Goal: Task Accomplishment & Management: Use online tool/utility

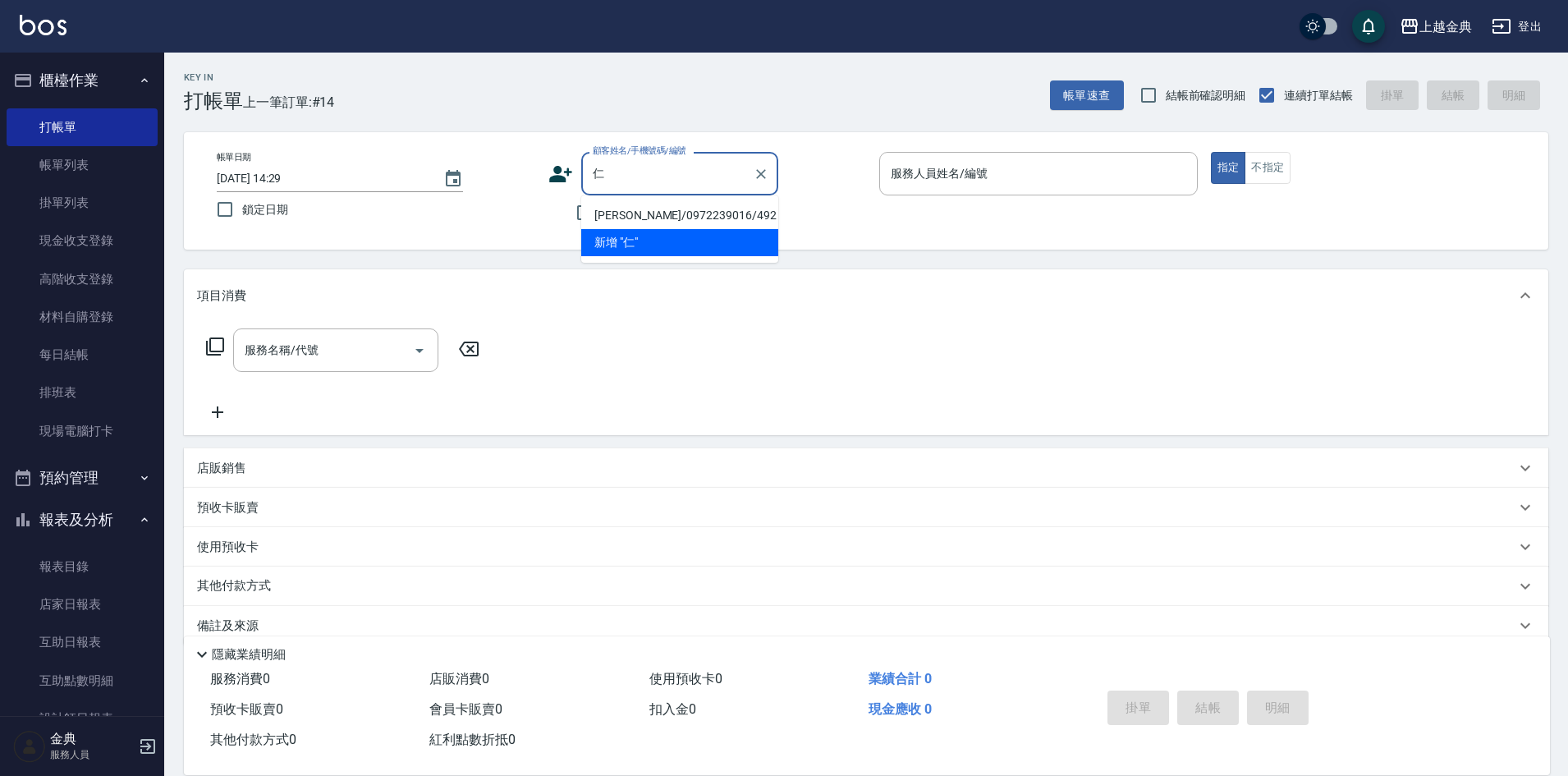
scroll to position [27, 0]
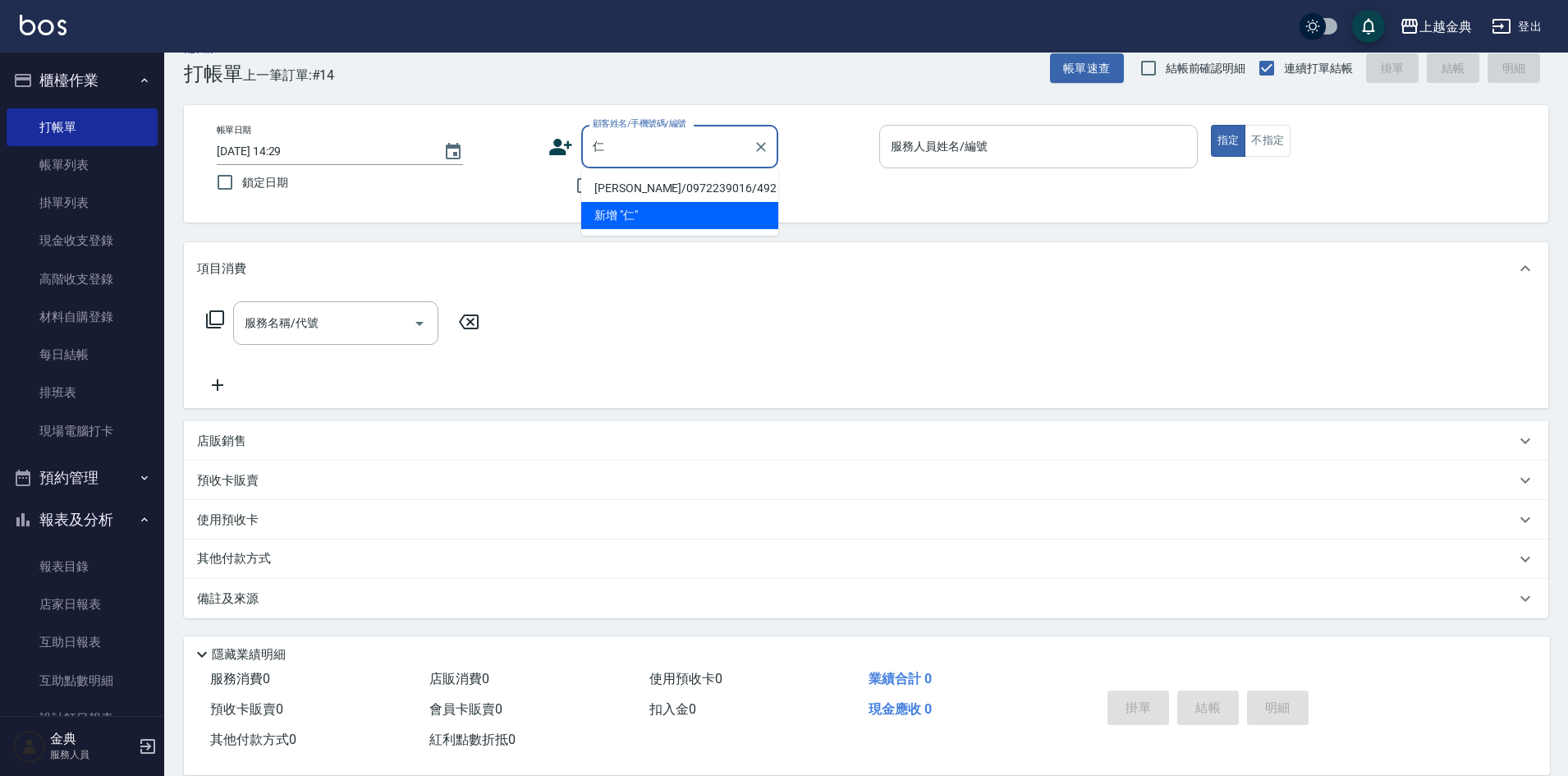
type input "仁"
click at [1041, 144] on input "服務人員姓名/編號" at bounding box center [1039, 146] width 304 height 28
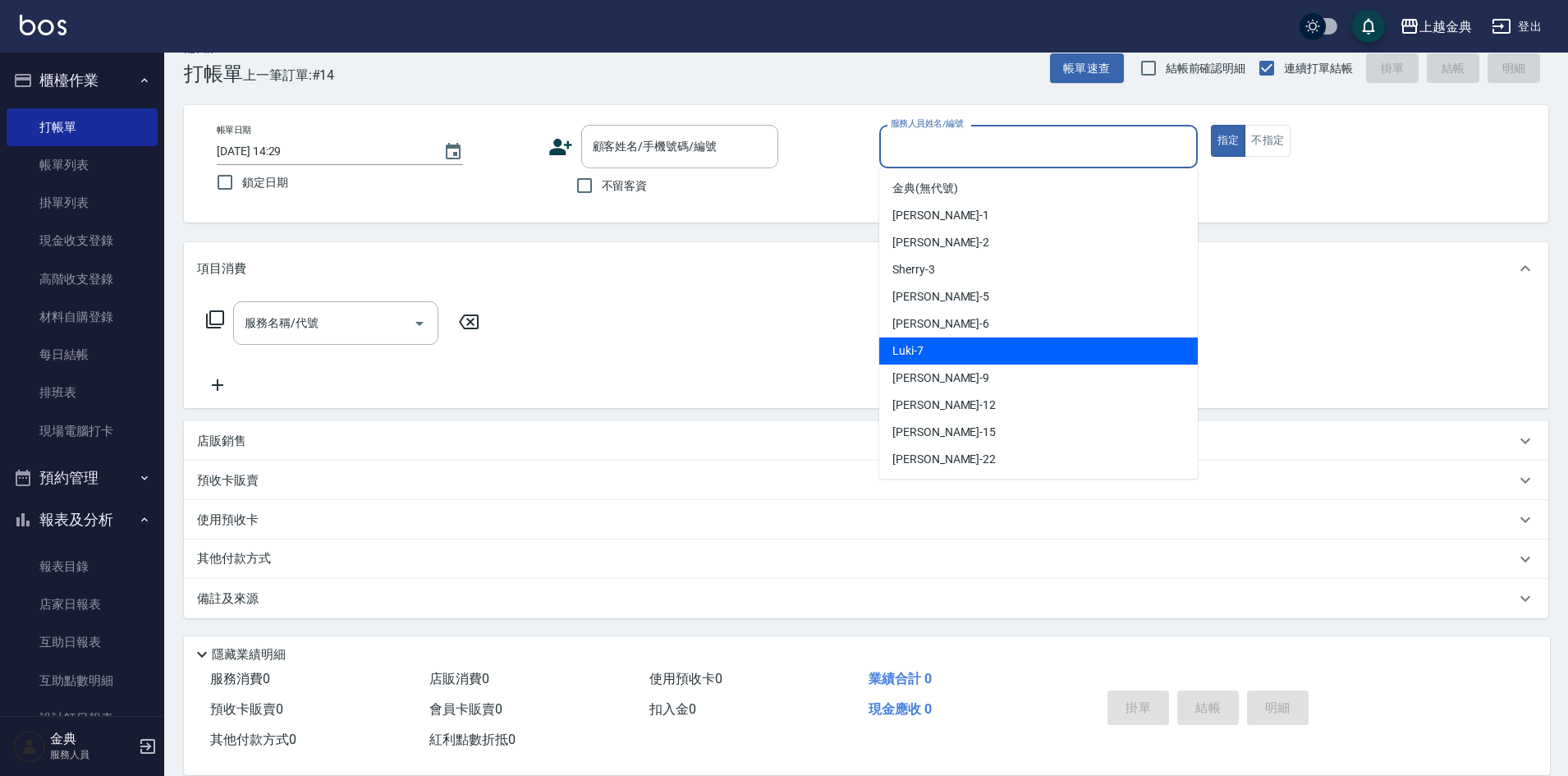
click at [995, 347] on div "Luki -7" at bounding box center [1039, 351] width 319 height 27
type input "Luki-7"
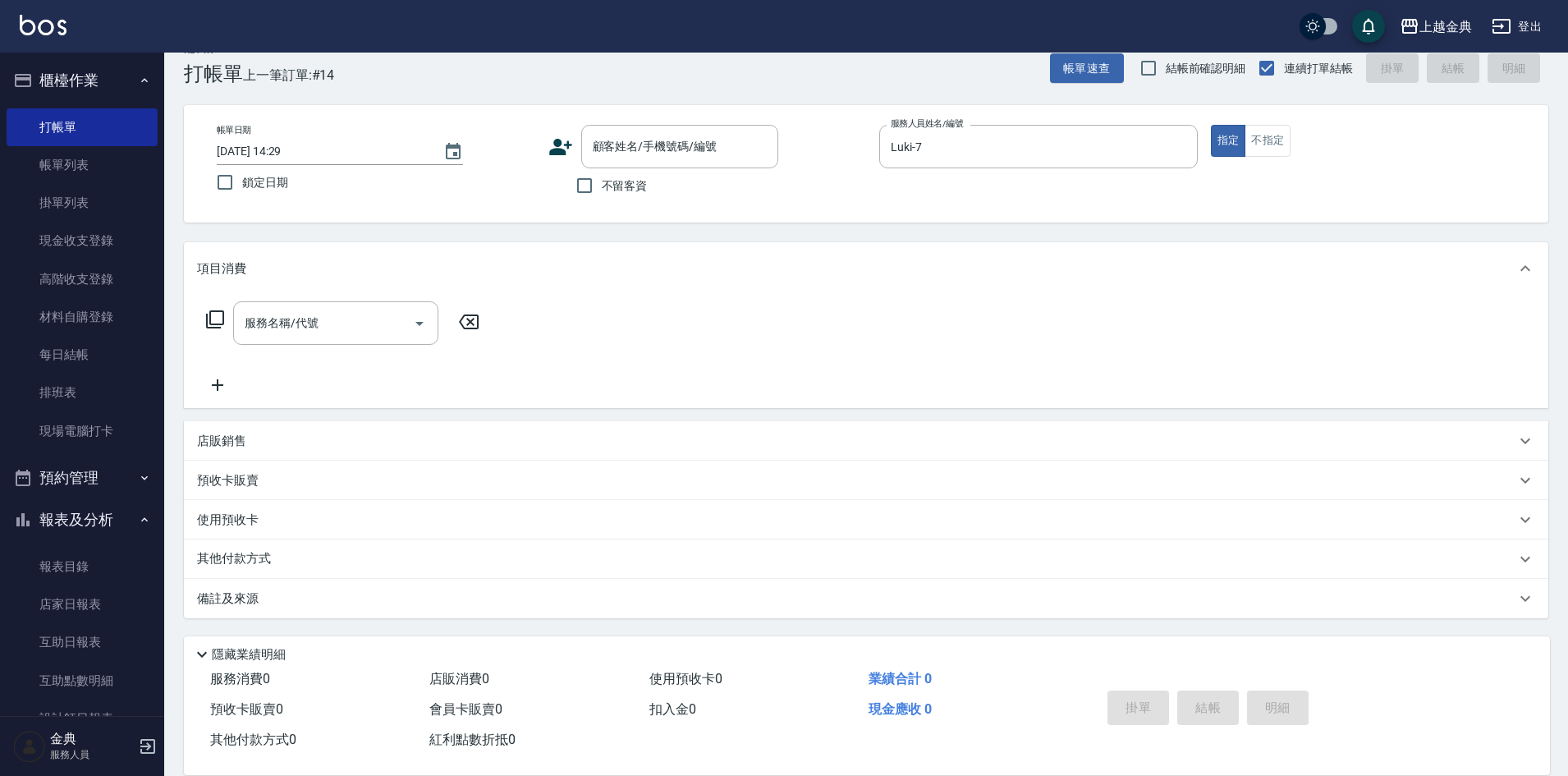
click at [606, 200] on label "不留客資" at bounding box center [607, 186] width 81 height 35
click at [602, 200] on input "不留客資" at bounding box center [584, 186] width 35 height 35
checkbox input "true"
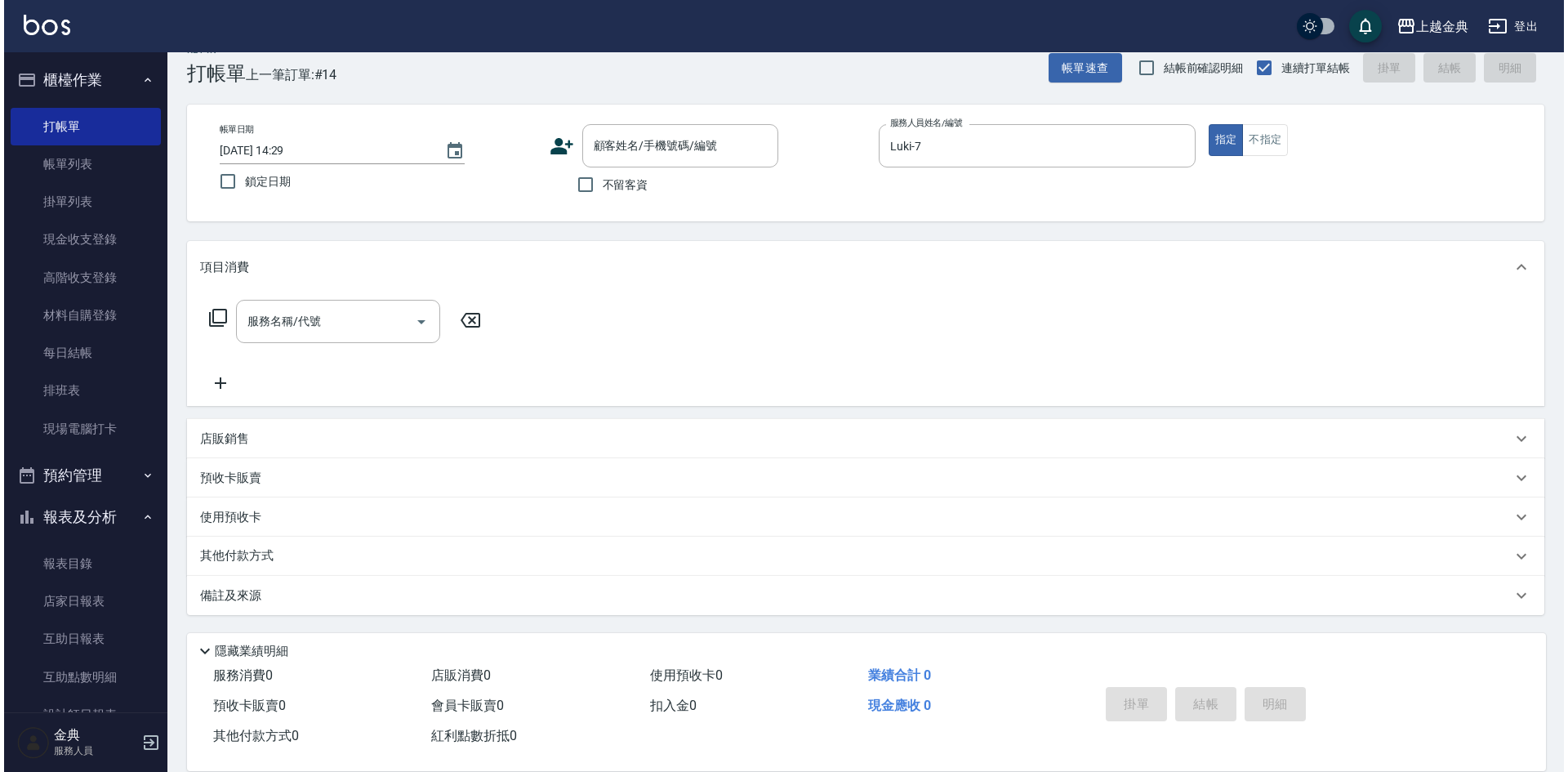
scroll to position [0, 0]
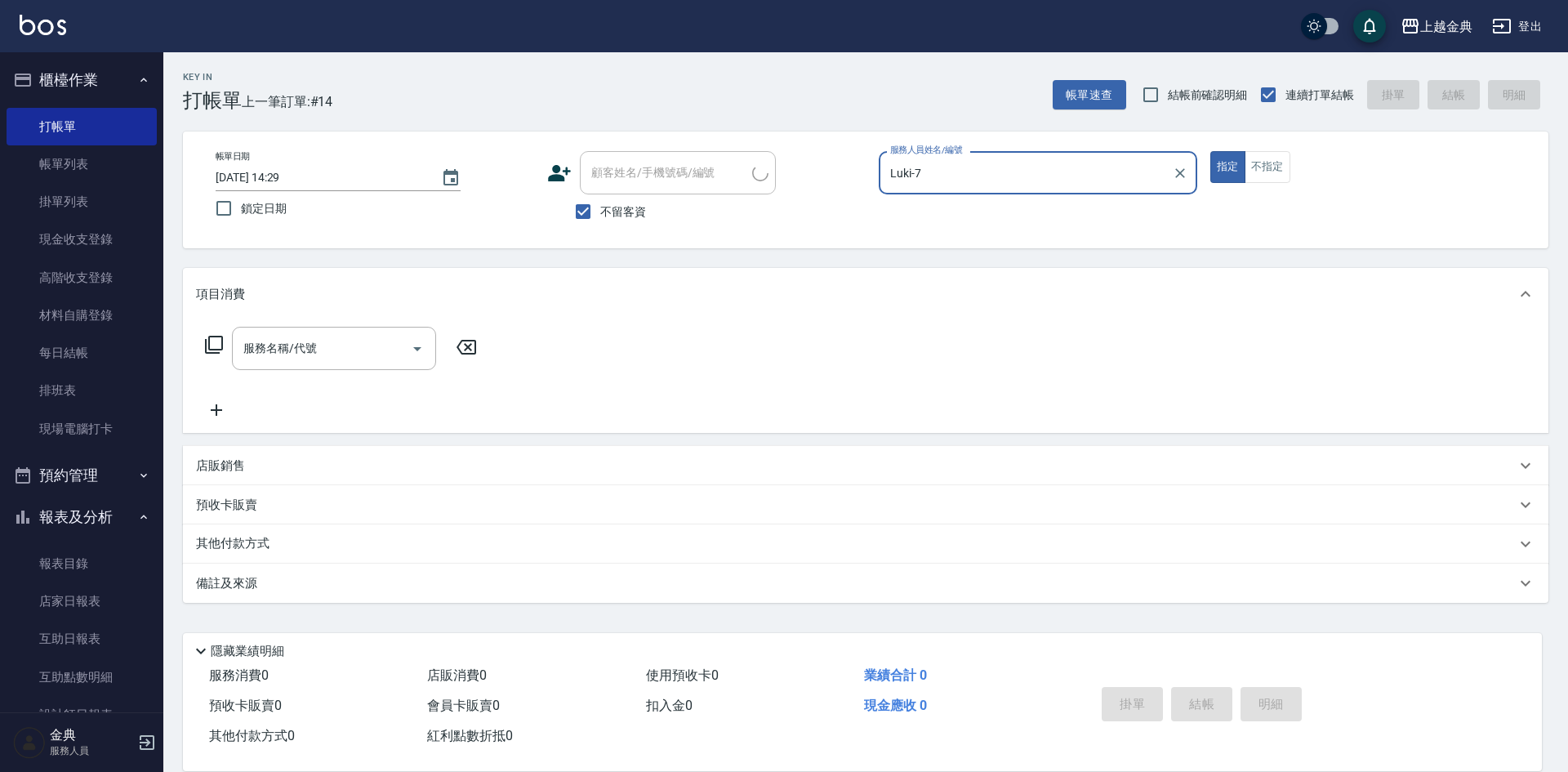
click at [209, 341] on icon at bounding box center [214, 345] width 20 height 20
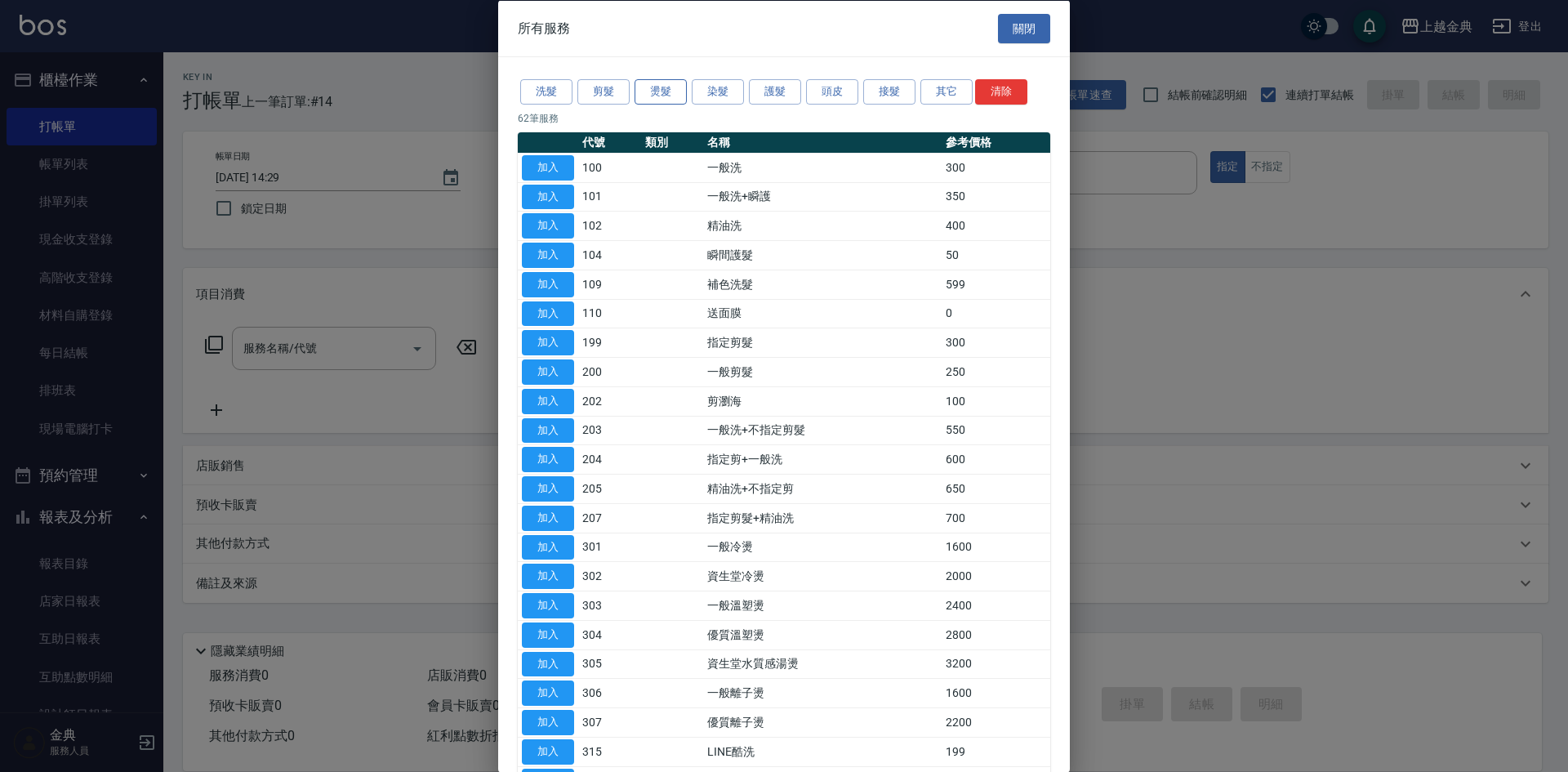
click at [662, 101] on button "燙髮" at bounding box center [660, 92] width 52 height 26
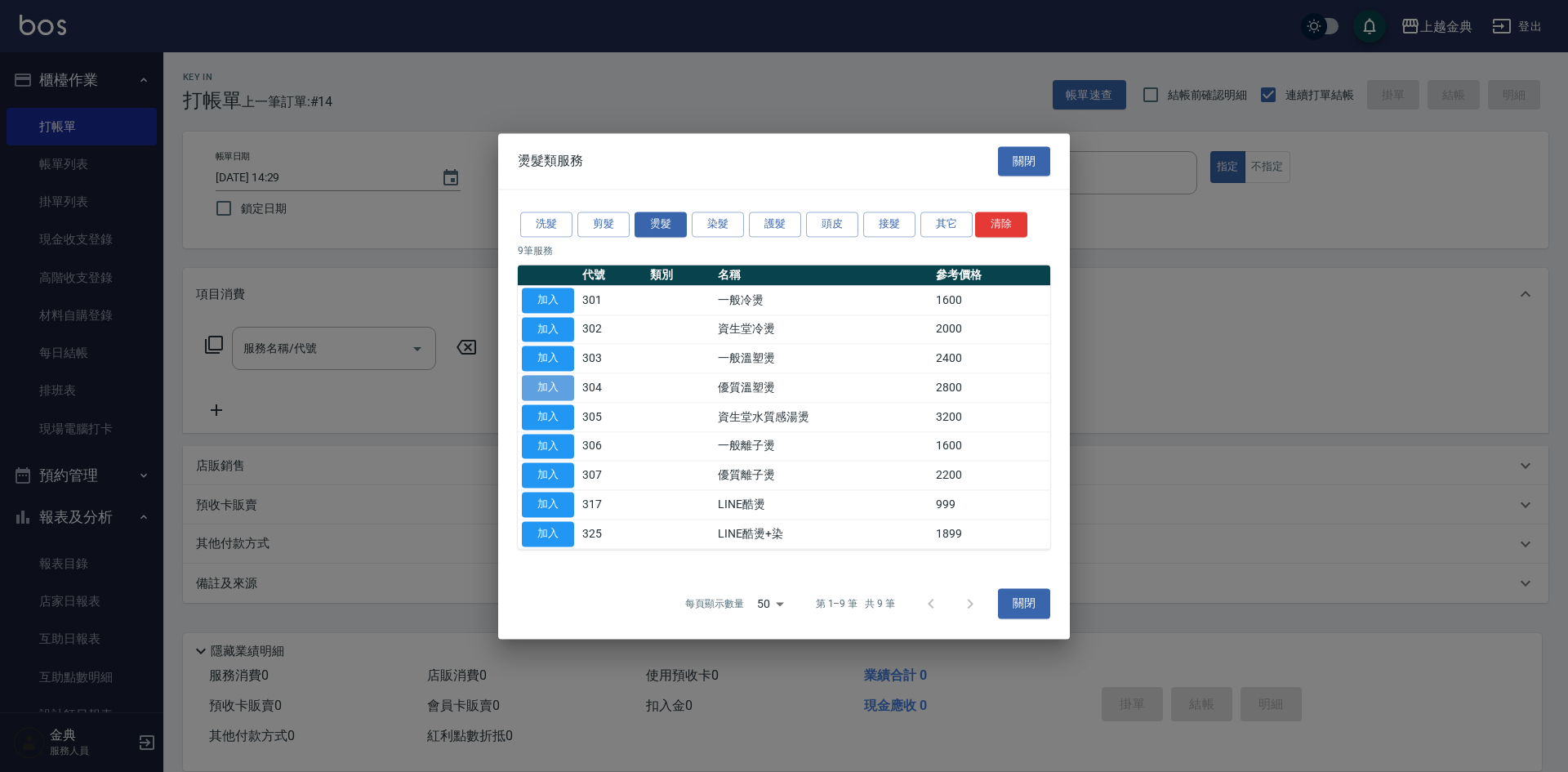
click at [541, 389] on button "加入" at bounding box center [548, 387] width 52 height 26
type input "優質溫塑燙(304)"
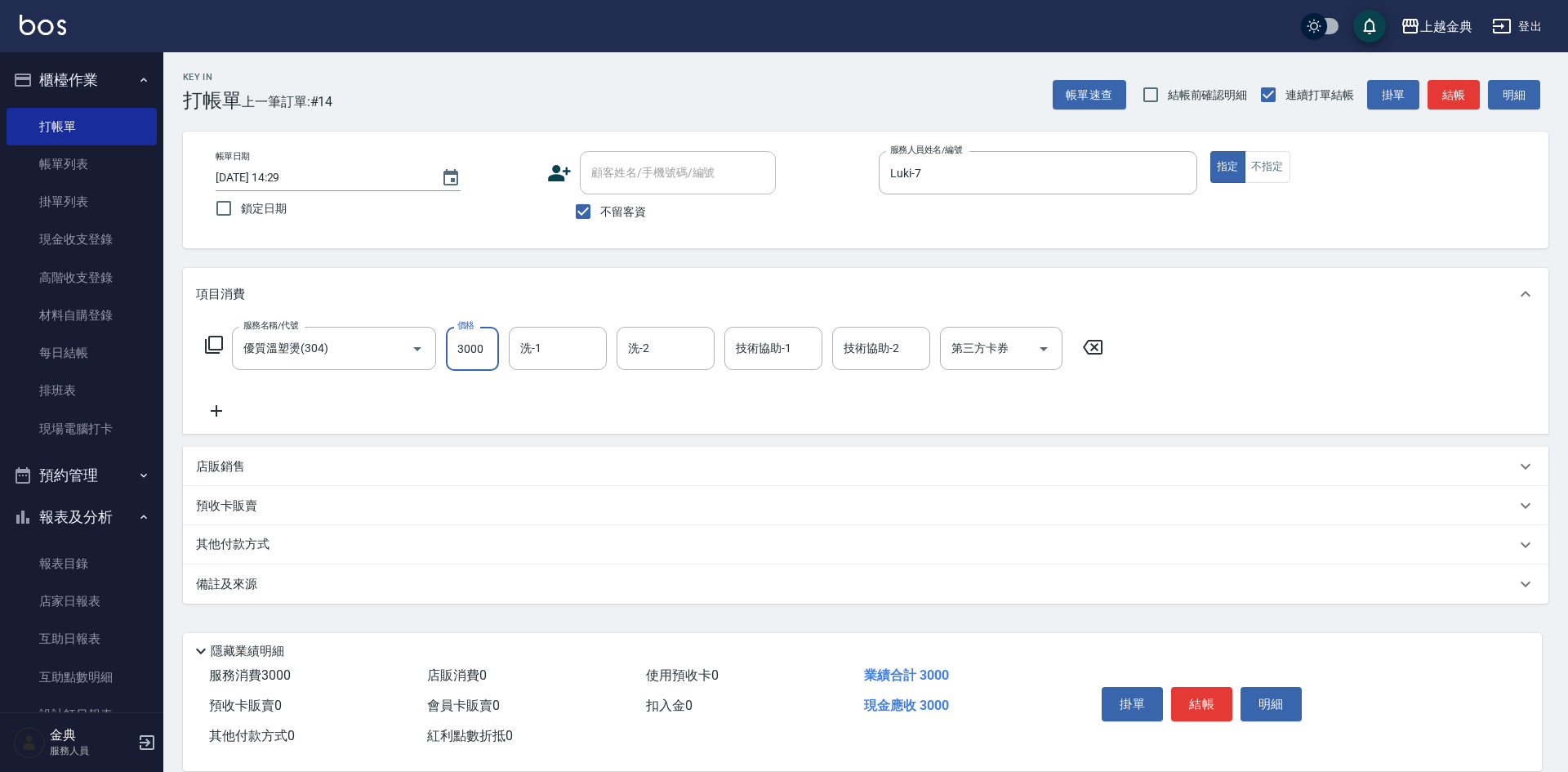
type input "3000"
click at [790, 349] on input "技術協助-1" at bounding box center [773, 348] width 83 height 28
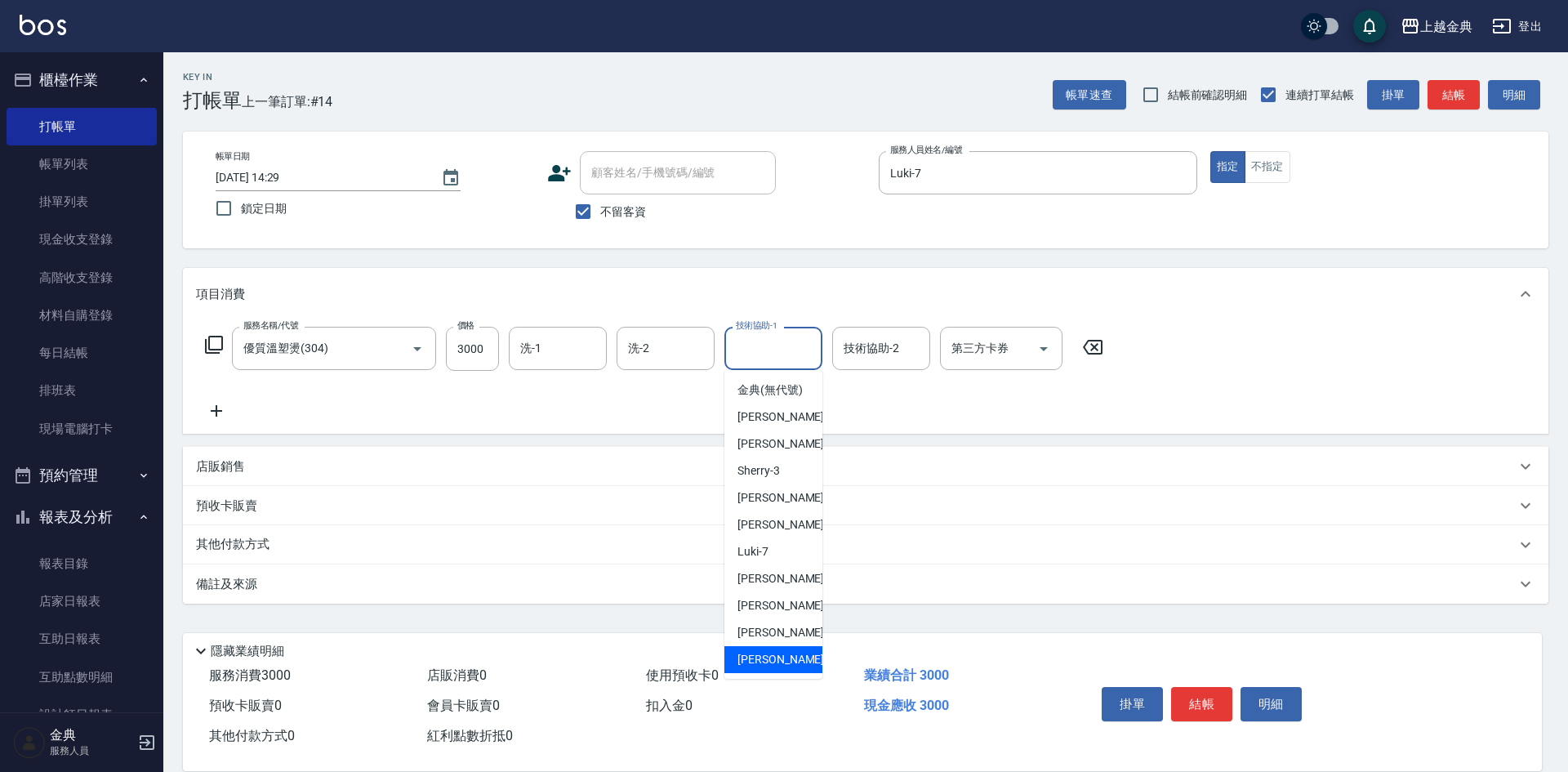
drag, startPoint x: 755, startPoint y: 674, endPoint x: 756, endPoint y: 664, distance: 10.0
click at [755, 668] on span "[PERSON_NAME] -22" at bounding box center [788, 659] width 103 height 17
type input "[PERSON_NAME]-22"
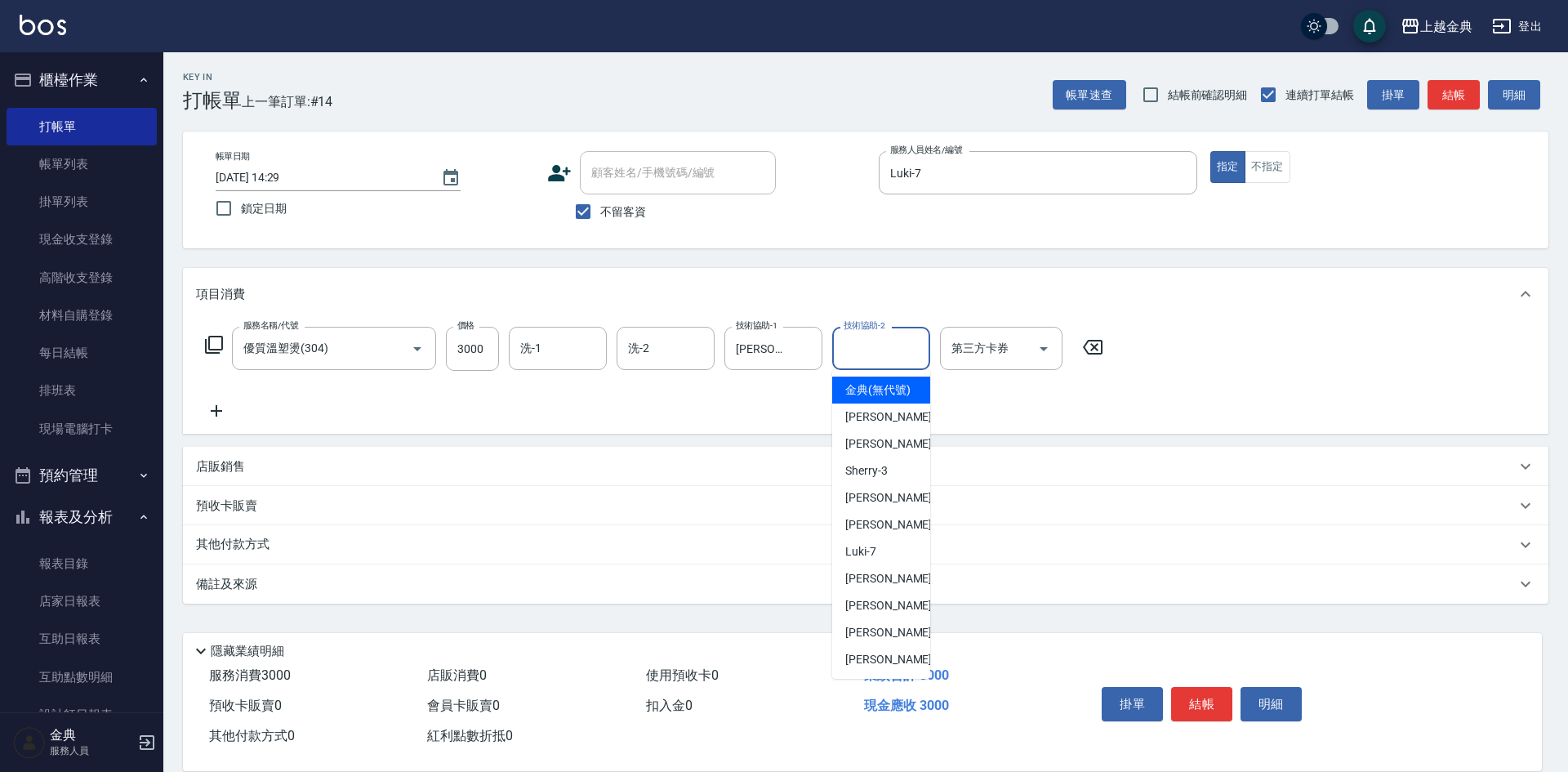
click at [881, 359] on input "技術協助-2" at bounding box center [880, 348] width 83 height 28
click at [893, 560] on div "Luki -7" at bounding box center [881, 552] width 98 height 27
type input "Luki-7"
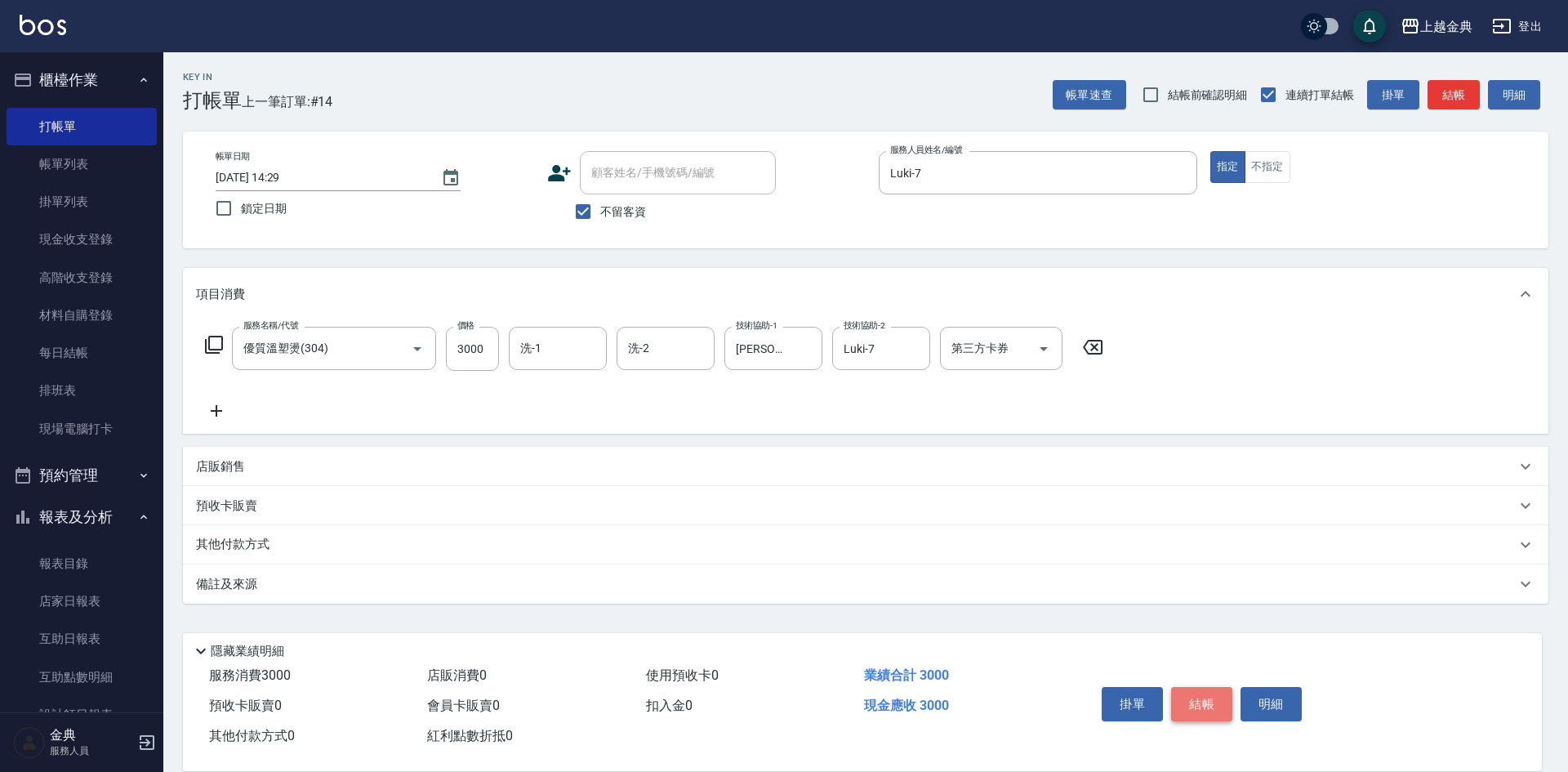
drag, startPoint x: 1206, startPoint y: 690, endPoint x: 727, endPoint y: 495, distance: 517.2
click at [1207, 689] on button "結帳" at bounding box center [1201, 705] width 61 height 35
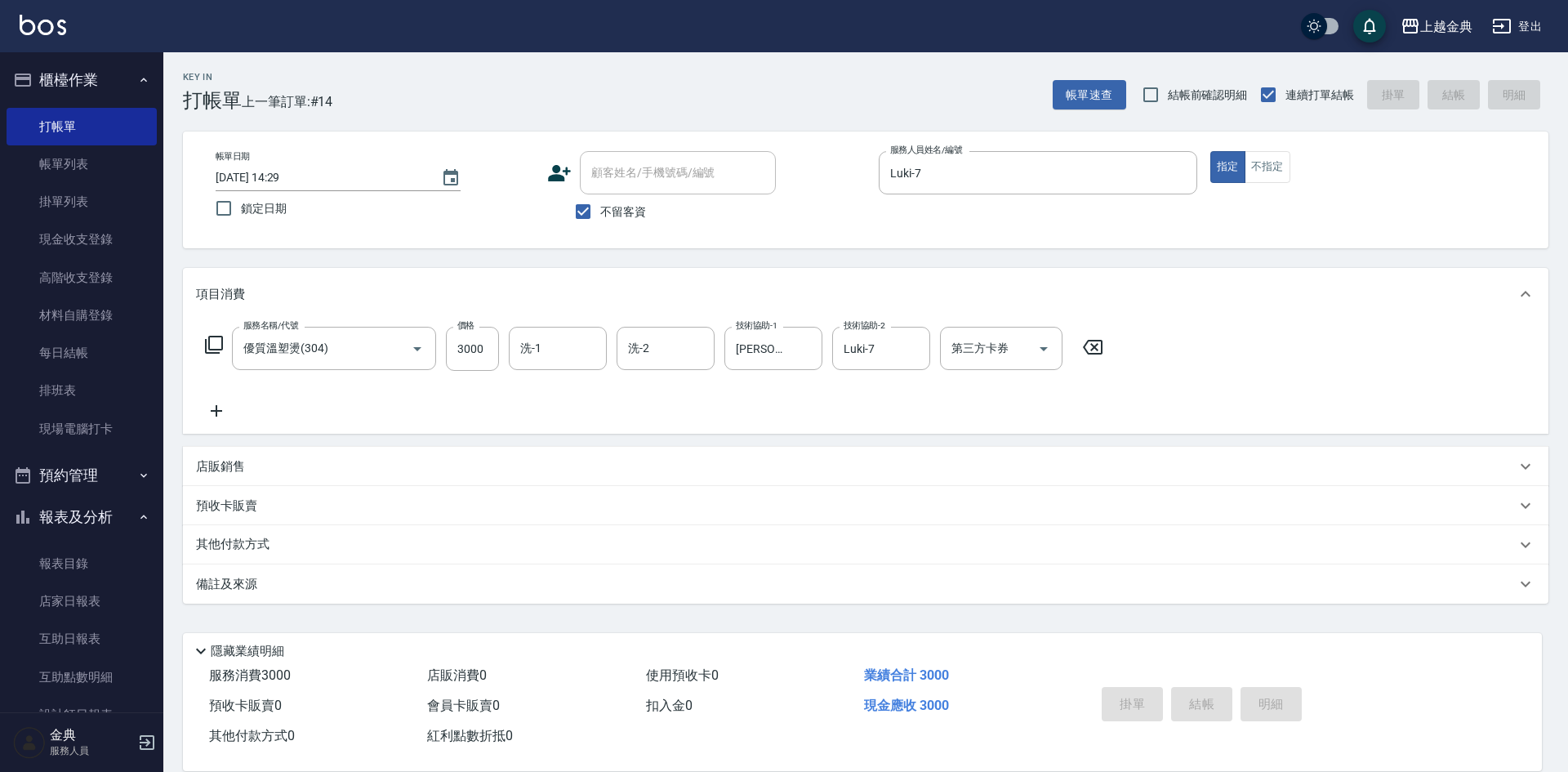
type input "[DATE] 16:55"
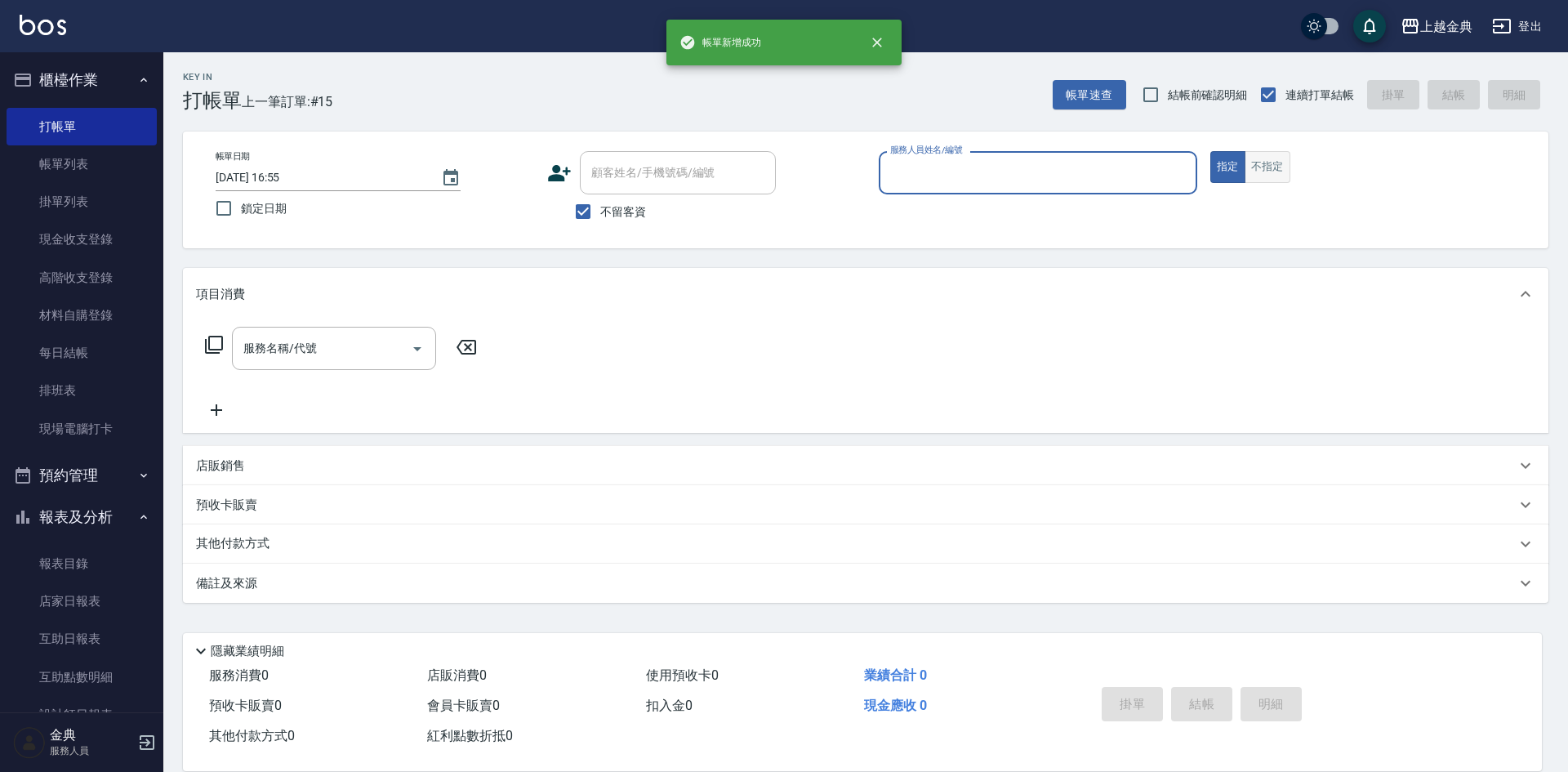
drag, startPoint x: 1271, startPoint y: 167, endPoint x: 1181, endPoint y: 186, distance: 92.0
click at [1270, 167] on button "不指定" at bounding box center [1267, 167] width 46 height 32
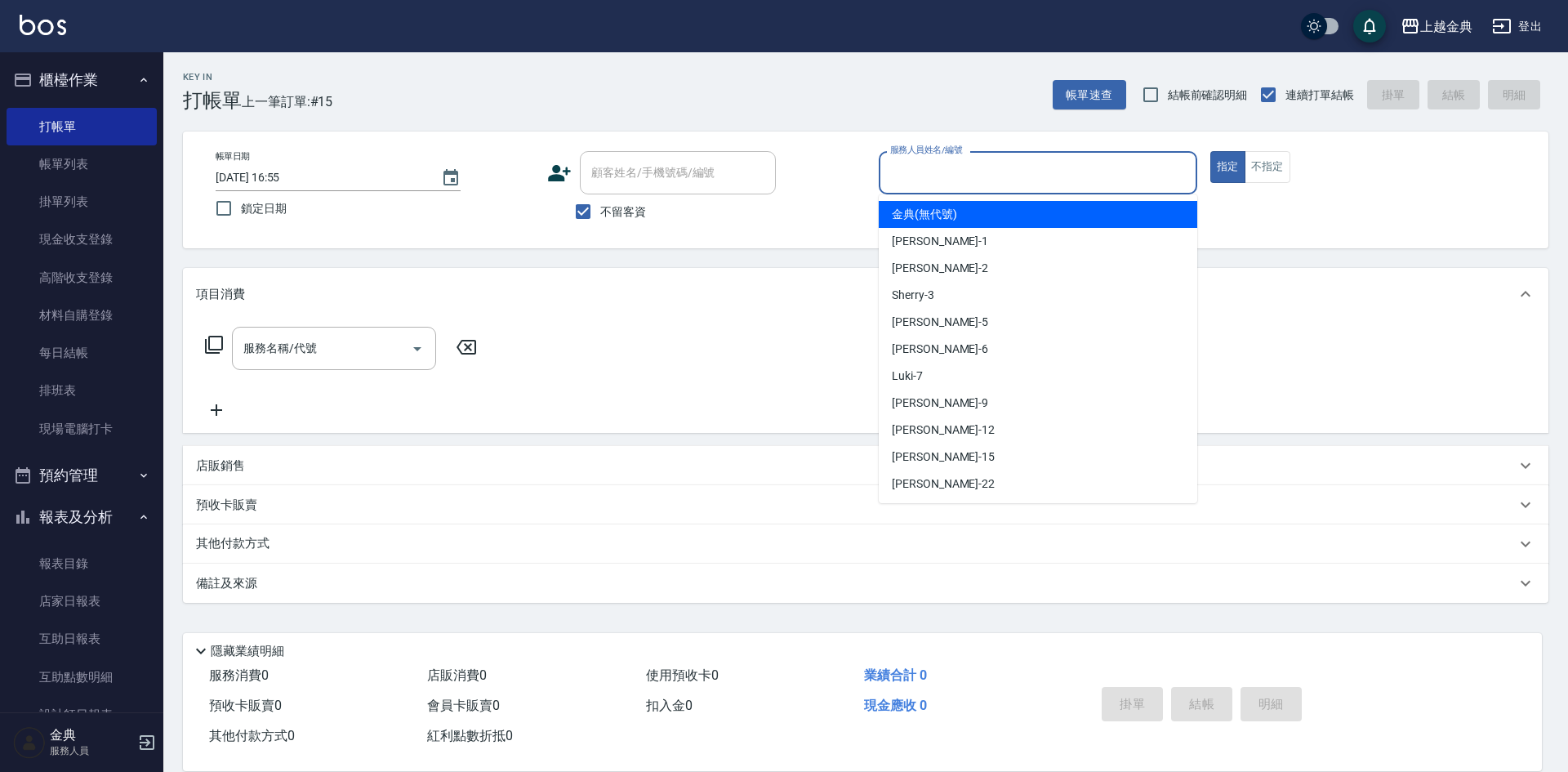
click at [1075, 187] on input "服務人員姓名/編號" at bounding box center [1038, 172] width 303 height 28
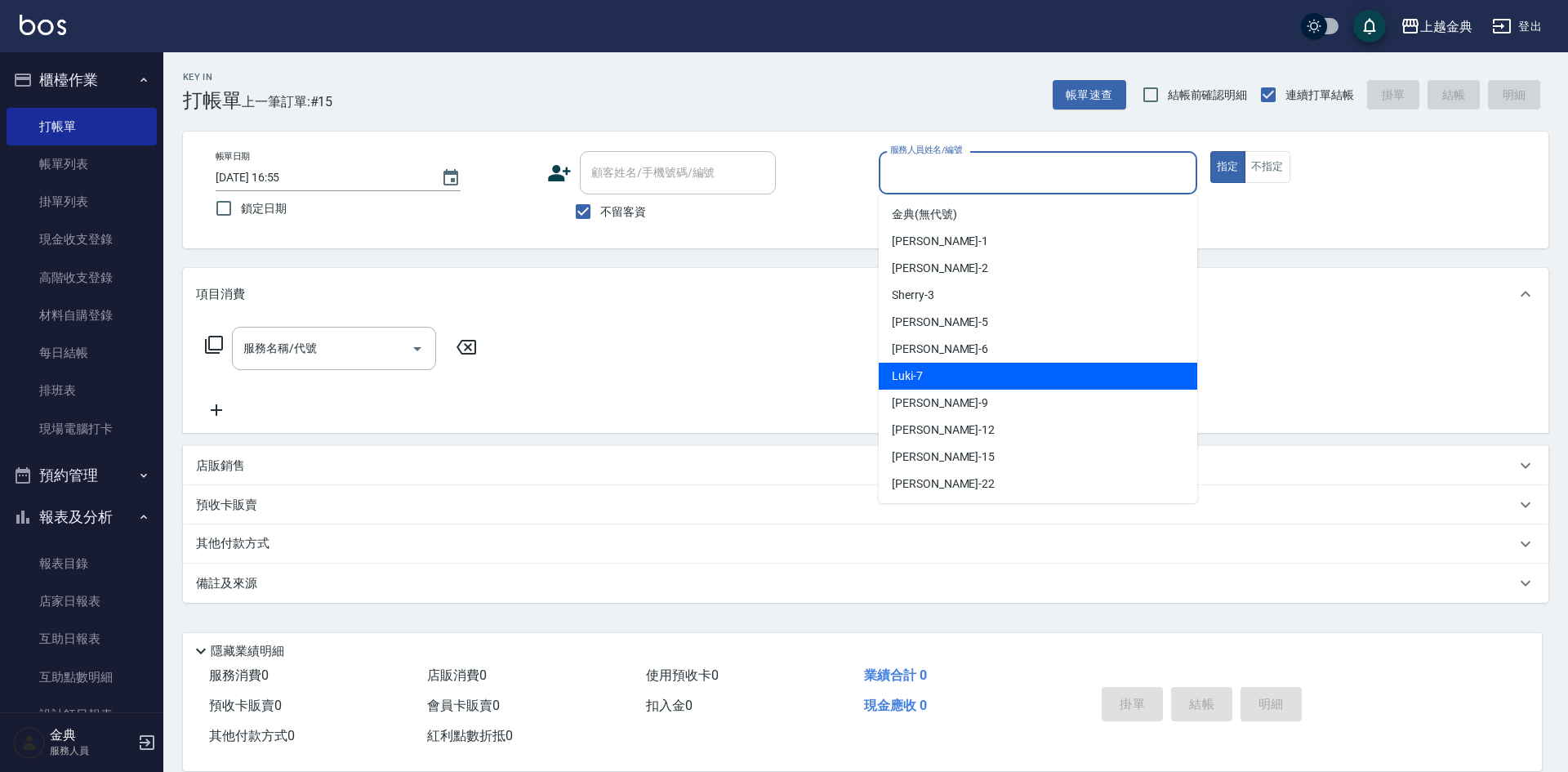
click at [986, 374] on div "Luki -7" at bounding box center [1038, 376] width 319 height 27
type input "Luki-7"
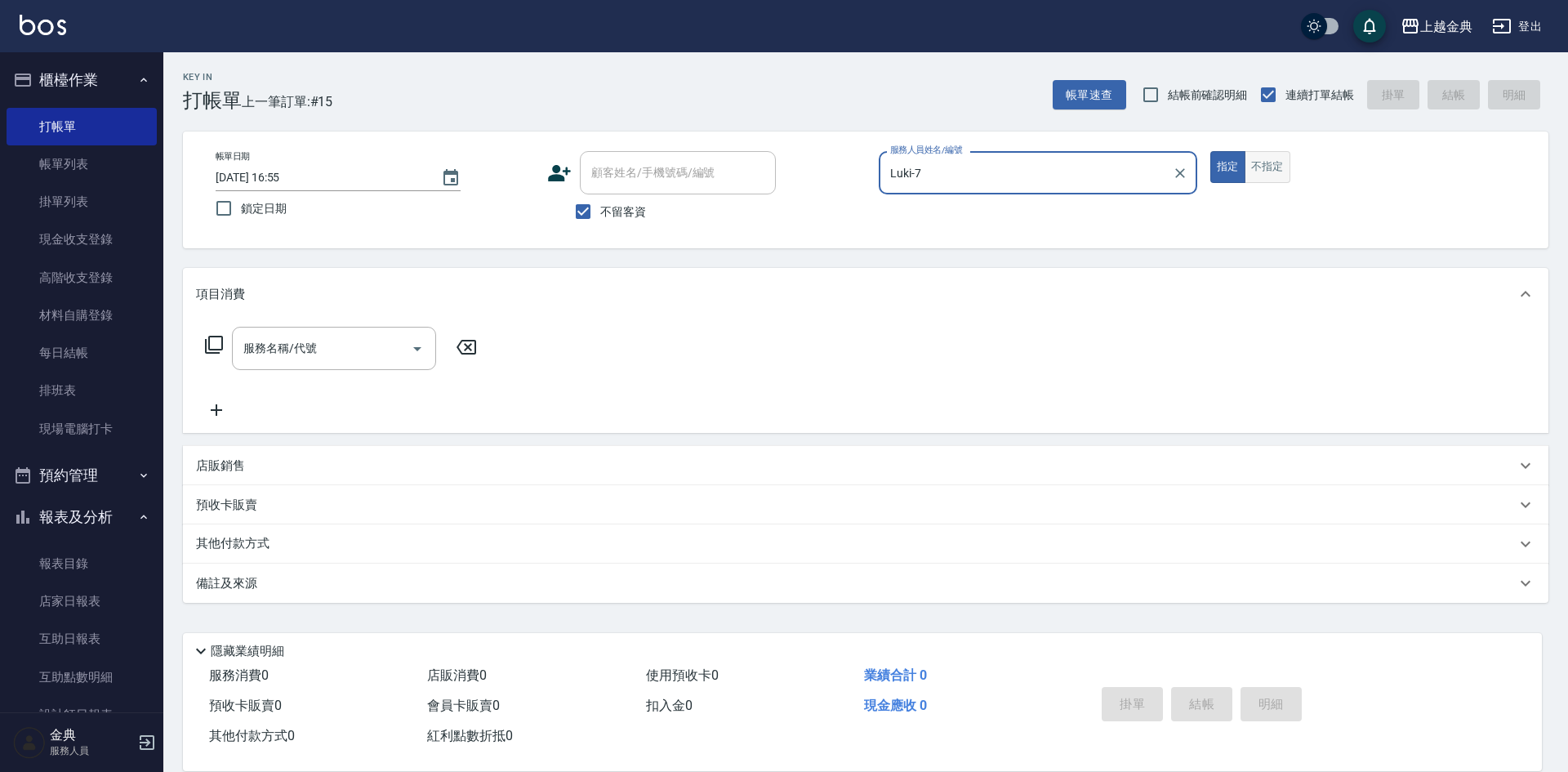
click at [1247, 163] on button "不指定" at bounding box center [1267, 167] width 46 height 32
click at [214, 351] on icon at bounding box center [214, 345] width 20 height 20
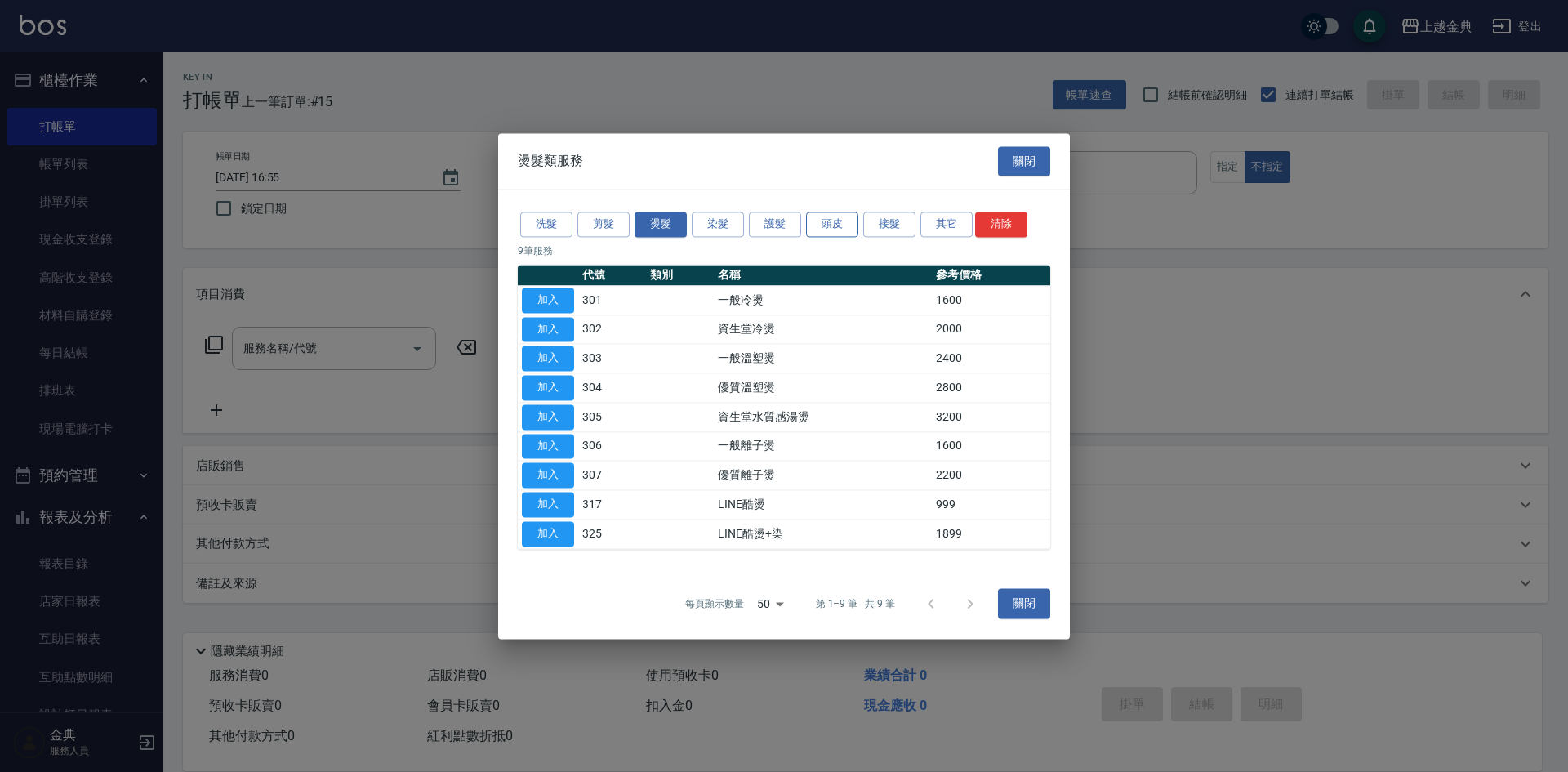
click at [842, 221] on button "頭皮" at bounding box center [832, 224] width 52 height 26
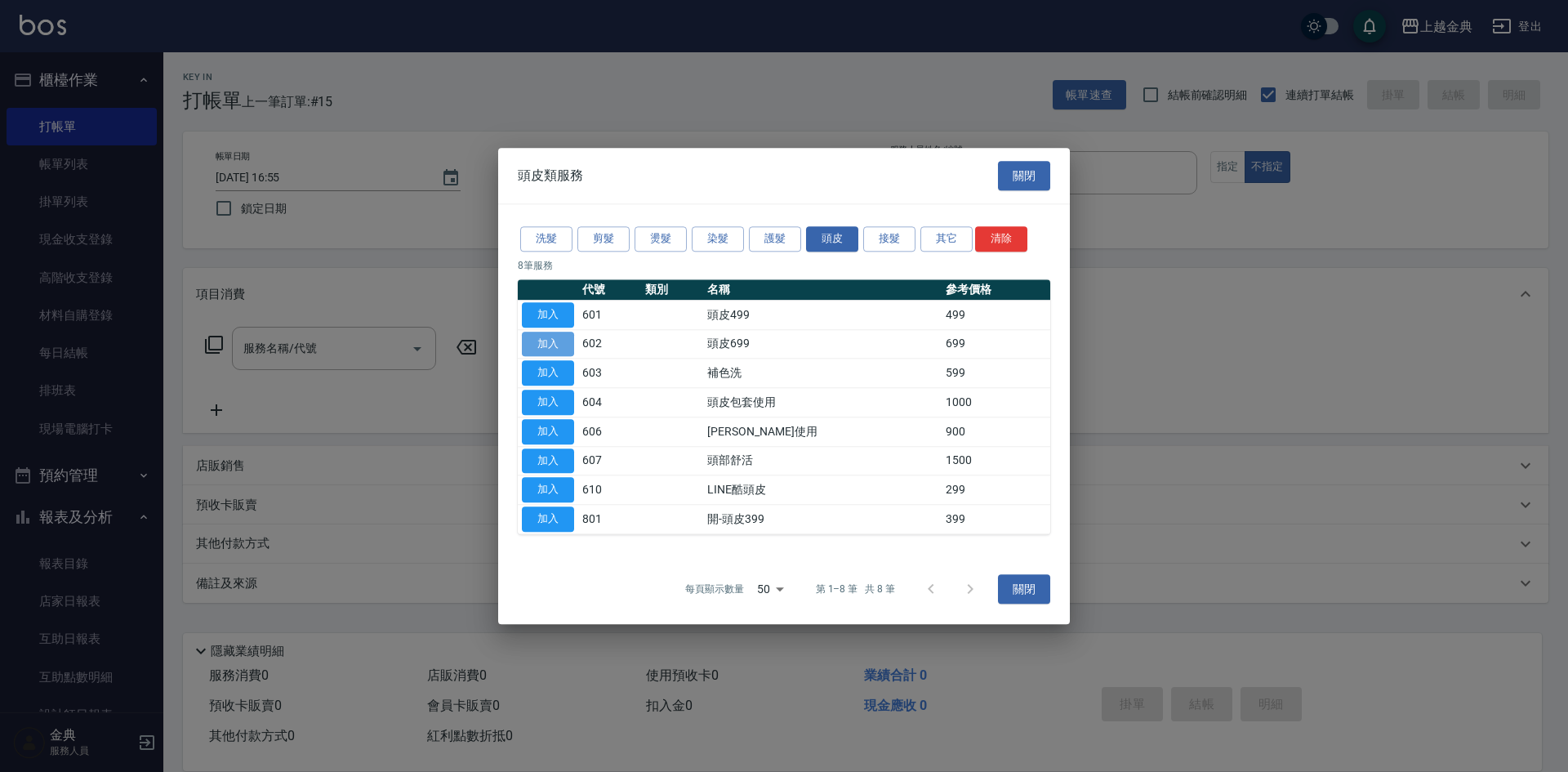
click at [542, 343] on button "加入" at bounding box center [548, 345] width 52 height 26
type input "頭皮699(602)"
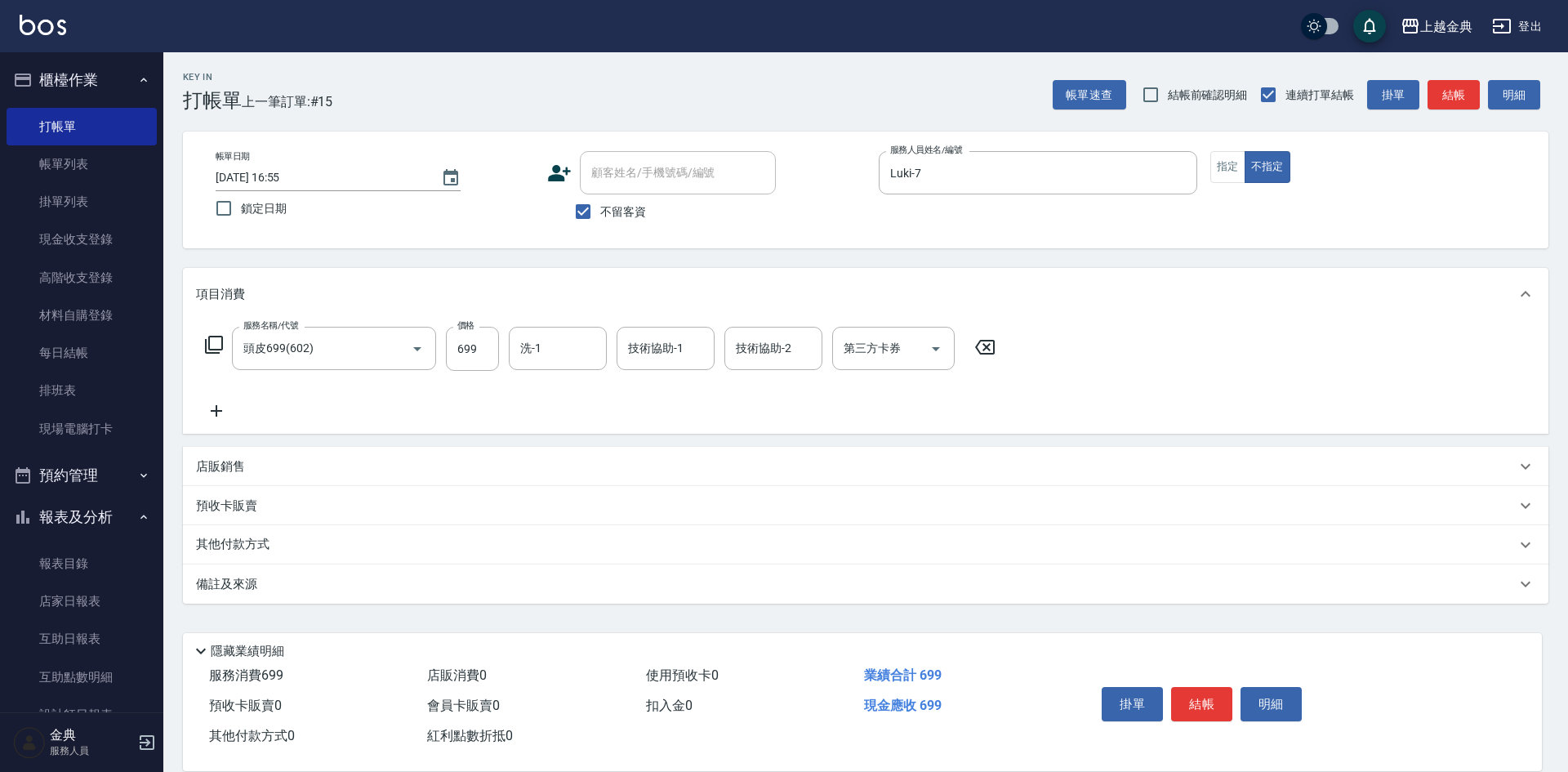
click at [539, 316] on div "項目消費" at bounding box center [866, 293] width 1366 height 52
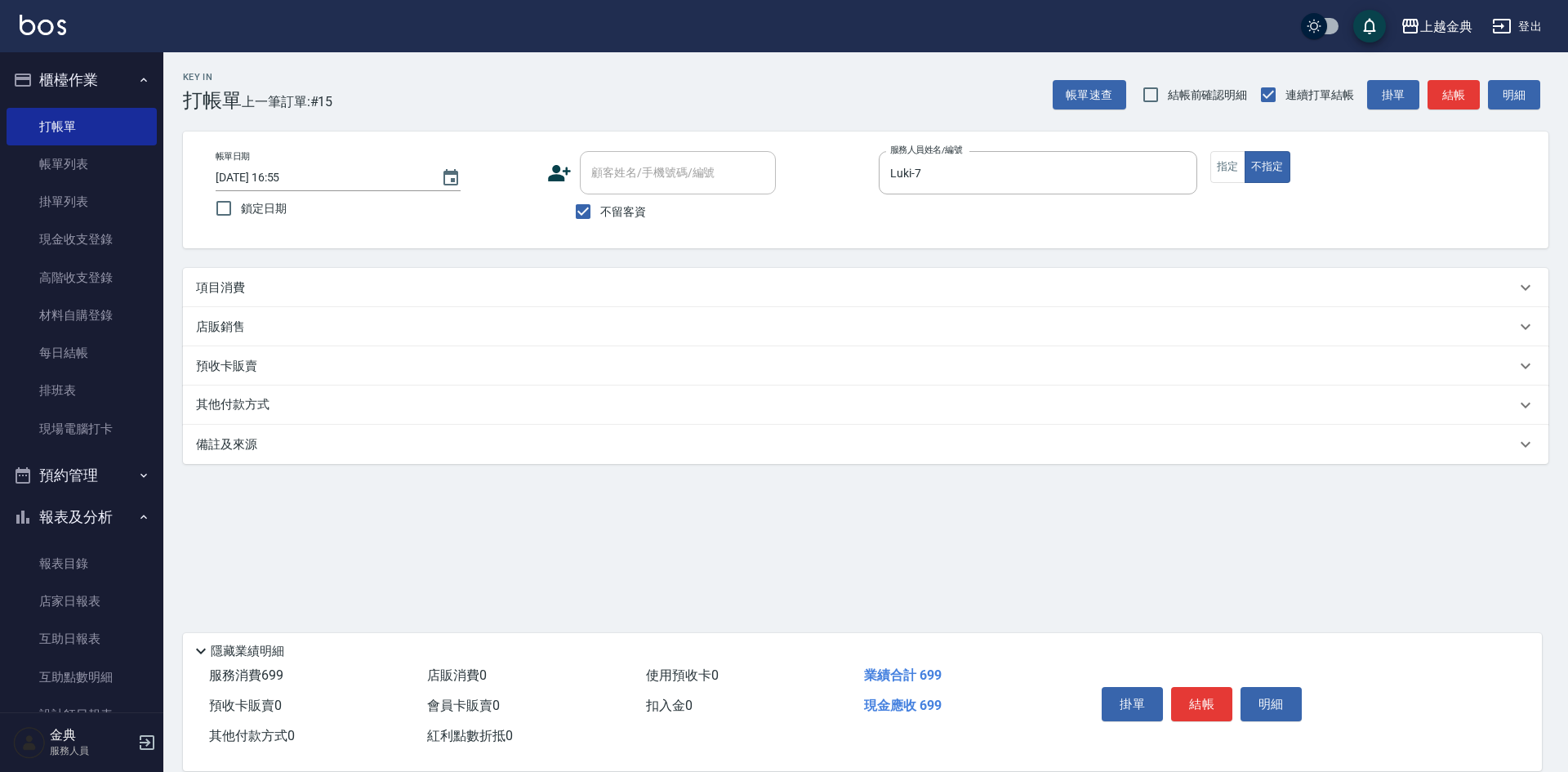
click at [545, 283] on div "項目消費" at bounding box center [856, 288] width 1320 height 17
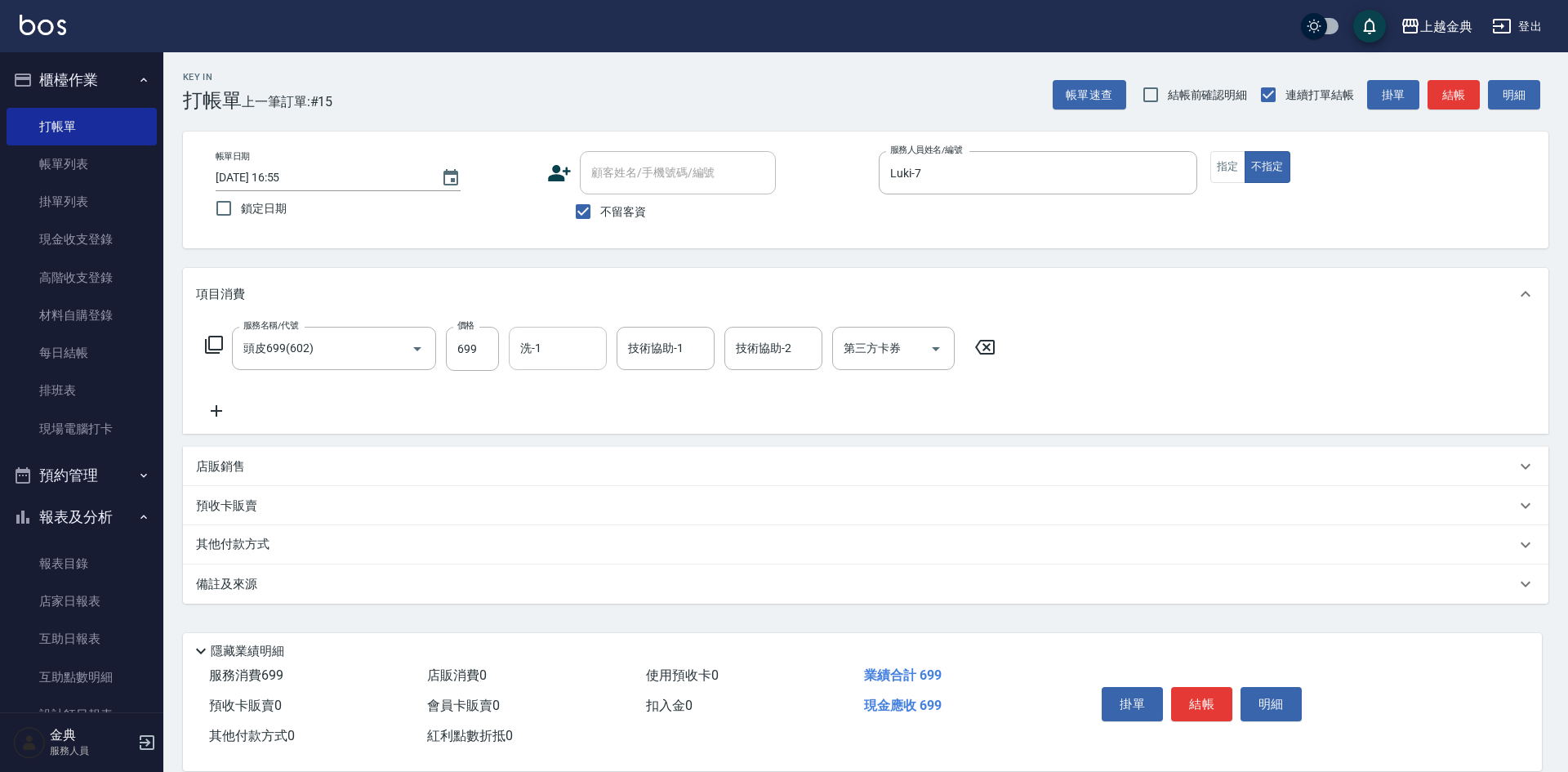
click at [548, 332] on div "洗-1" at bounding box center [558, 349] width 98 height 44
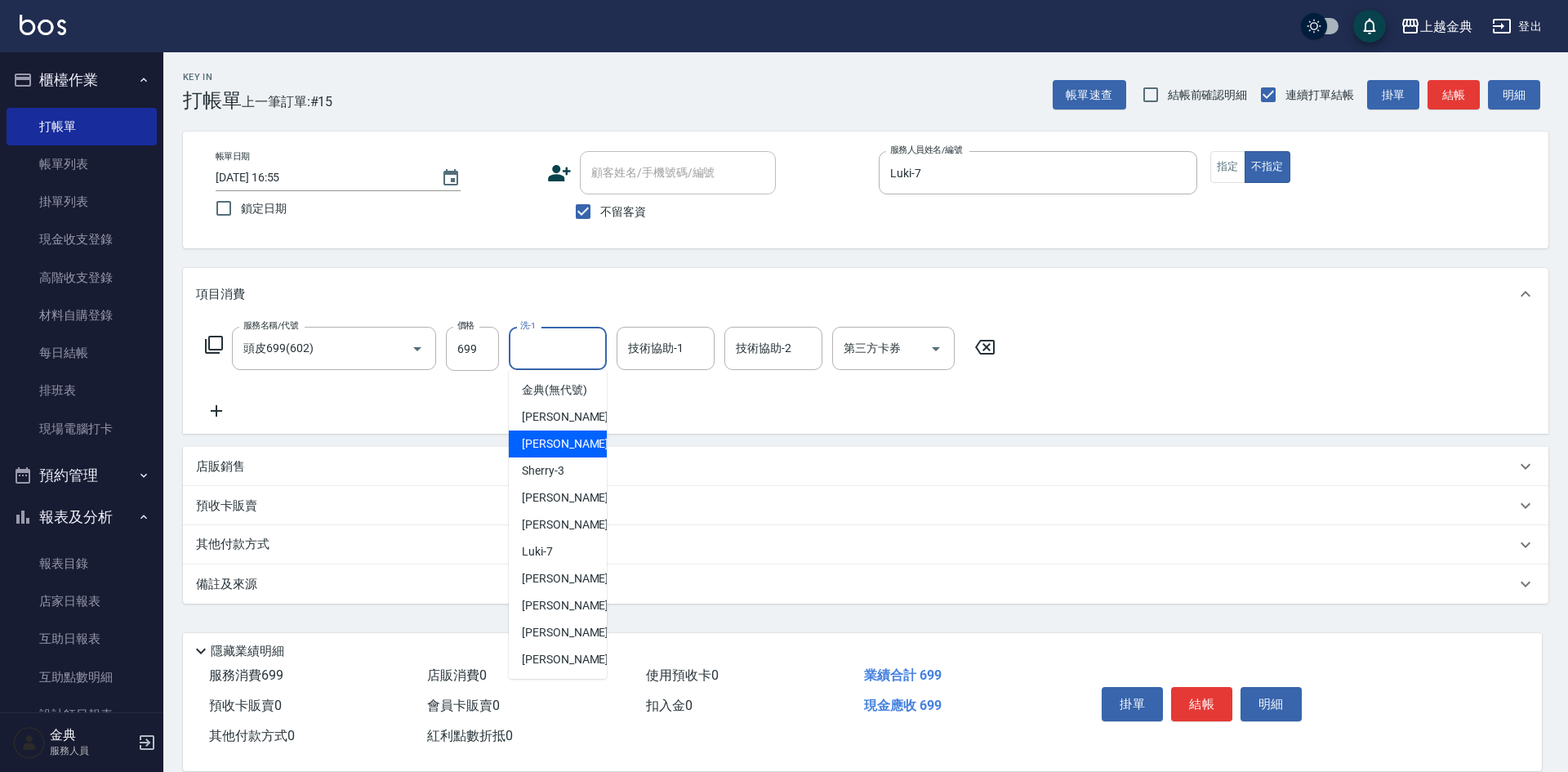
click at [569, 455] on div "Cindy -2" at bounding box center [558, 444] width 98 height 27
type input "Cindy-2"
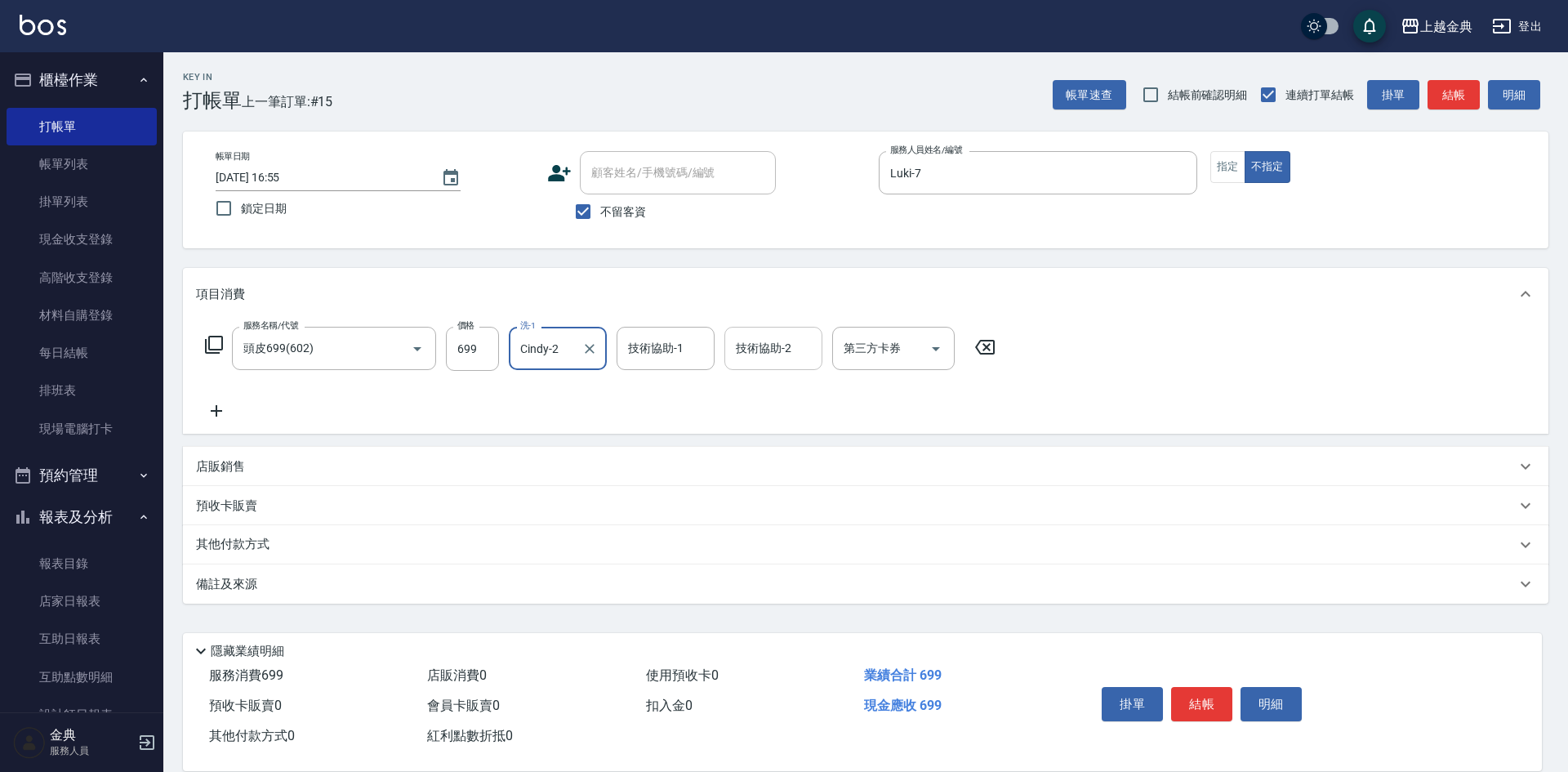
click at [783, 335] on div "技術協助-2 技術協助-2" at bounding box center [774, 349] width 98 height 44
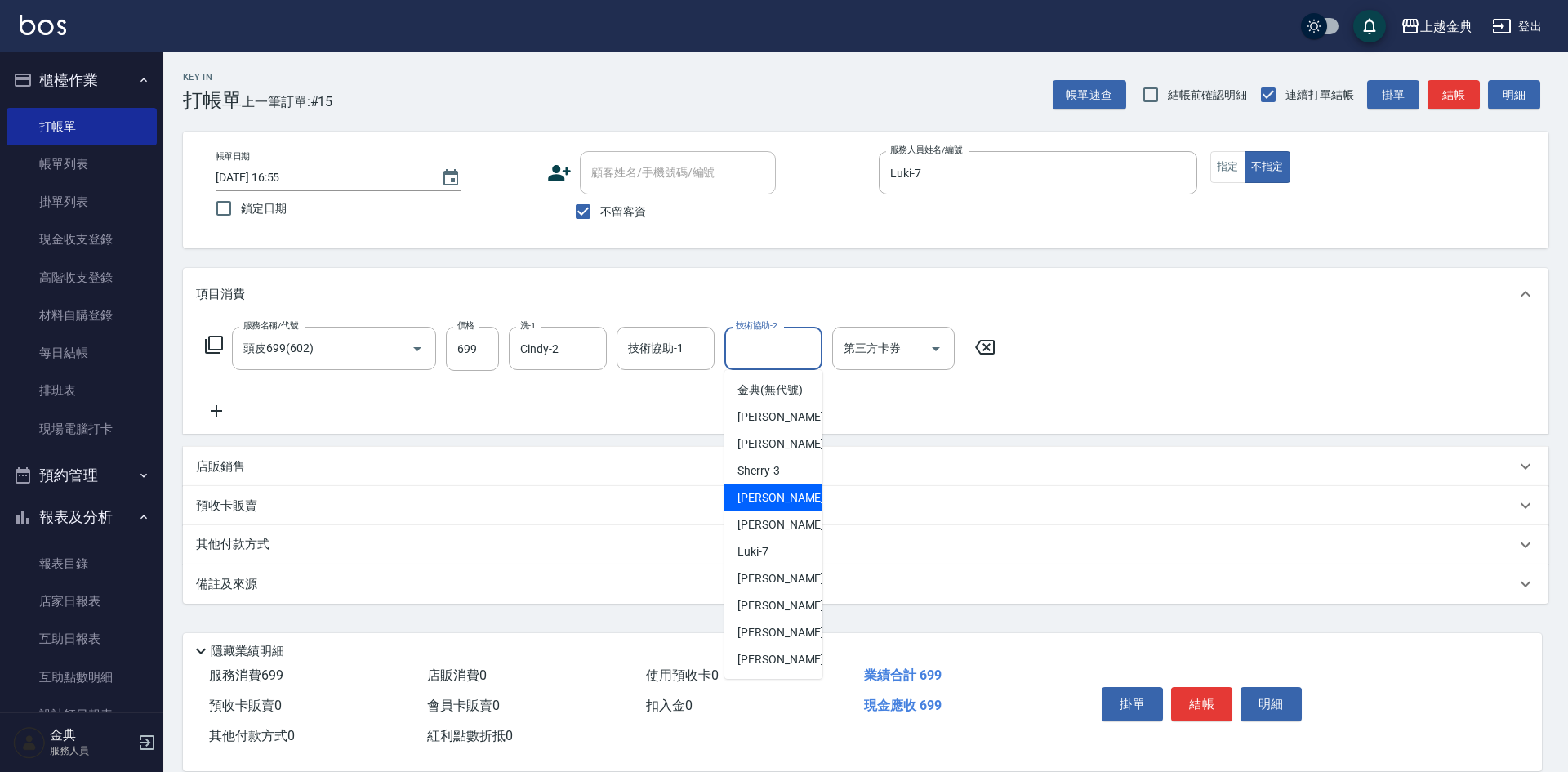
click at [784, 485] on div "Sherry -3" at bounding box center [774, 471] width 98 height 27
type input "Sherry-3"
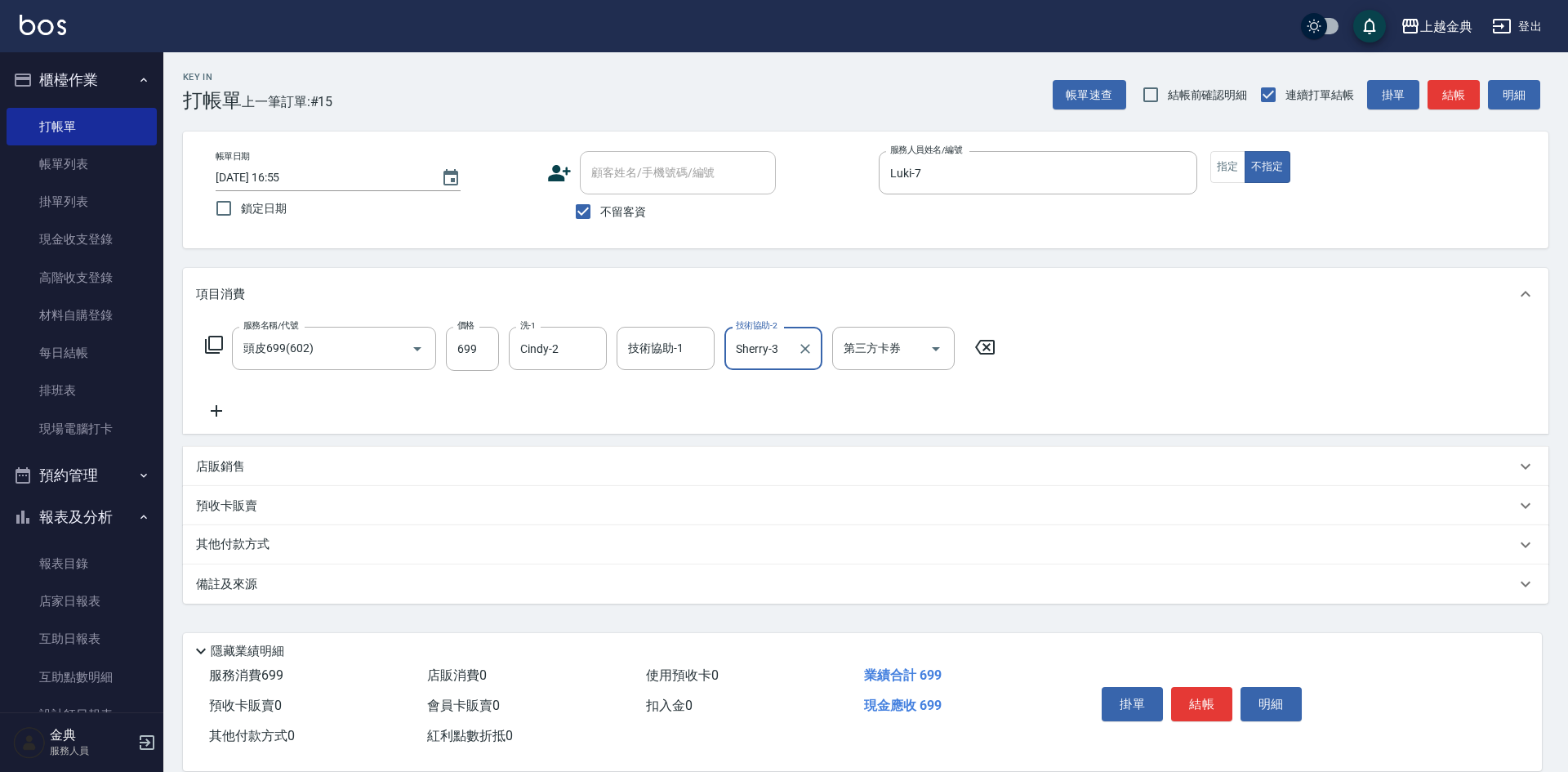
click at [1214, 699] on button "結帳" at bounding box center [1201, 705] width 61 height 35
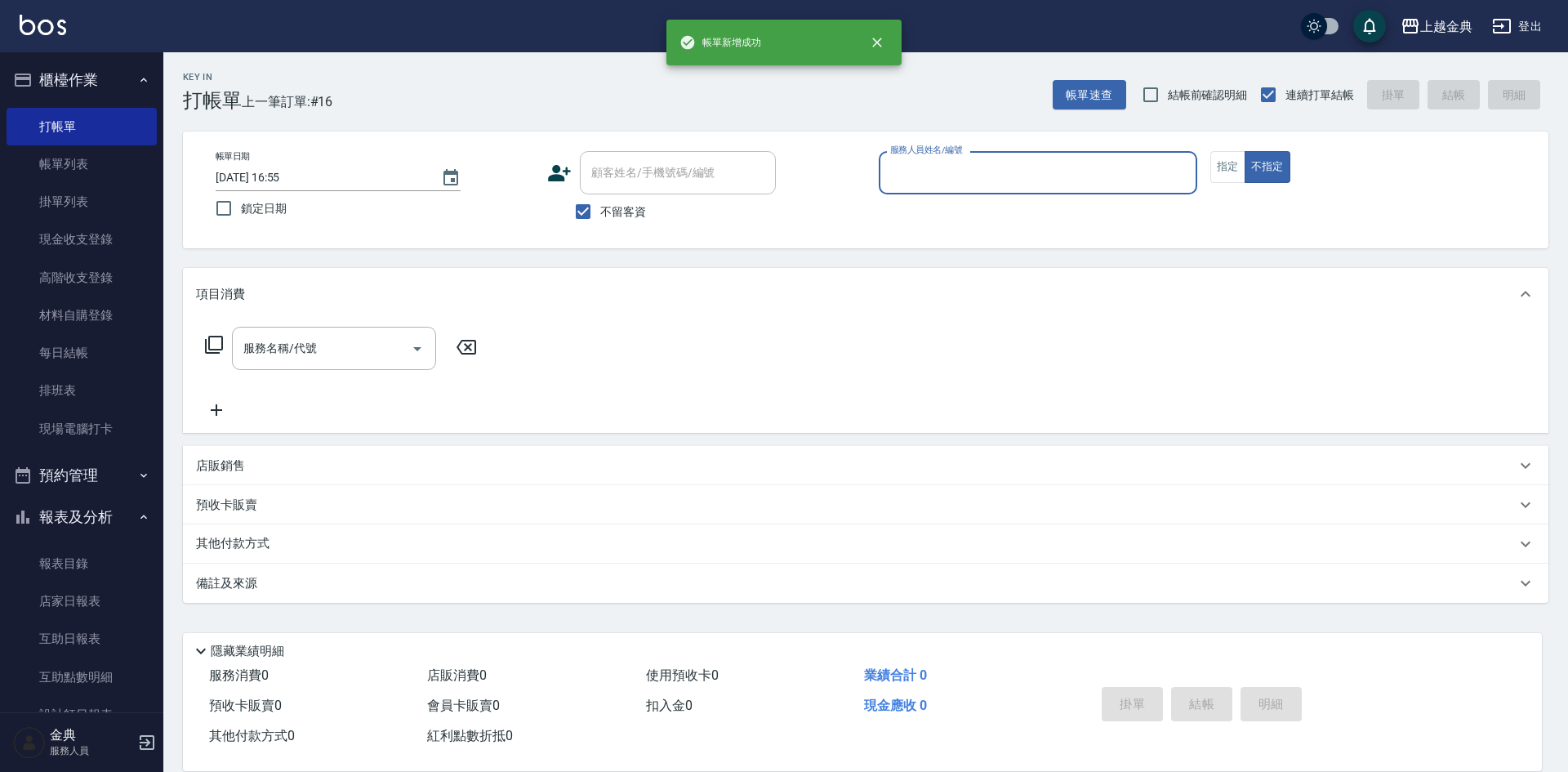
click at [941, 180] on input "服務人員姓名/編號" at bounding box center [1038, 172] width 303 height 28
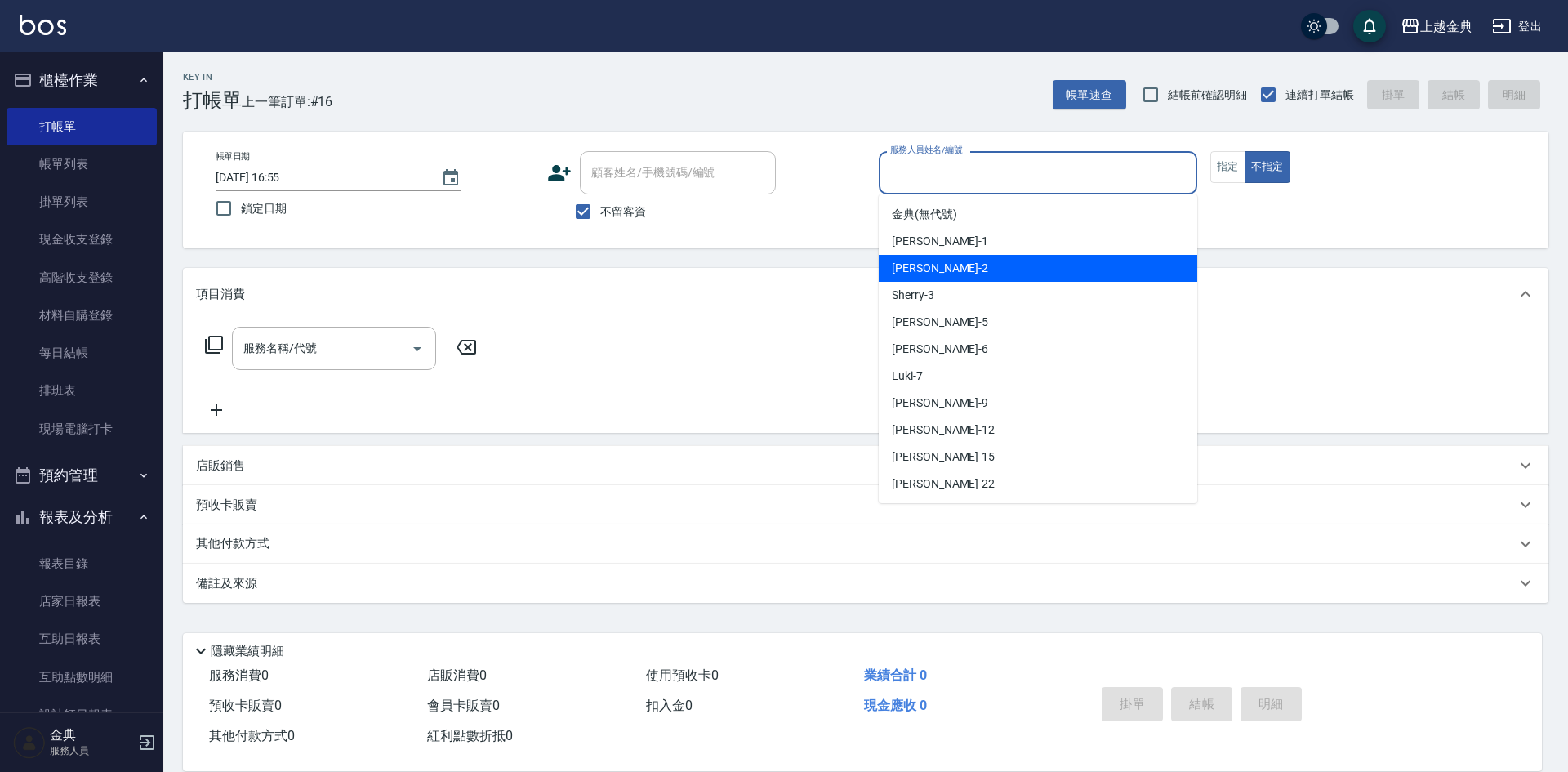
drag, startPoint x: 953, startPoint y: 266, endPoint x: 213, endPoint y: 363, distance: 746.3
click at [953, 267] on div "Cindy -2" at bounding box center [1038, 269] width 319 height 27
type input "Cindy-2"
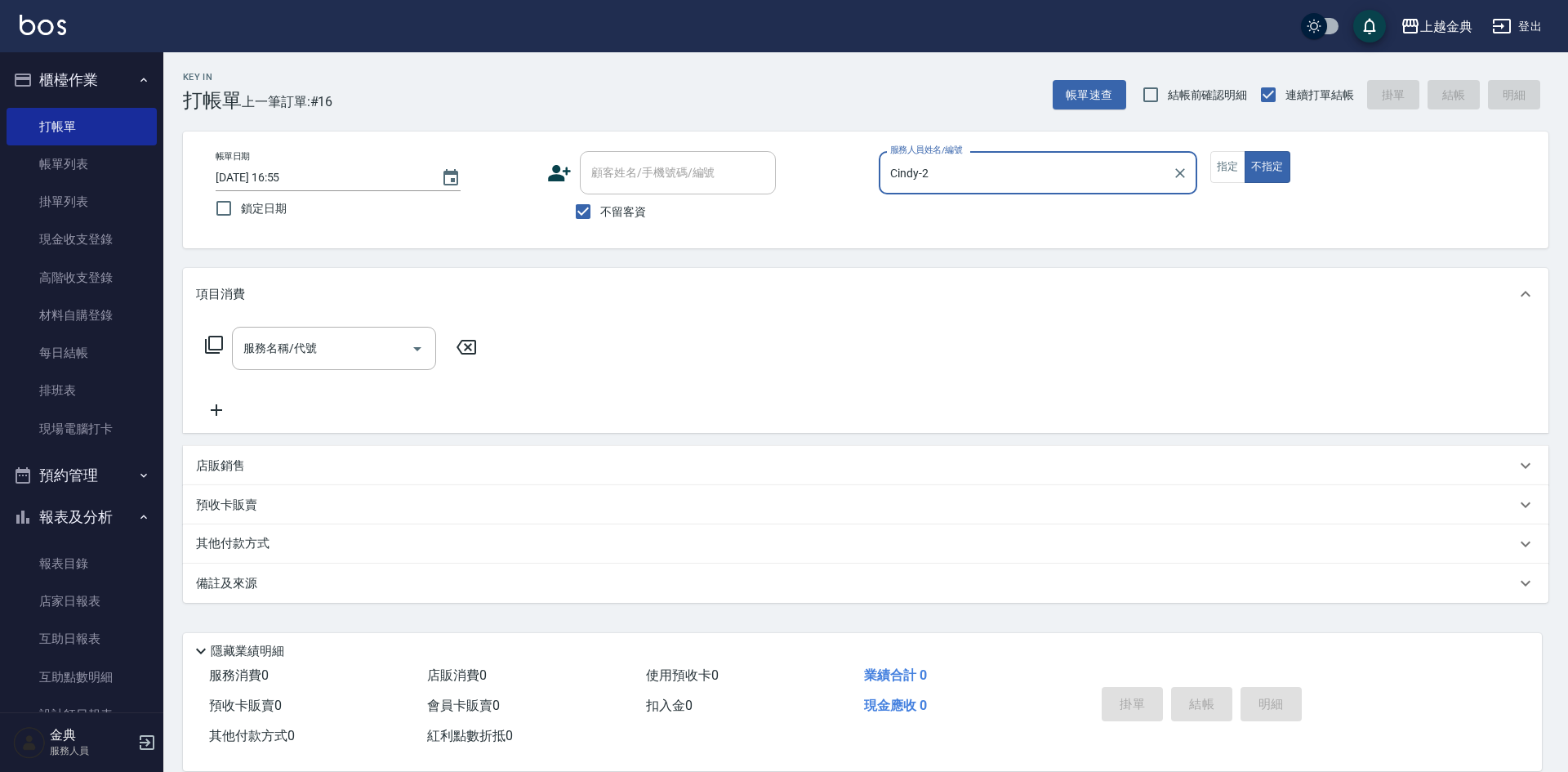
click at [207, 345] on icon at bounding box center [214, 345] width 18 height 18
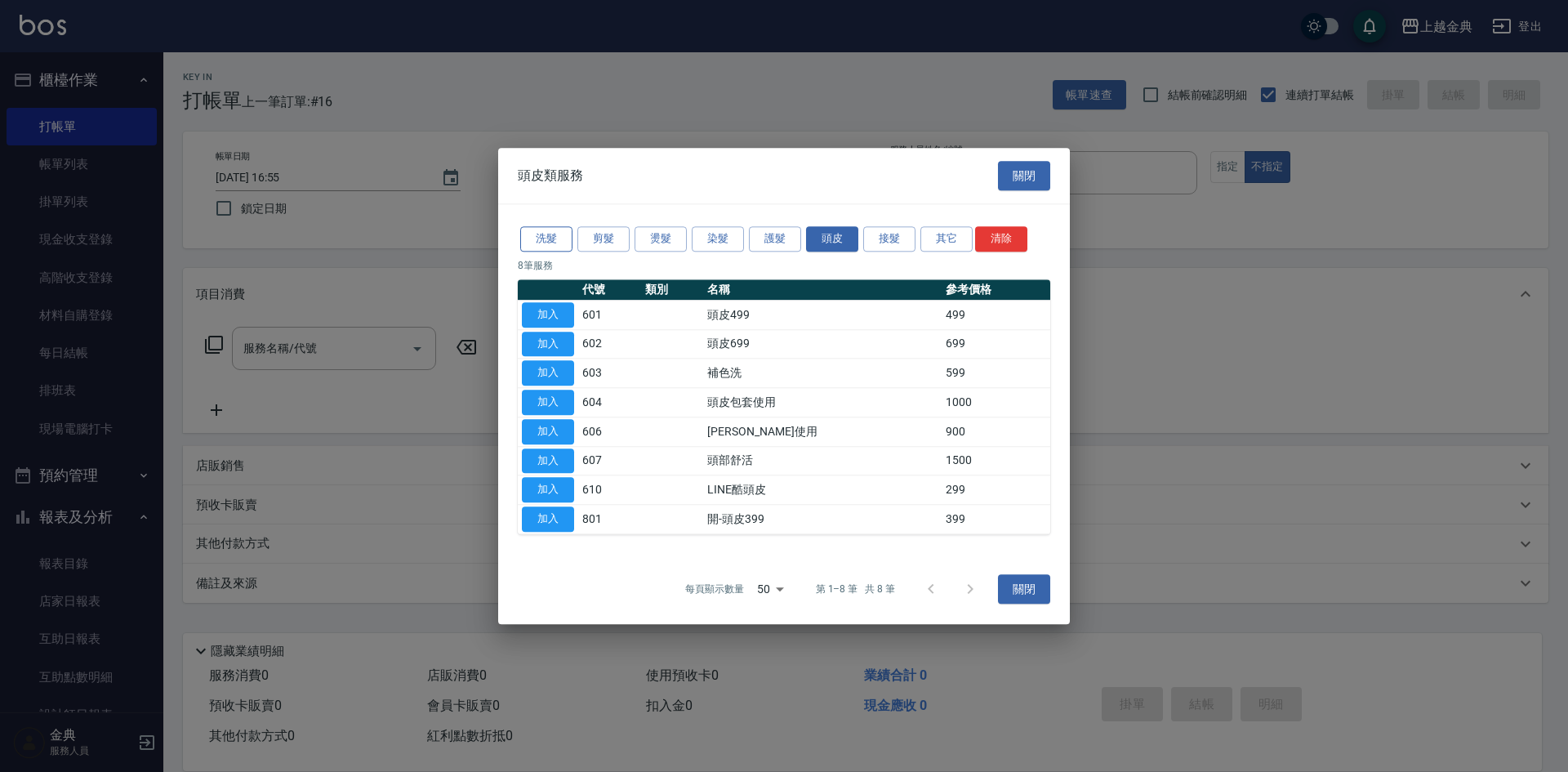
click at [543, 236] on button "洗髮" at bounding box center [546, 239] width 52 height 26
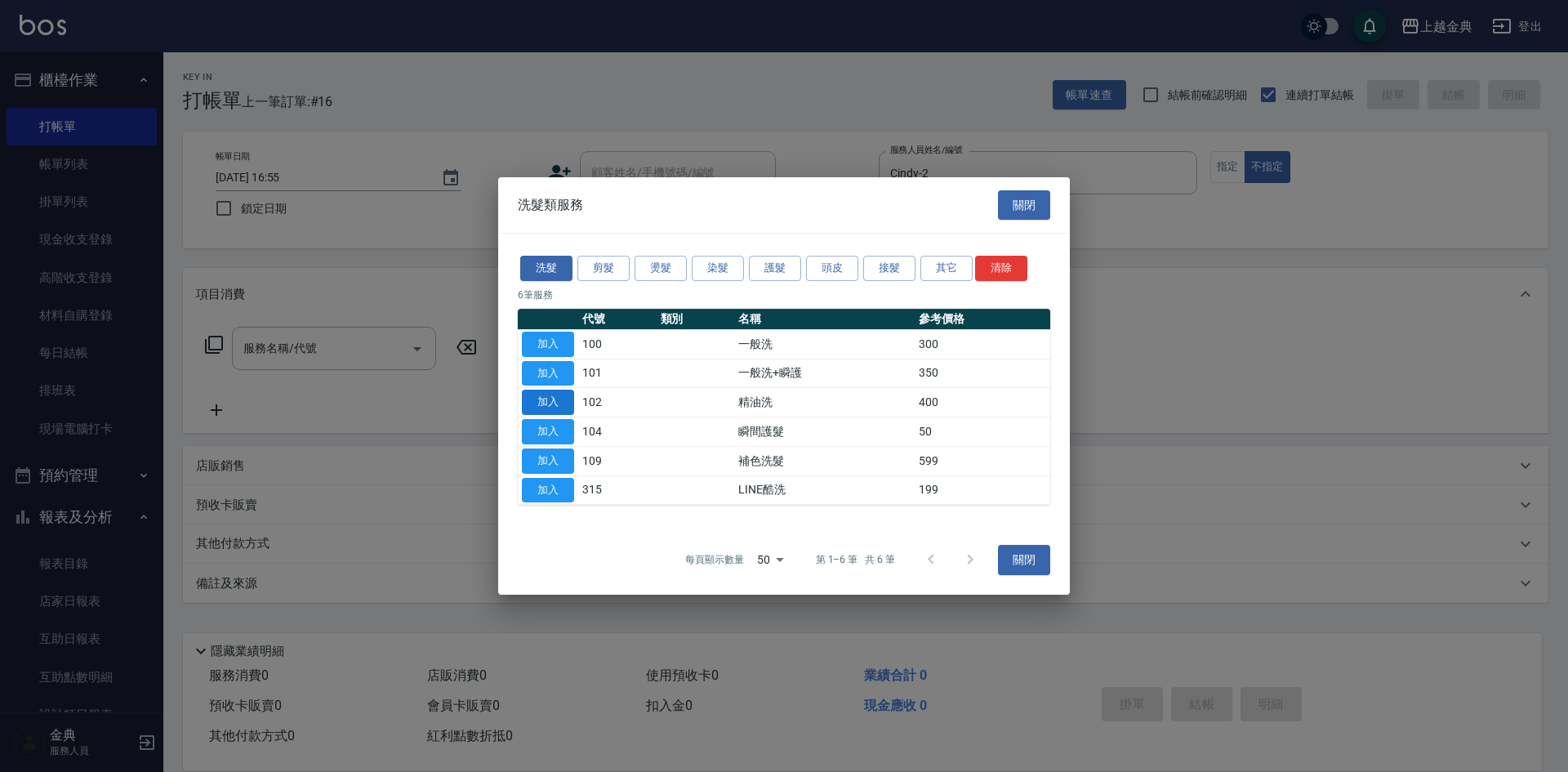
click at [562, 401] on button "加入" at bounding box center [548, 403] width 52 height 26
type input "精油洗(102)"
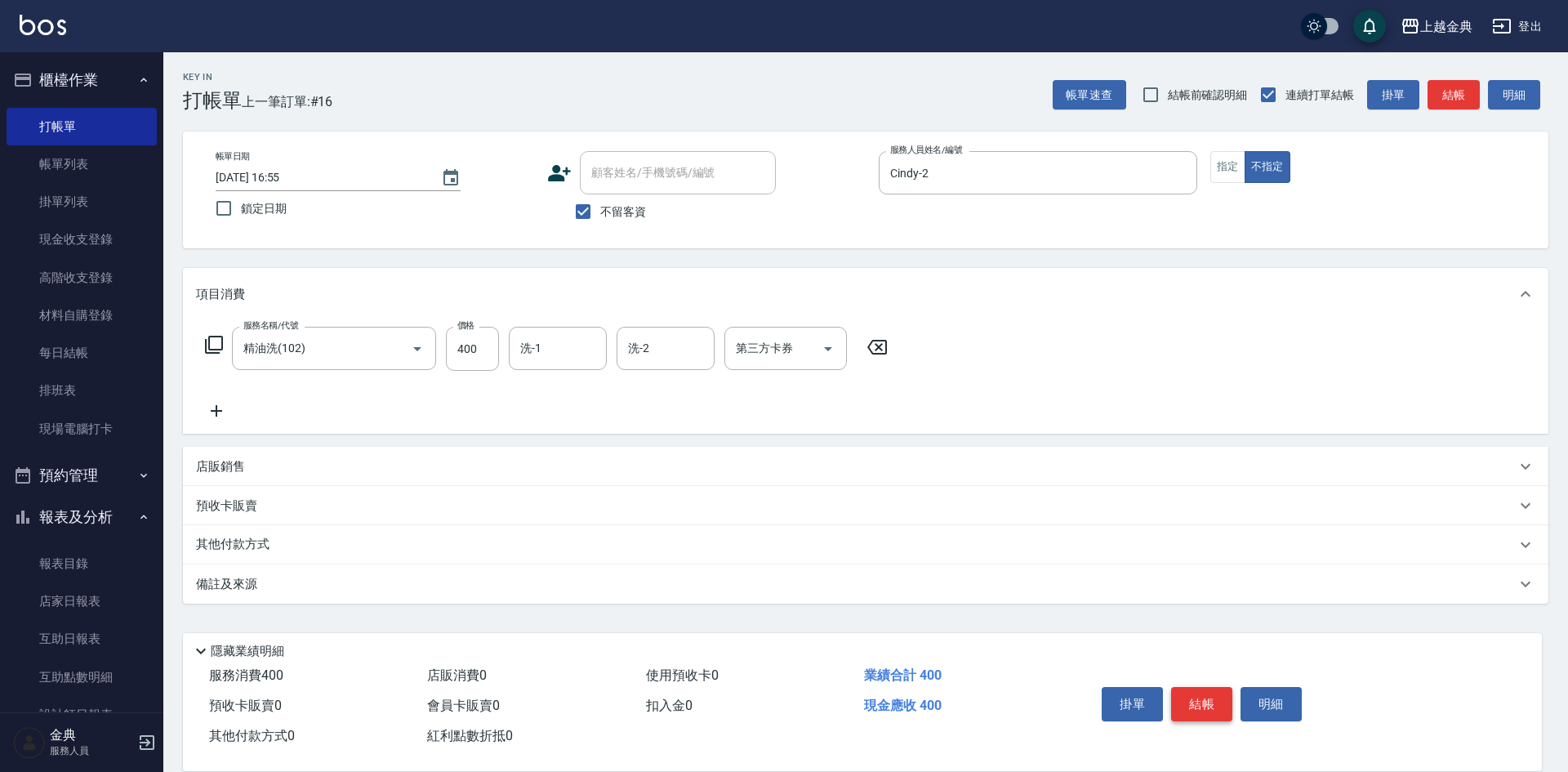
click at [1224, 687] on button "結帳" at bounding box center [1201, 705] width 61 height 35
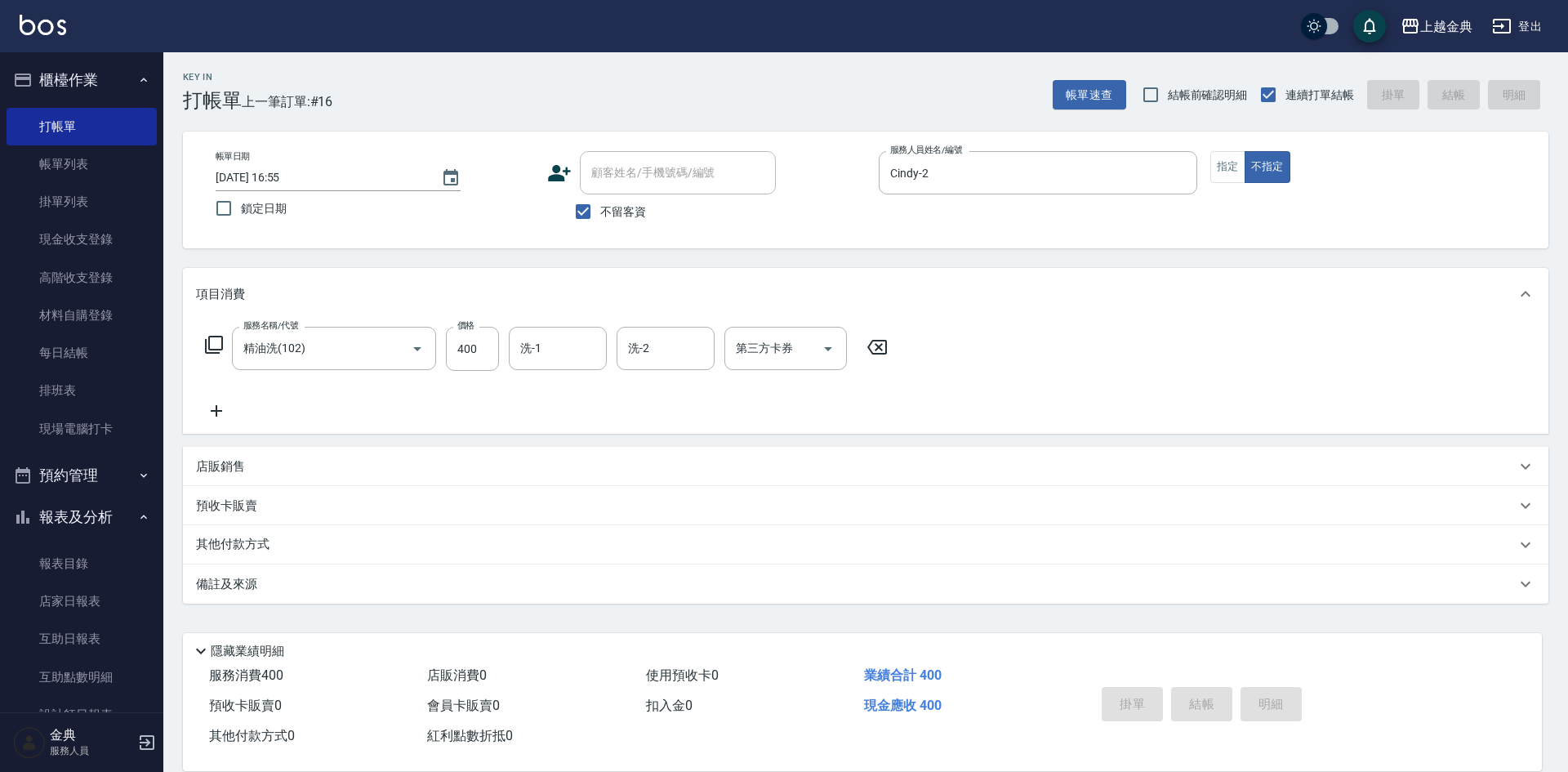
type input "[DATE] 16:56"
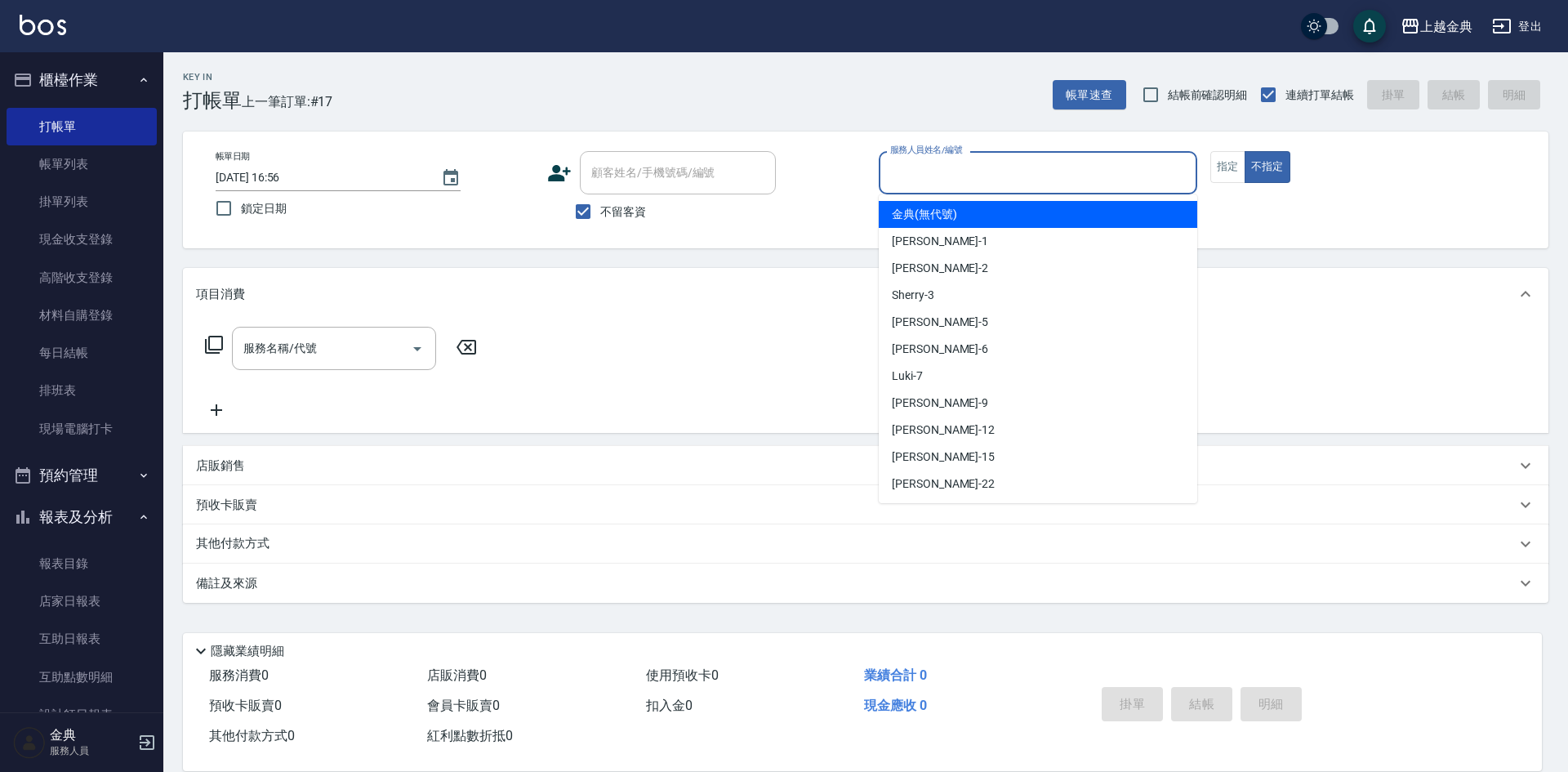
click at [937, 177] on input "服務人員姓名/編號" at bounding box center [1038, 172] width 303 height 28
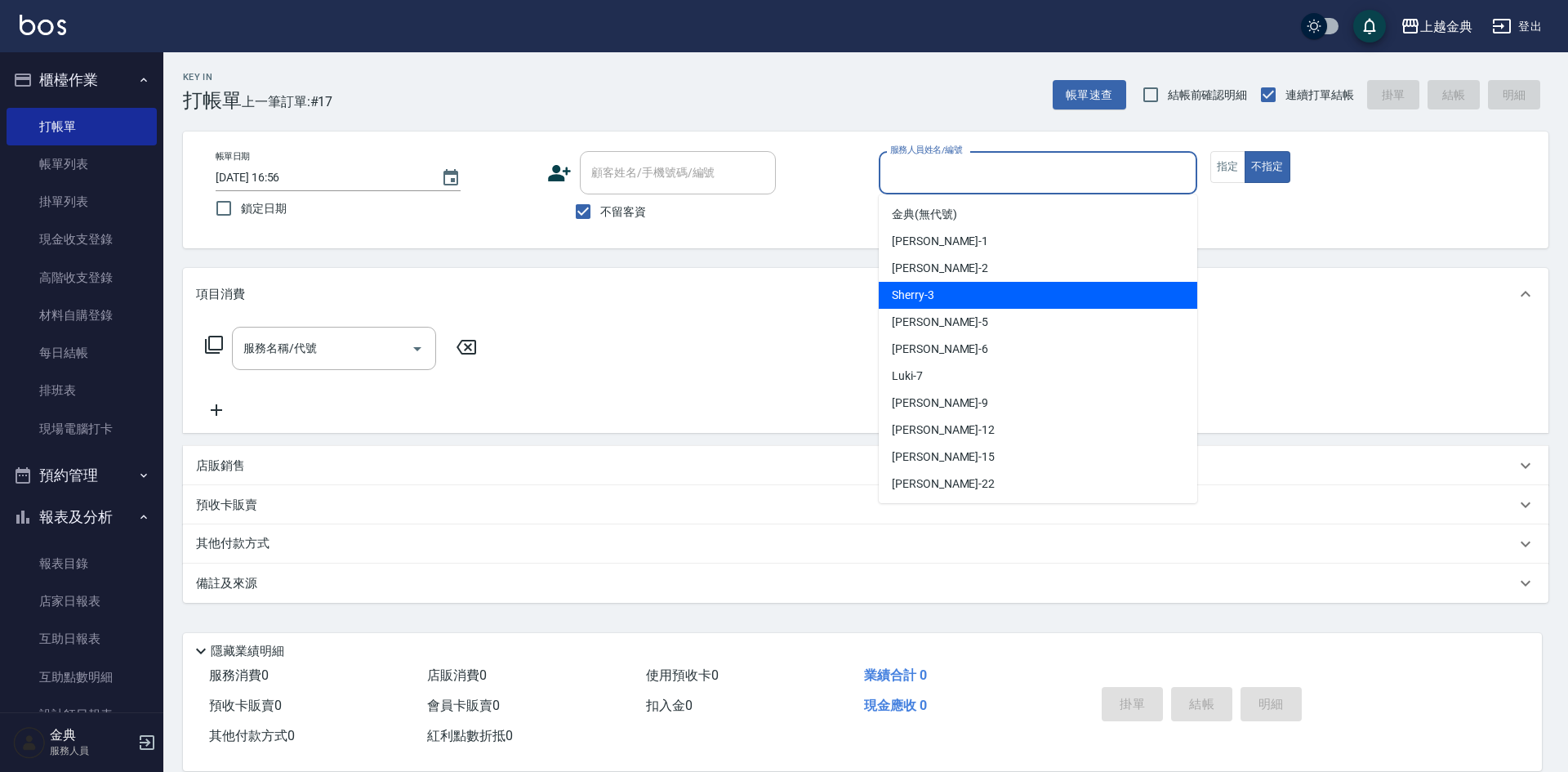
drag, startPoint x: 947, startPoint y: 297, endPoint x: 737, endPoint y: 355, distance: 217.9
click at [946, 298] on div "Sherry -3" at bounding box center [1038, 295] width 319 height 27
type input "Sherry-3"
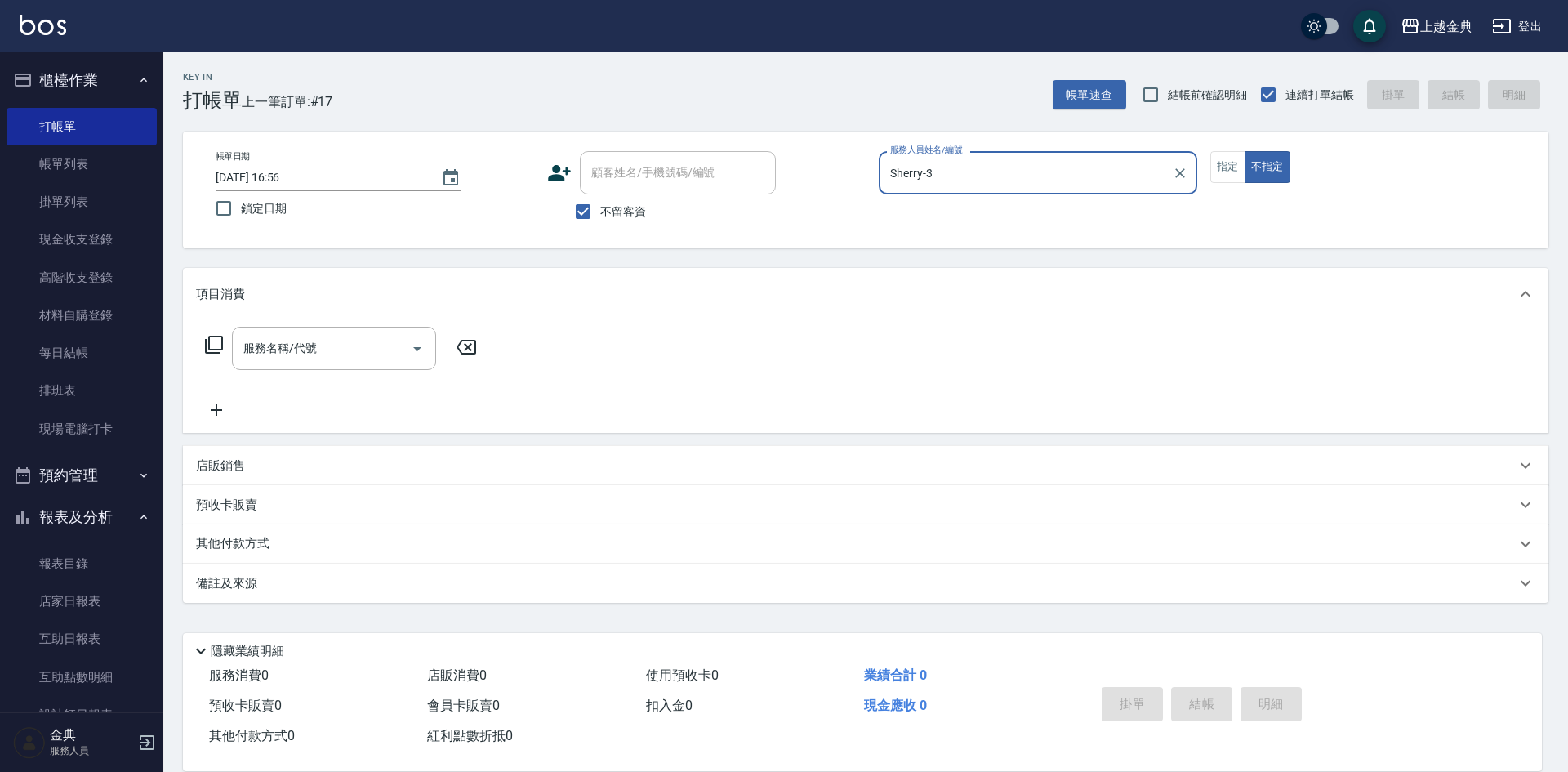
click at [209, 350] on icon at bounding box center [214, 345] width 18 height 18
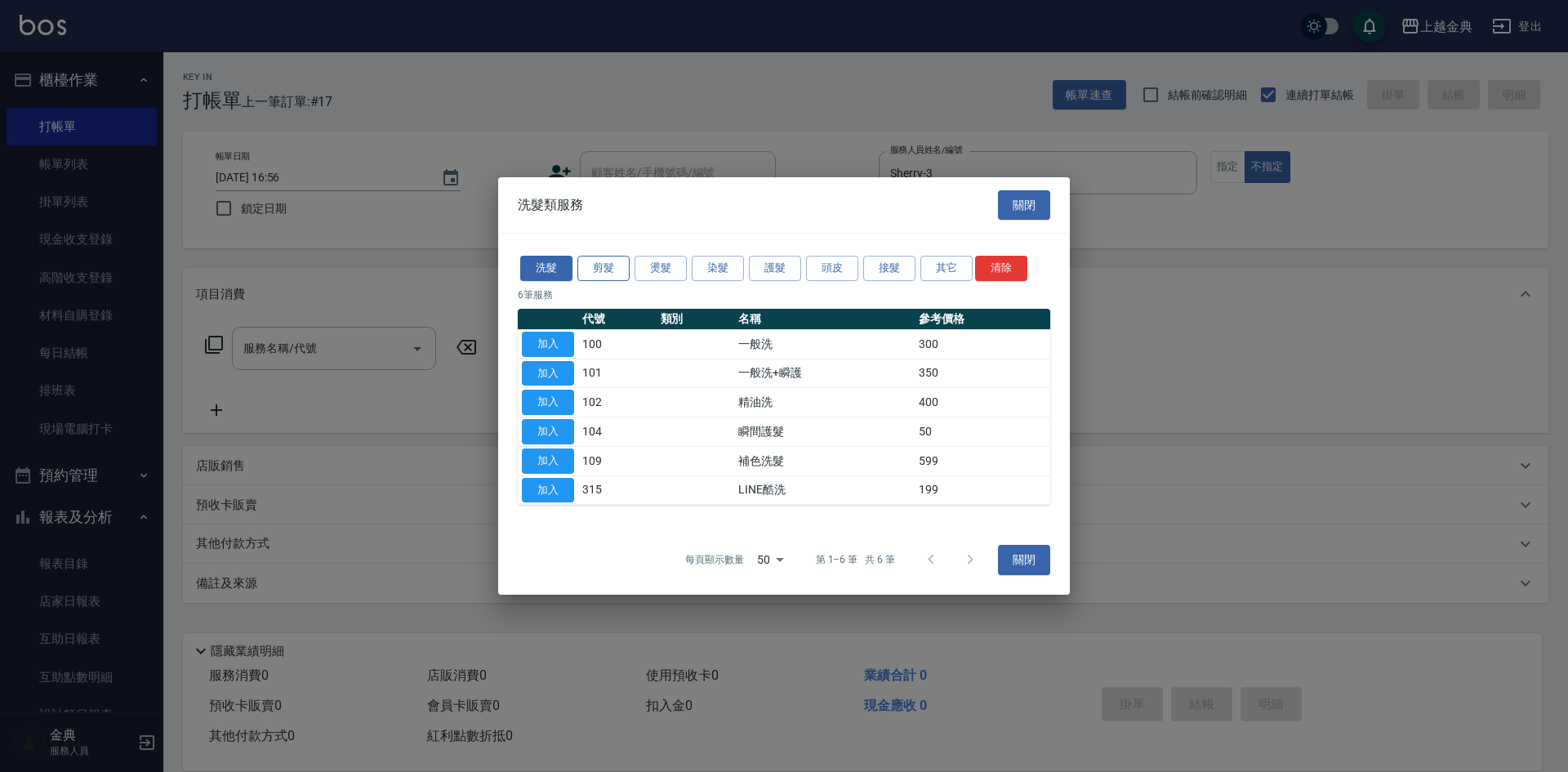
click at [611, 268] on button "剪髮" at bounding box center [603, 269] width 52 height 26
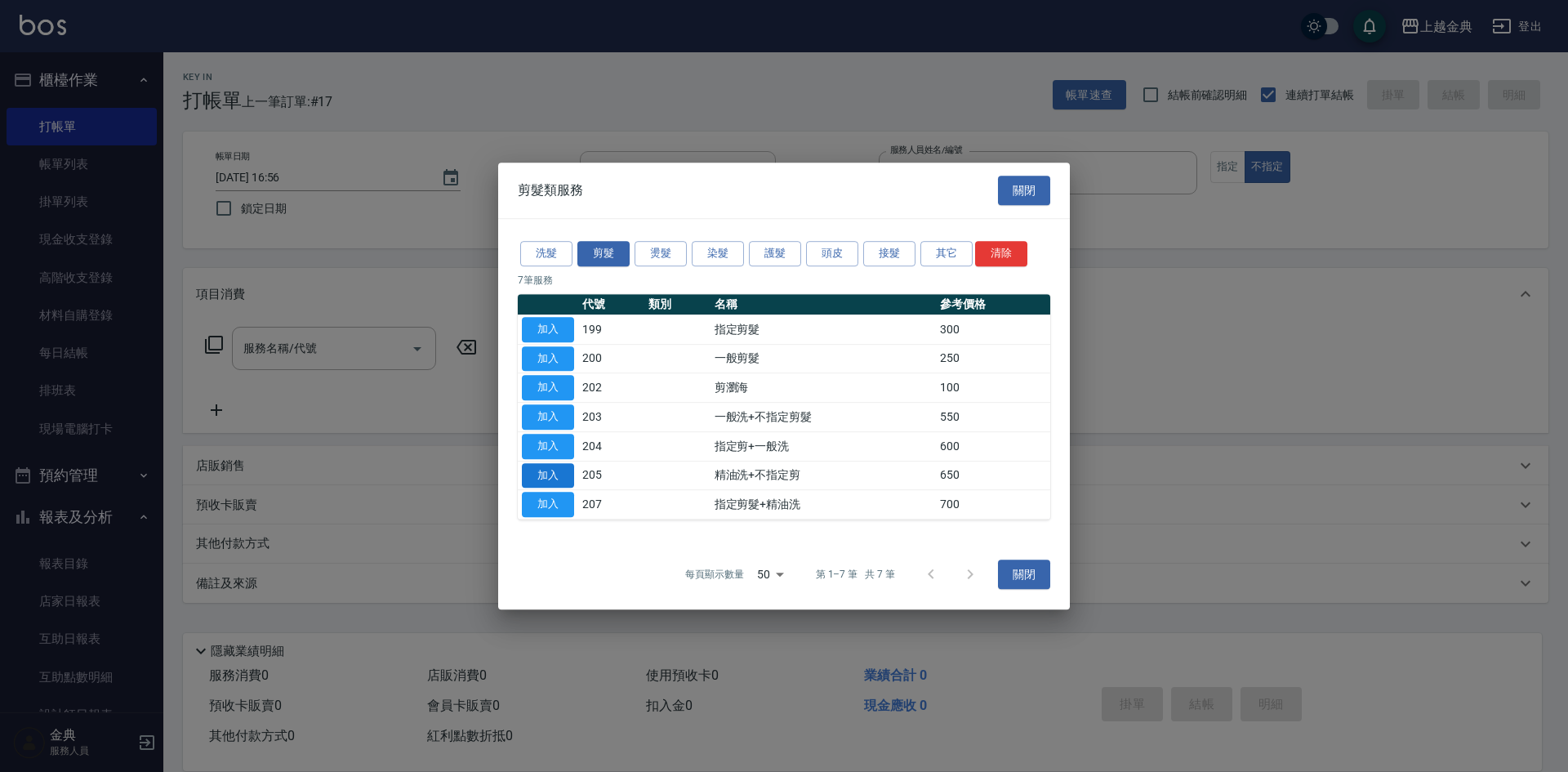
click at [571, 467] on button "加入" at bounding box center [548, 476] width 52 height 26
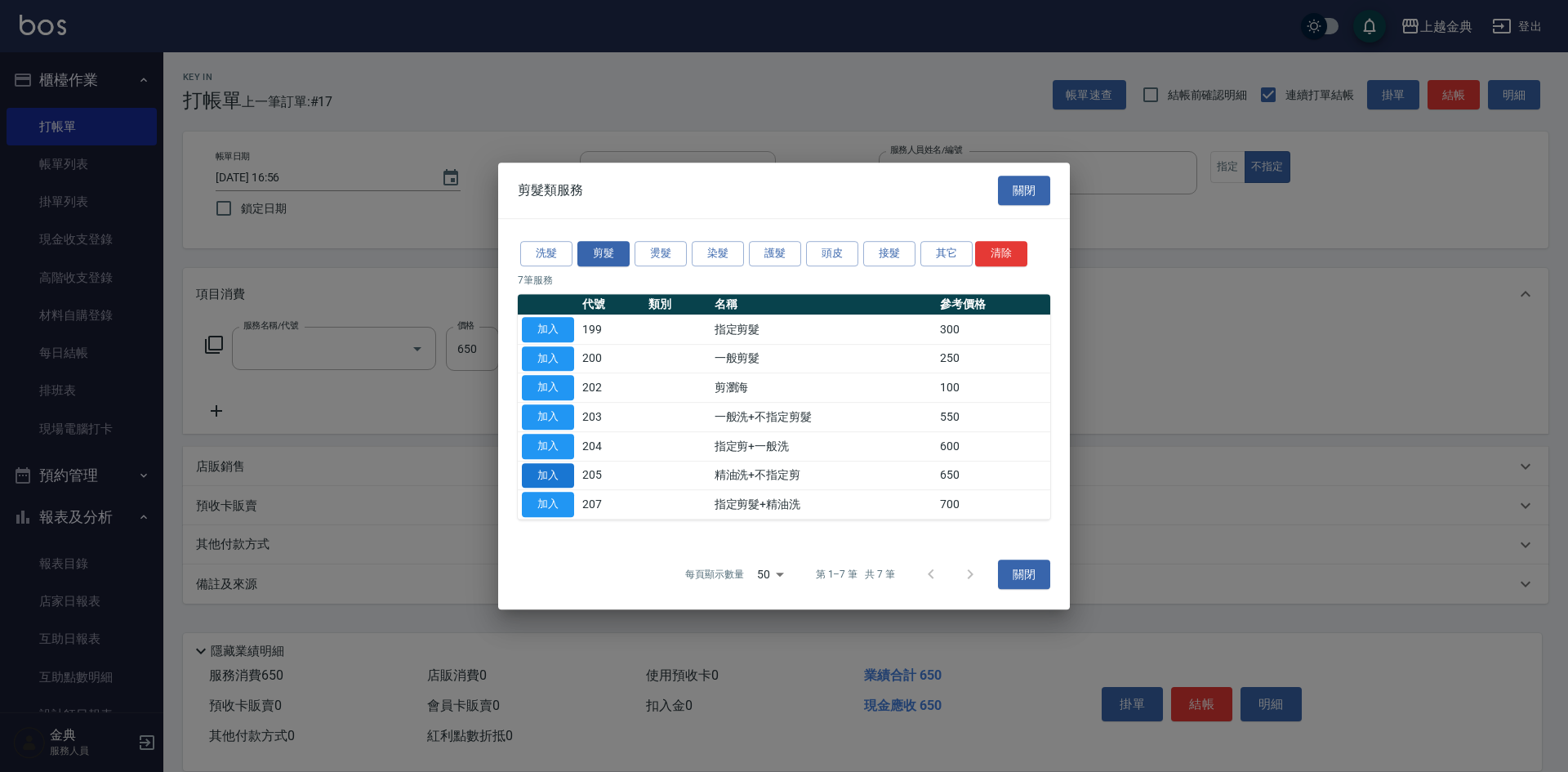
type input "精油洗+不指定剪(205)"
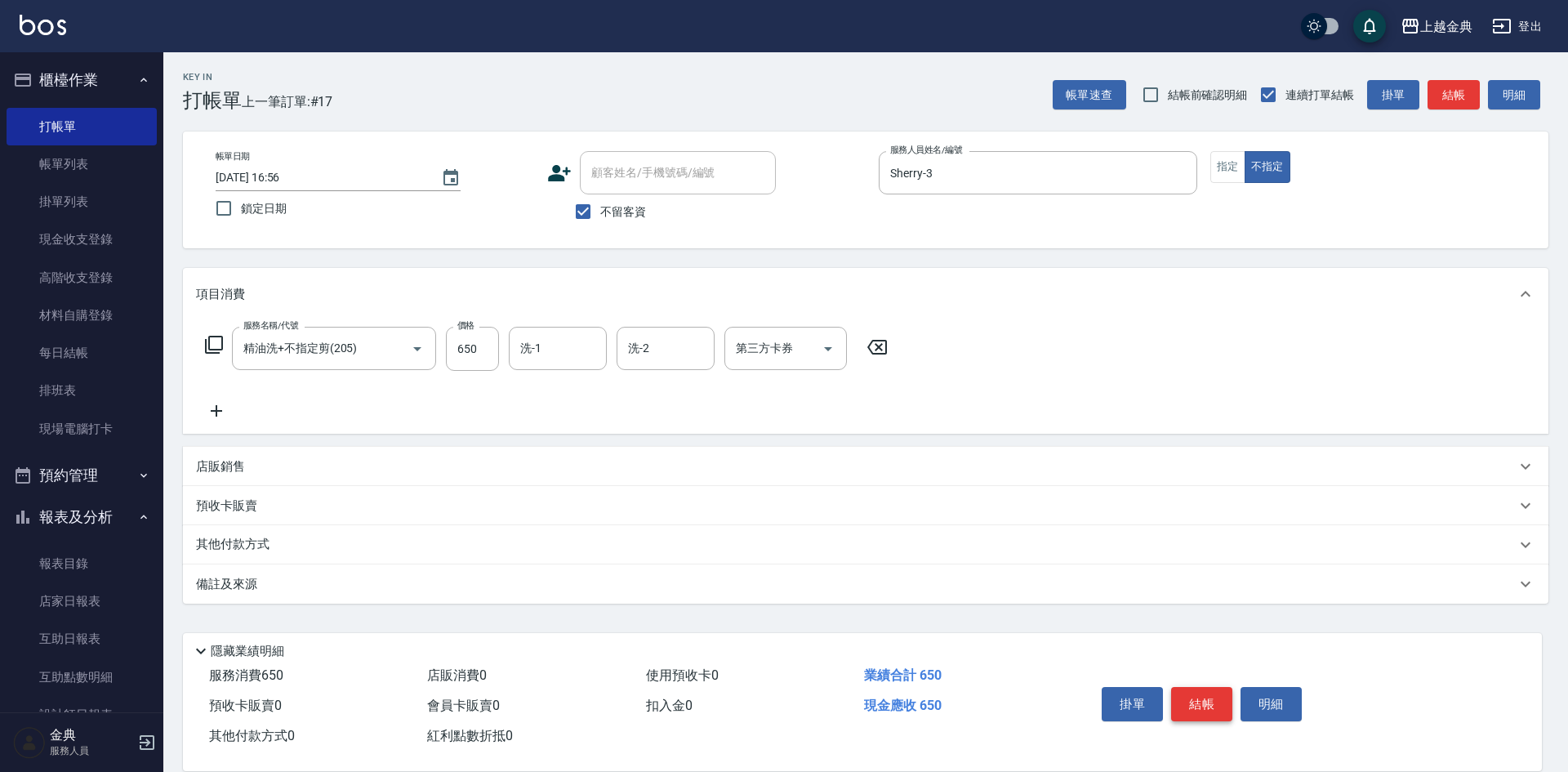
click at [1194, 695] on button "結帳" at bounding box center [1201, 705] width 61 height 35
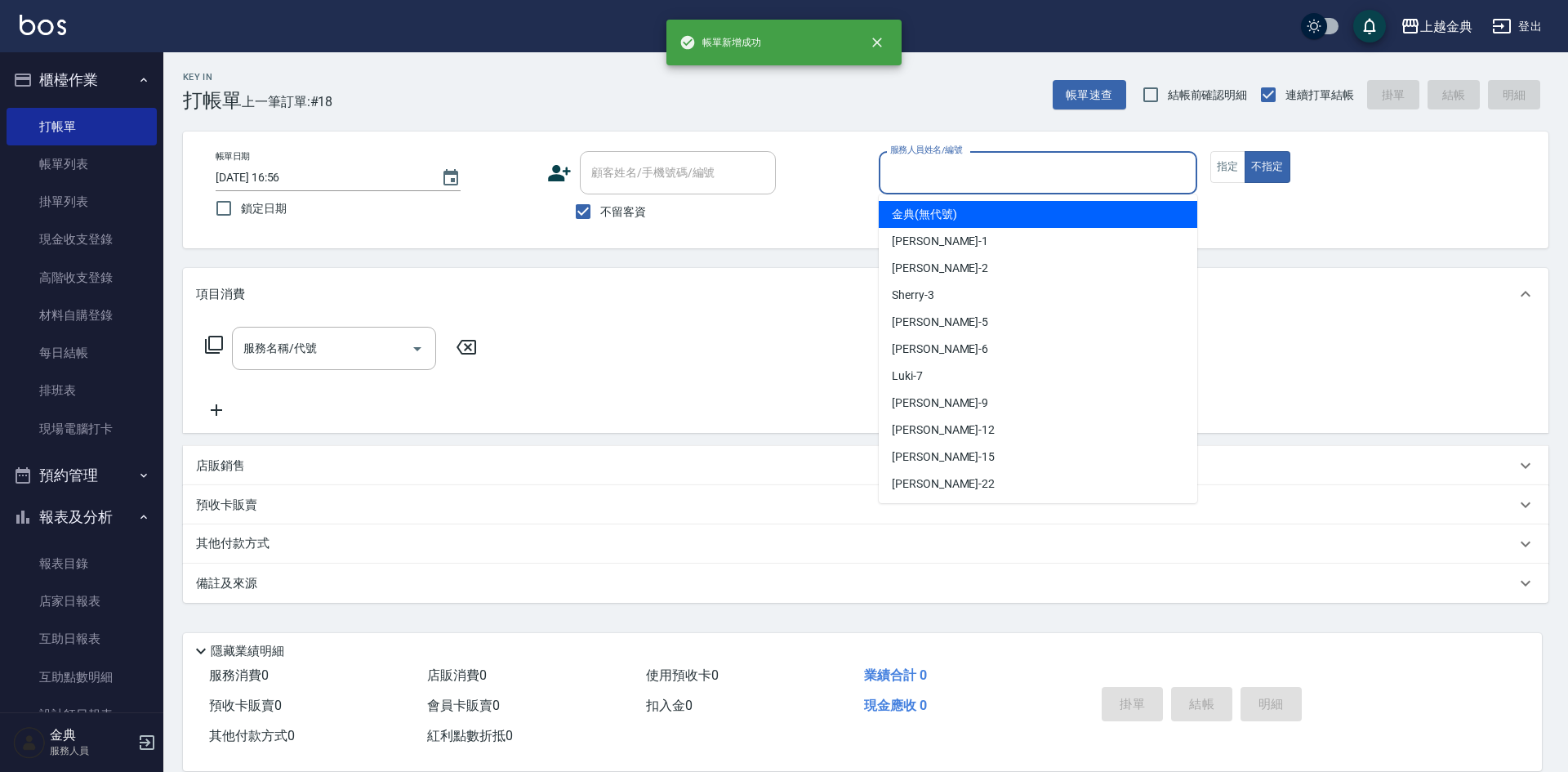
click at [914, 179] on input "服務人員姓名/編號" at bounding box center [1038, 172] width 303 height 28
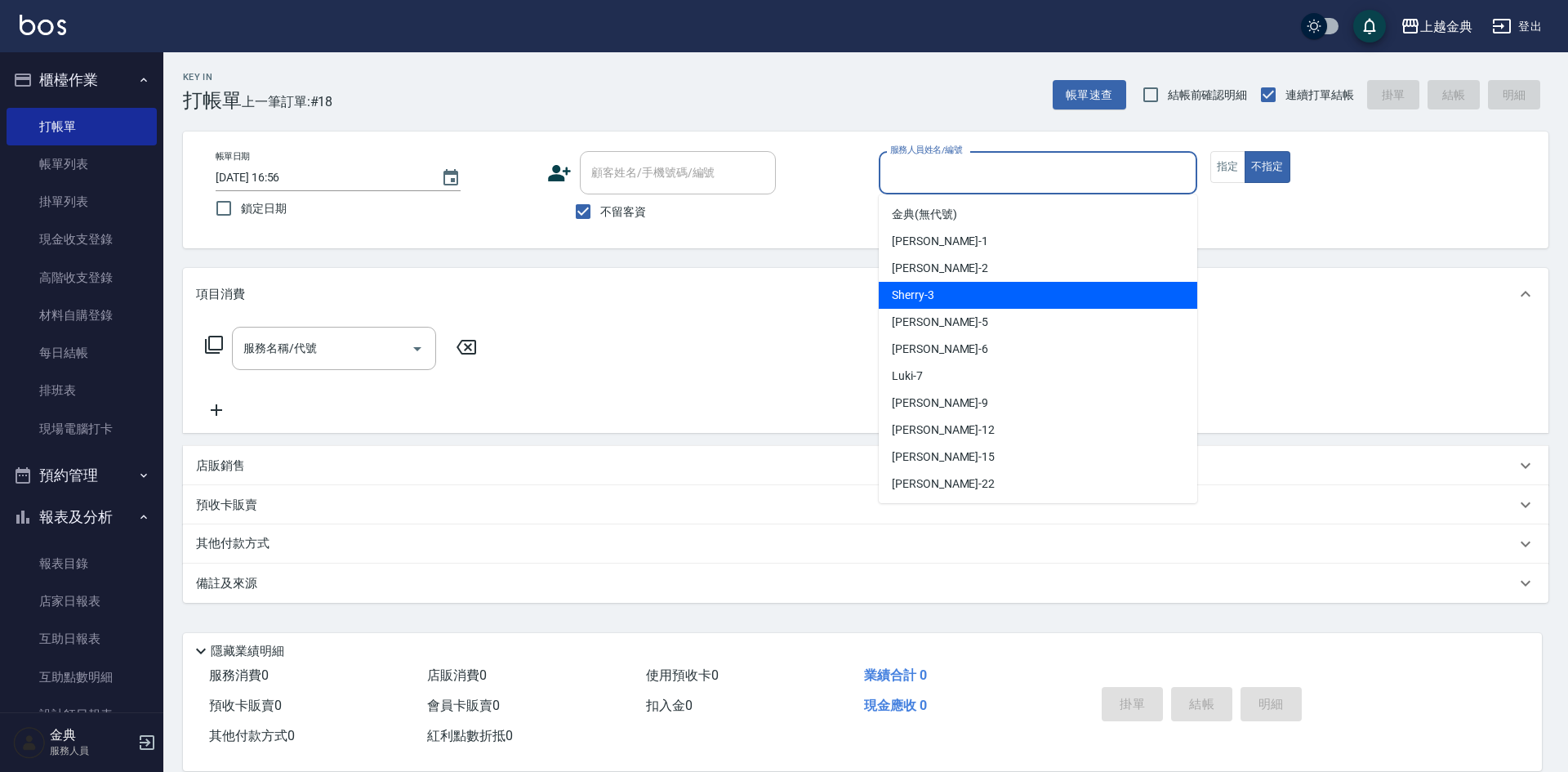
click at [942, 302] on div "Sherry -3" at bounding box center [1038, 295] width 319 height 27
type input "Sherry-3"
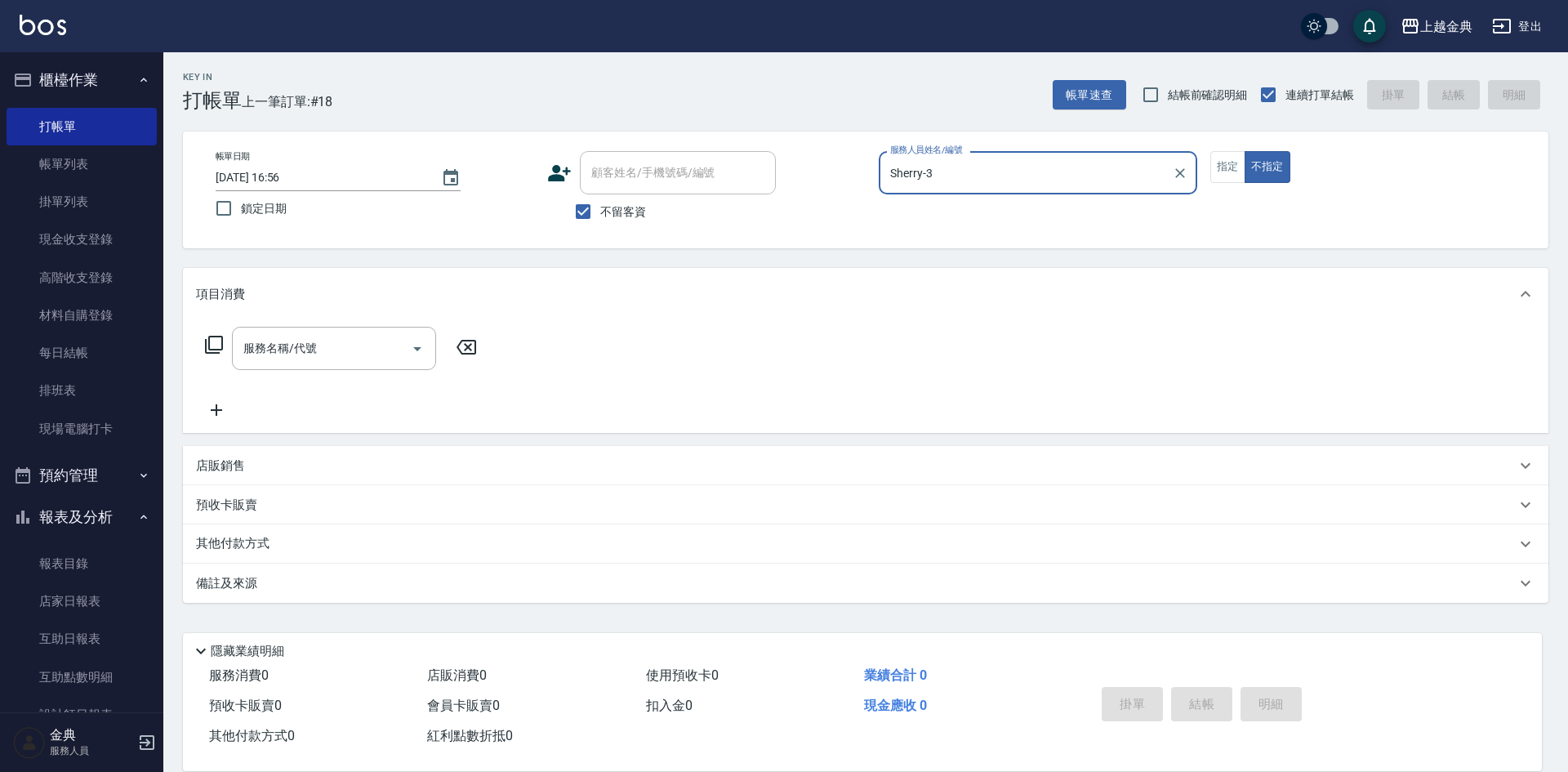
click at [213, 346] on icon at bounding box center [214, 345] width 20 height 20
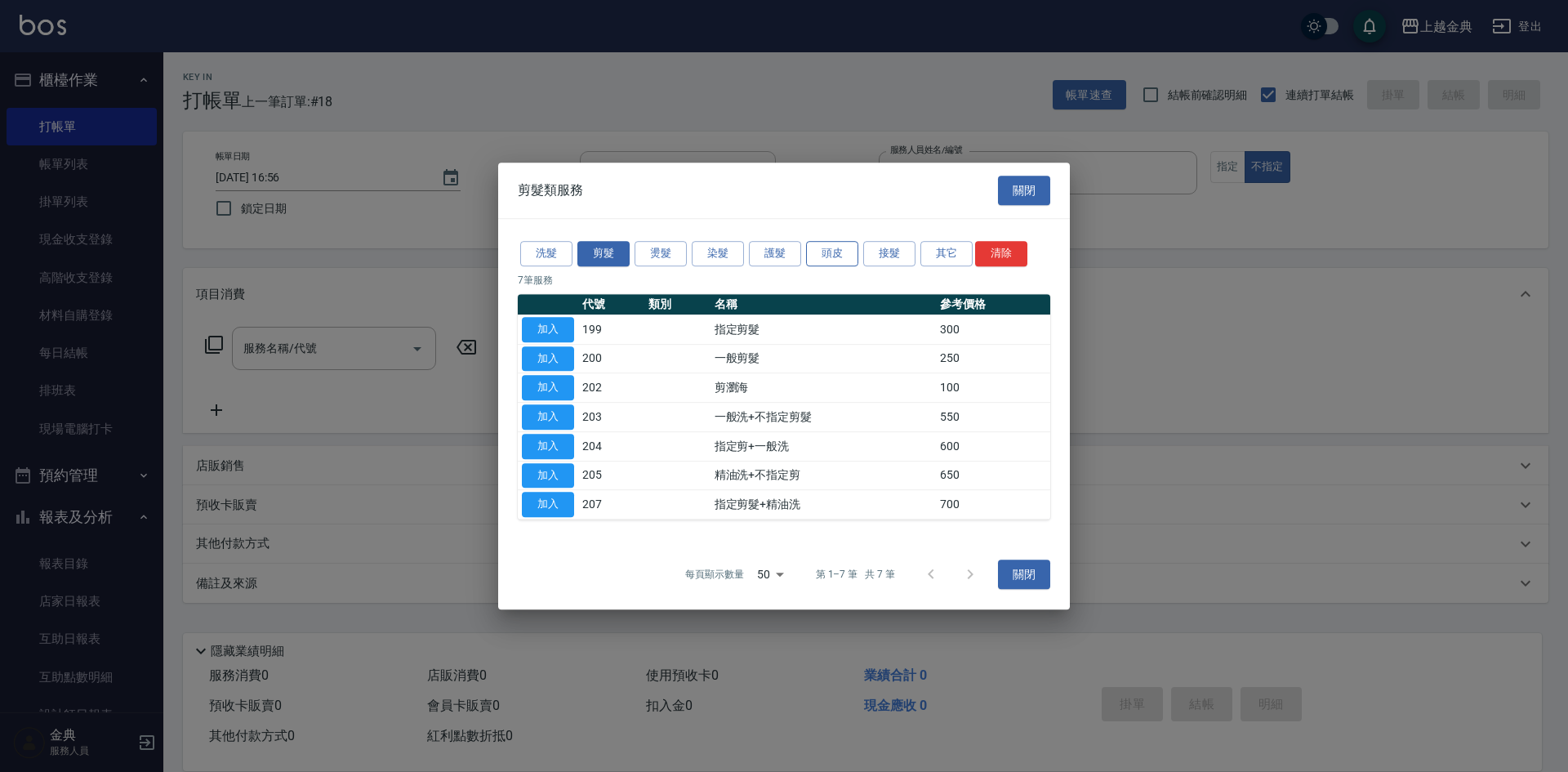
click at [828, 264] on button "頭皮" at bounding box center [832, 253] width 52 height 26
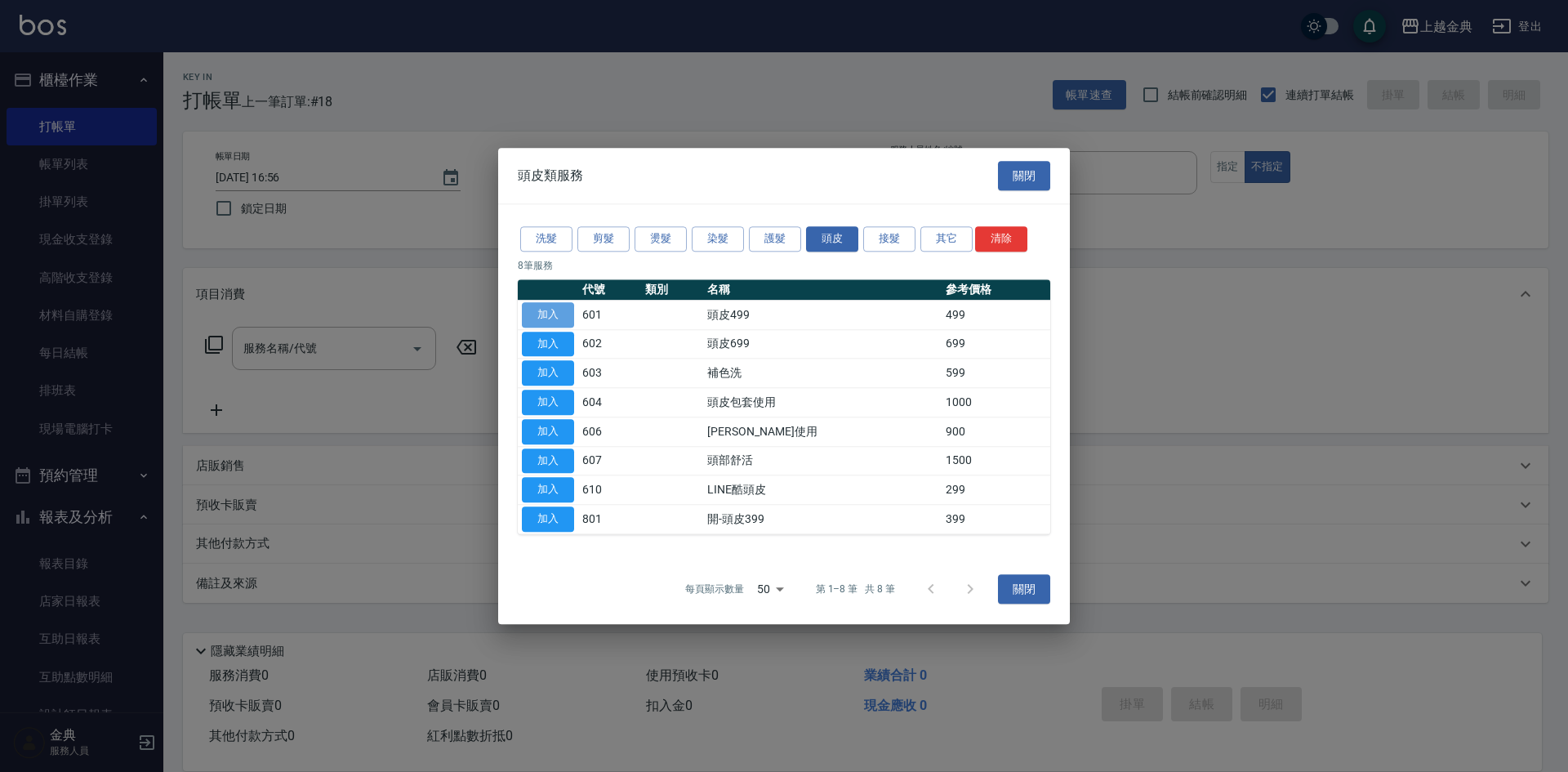
click at [562, 312] on button "加入" at bounding box center [548, 315] width 52 height 26
type input "頭皮499(601)"
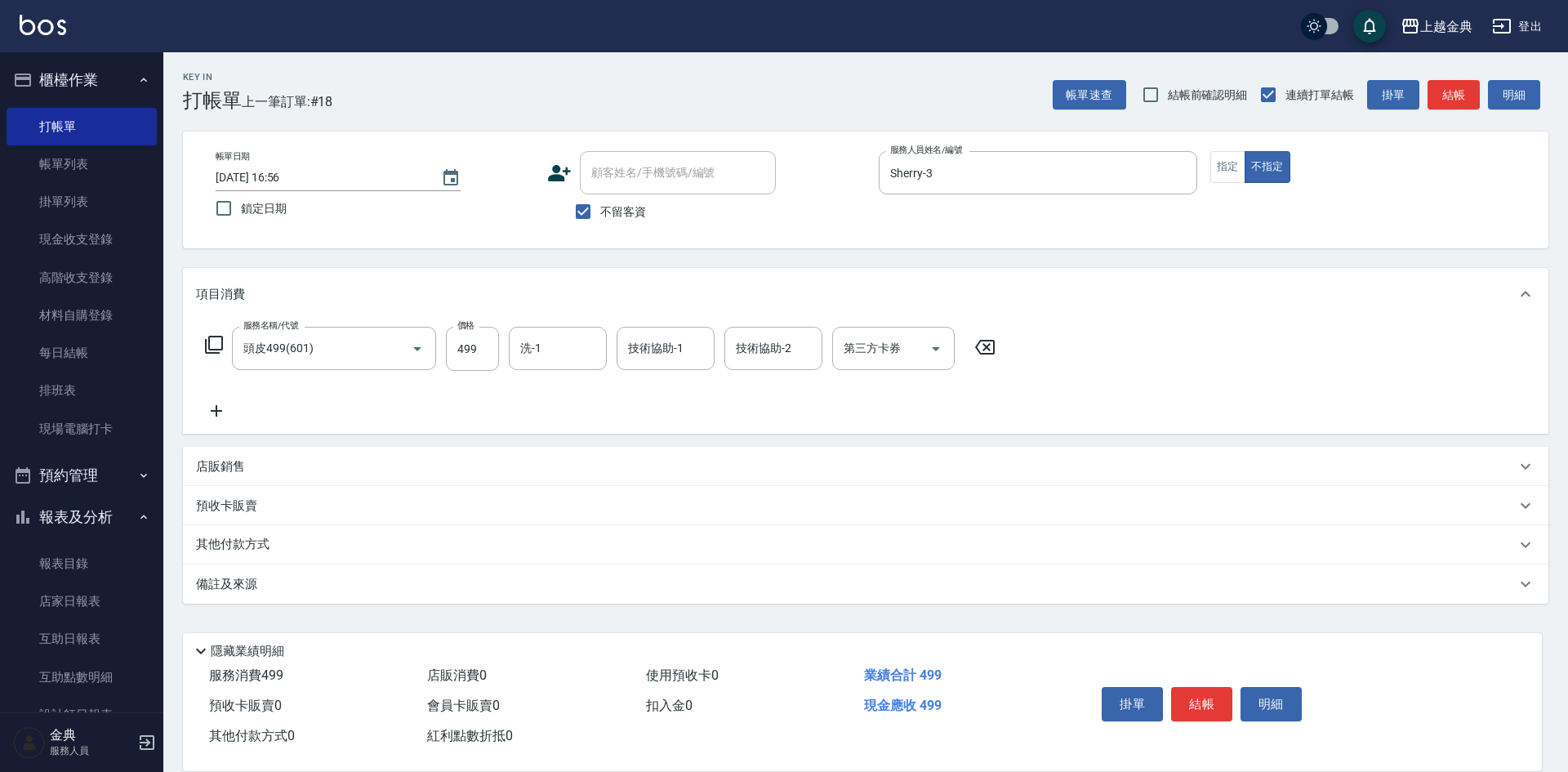
click at [216, 342] on icon at bounding box center [214, 345] width 20 height 20
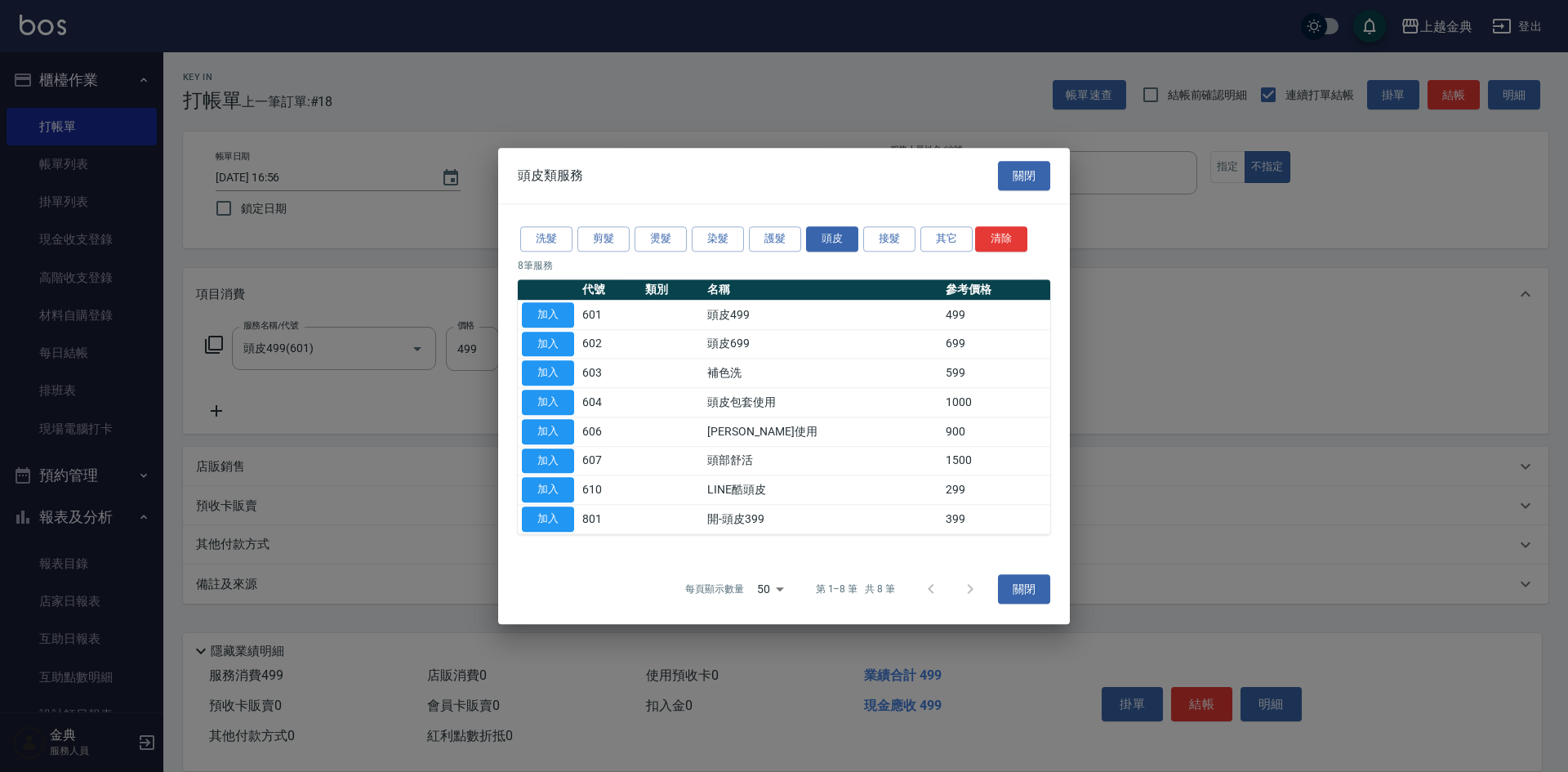
drag, startPoint x: 589, startPoint y: 230, endPoint x: 593, endPoint y: 269, distance: 39.2
click at [589, 232] on button "剪髮" at bounding box center [603, 239] width 52 height 26
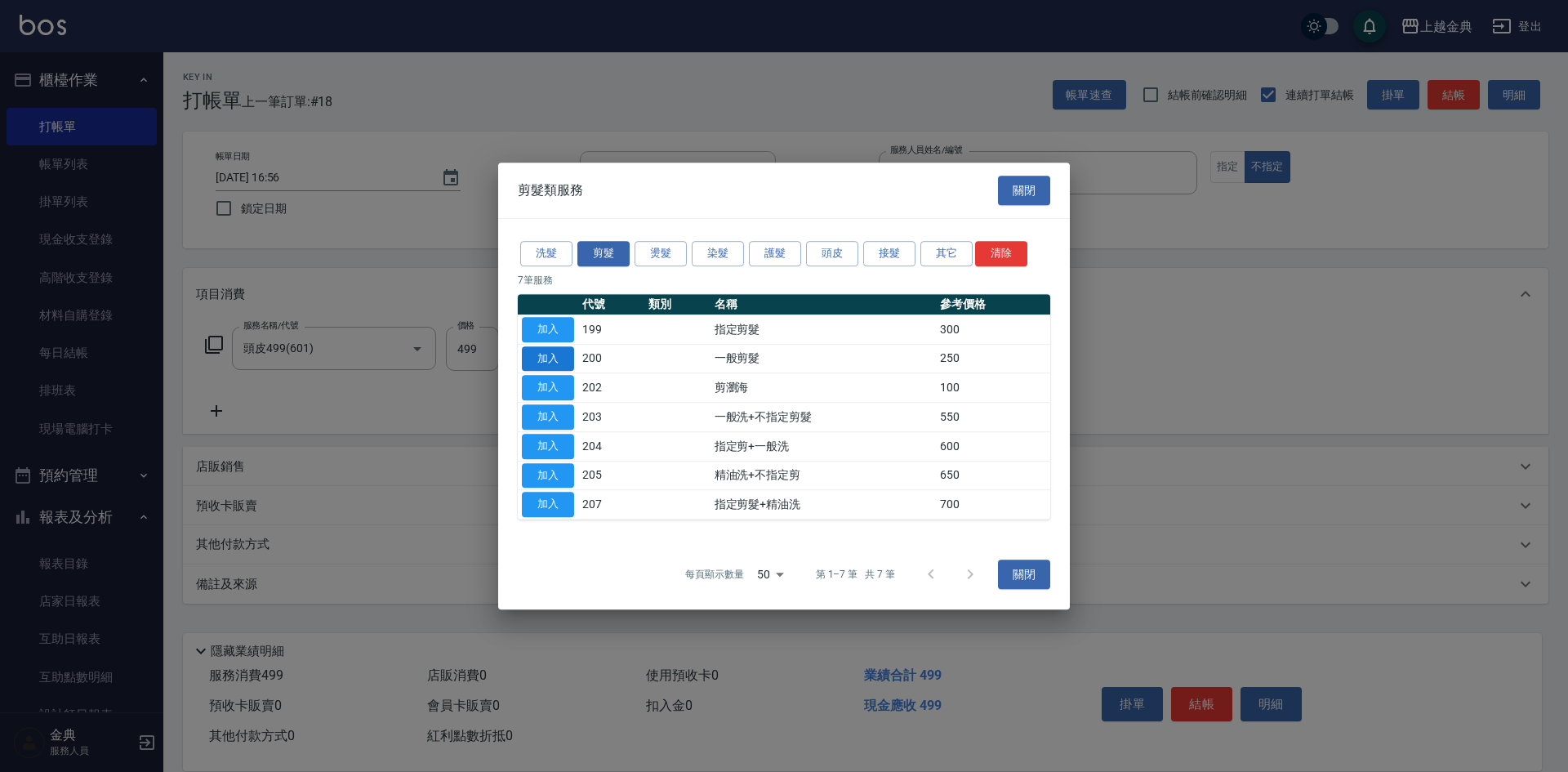
click at [537, 360] on button "加入" at bounding box center [548, 359] width 52 height 26
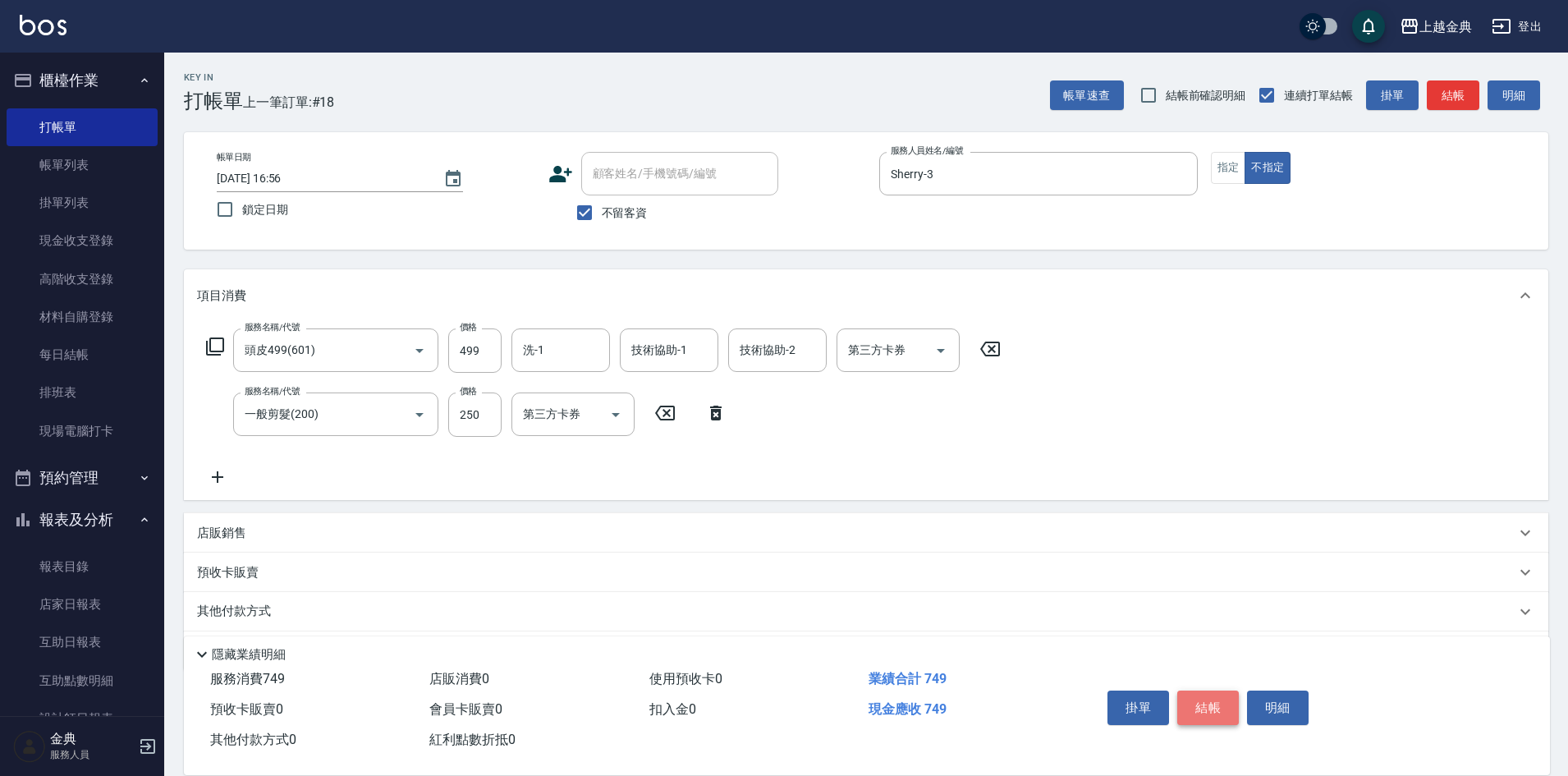
click at [1208, 706] on button "結帳" at bounding box center [1207, 708] width 61 height 35
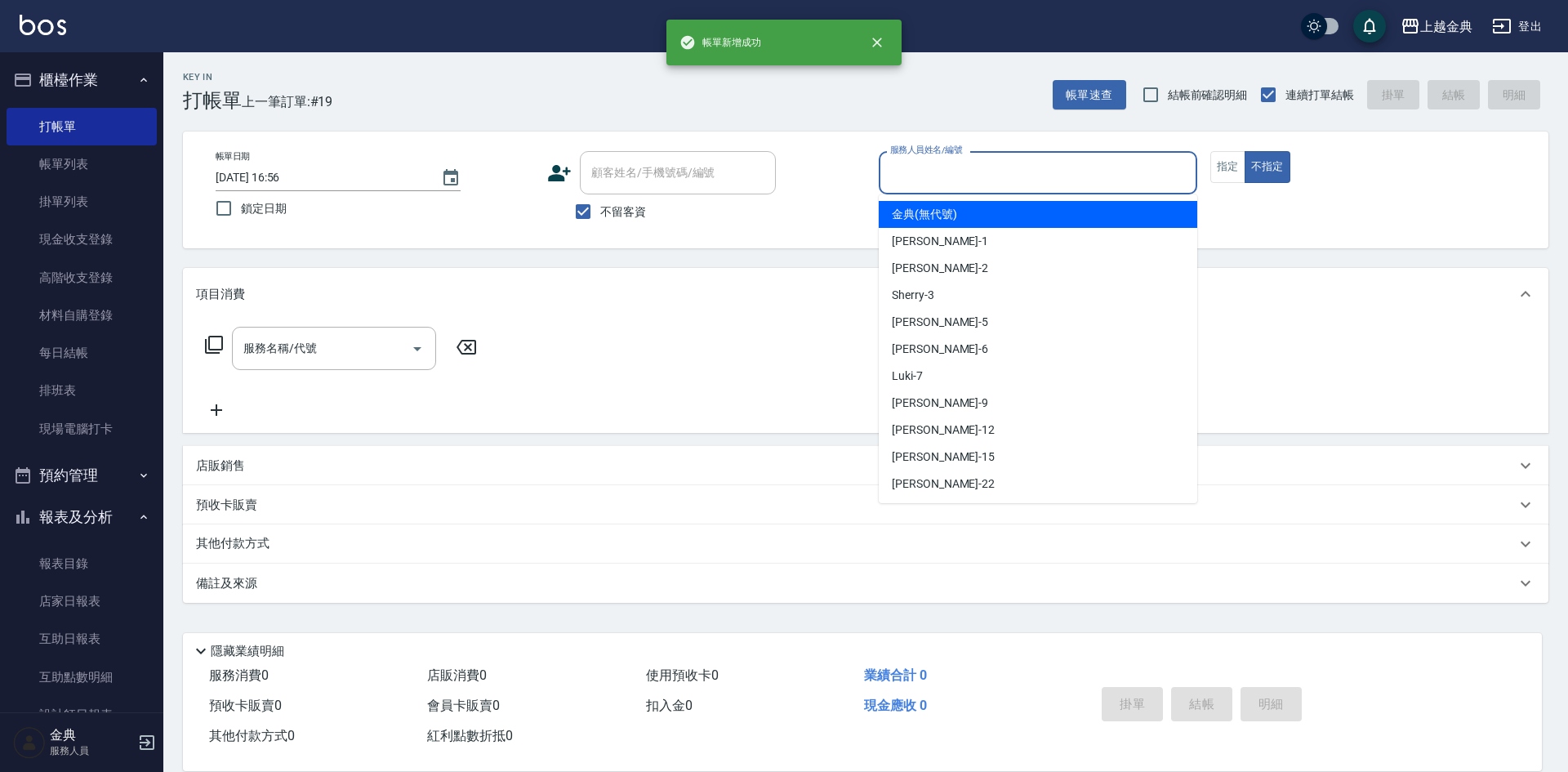
click at [974, 176] on input "服務人員姓名/編號" at bounding box center [1038, 172] width 303 height 28
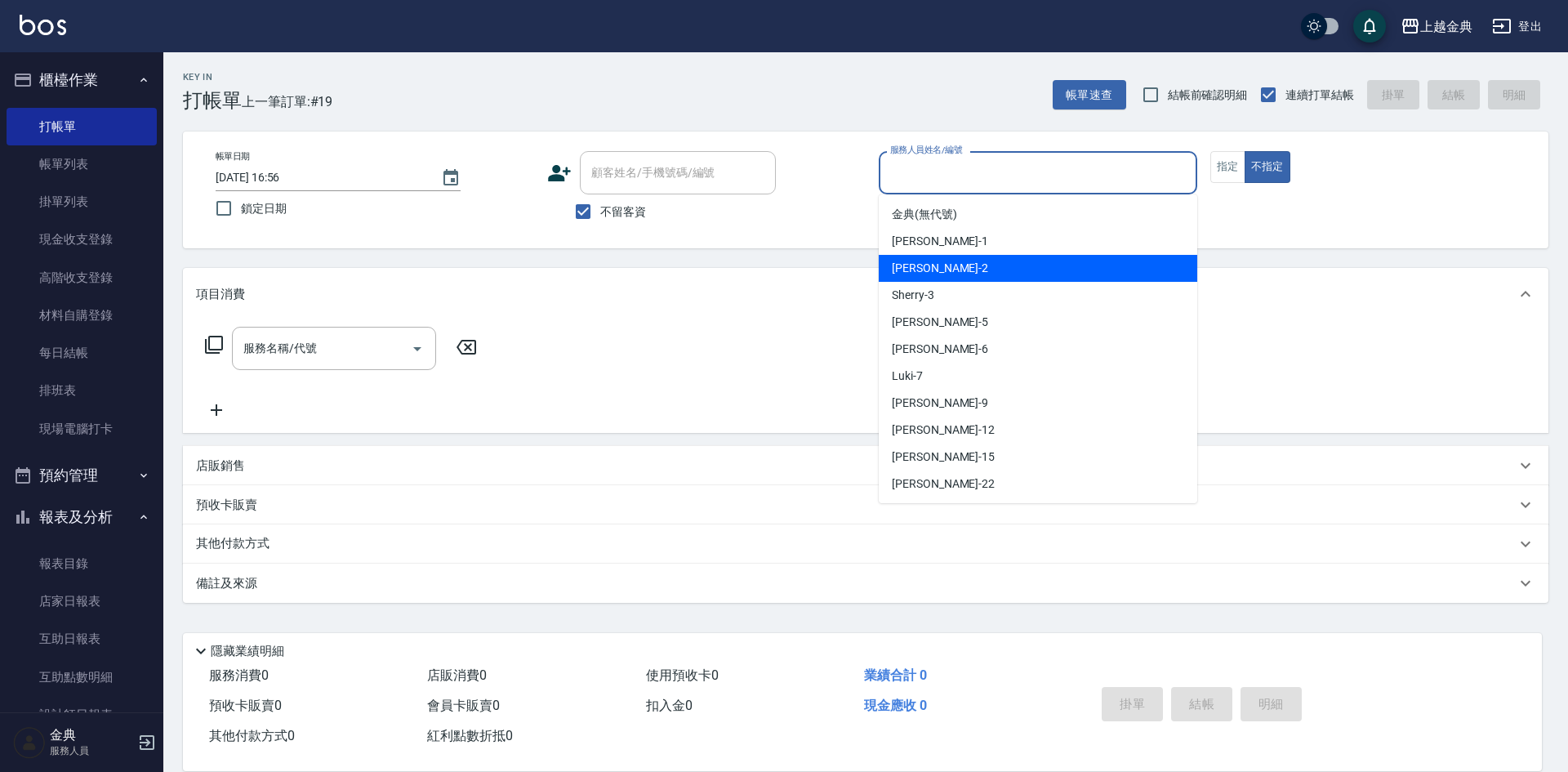
click at [982, 279] on div "Cindy -2" at bounding box center [1038, 269] width 319 height 27
type input "Cindy-2"
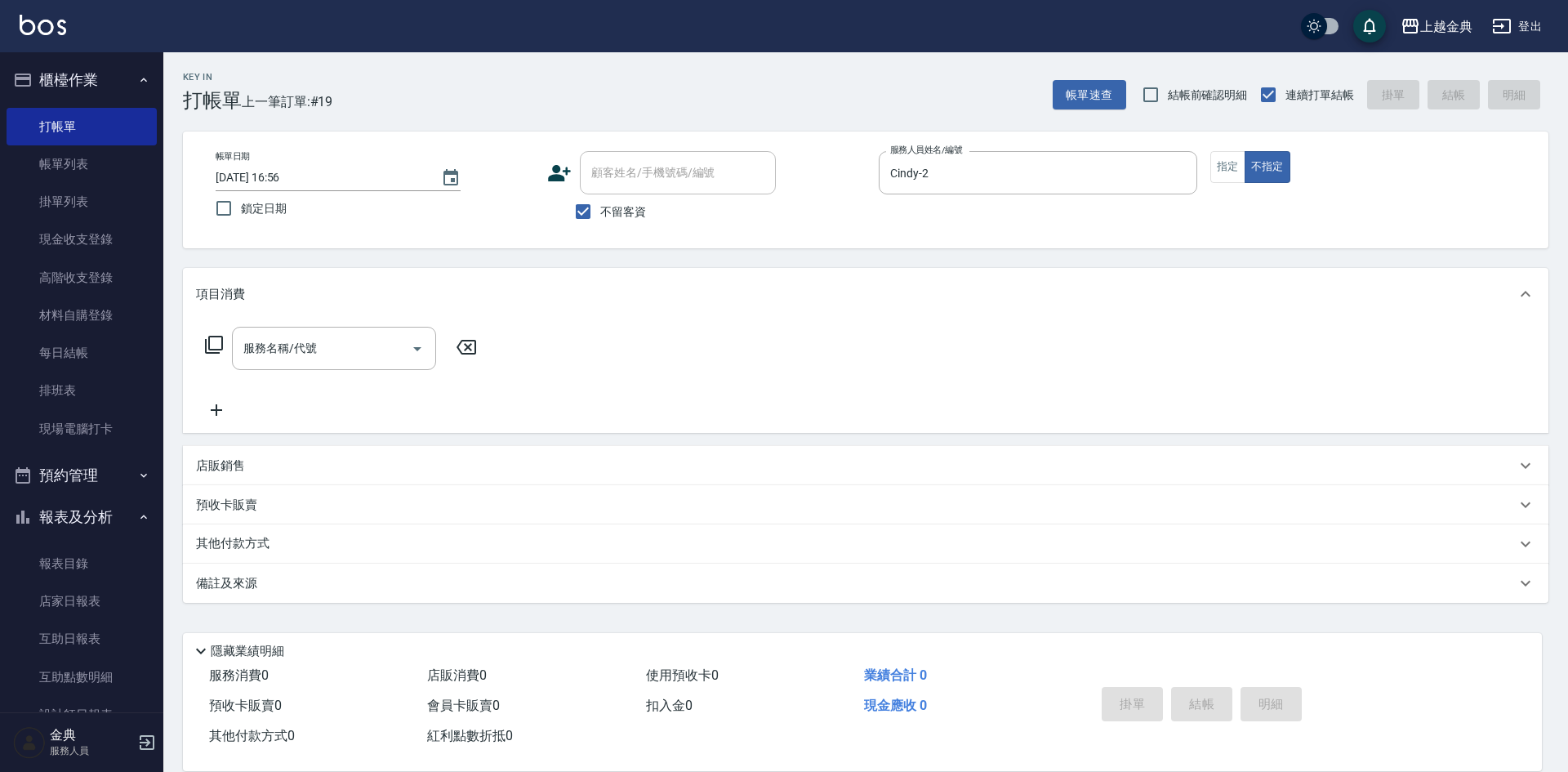
click at [220, 345] on icon at bounding box center [214, 345] width 20 height 20
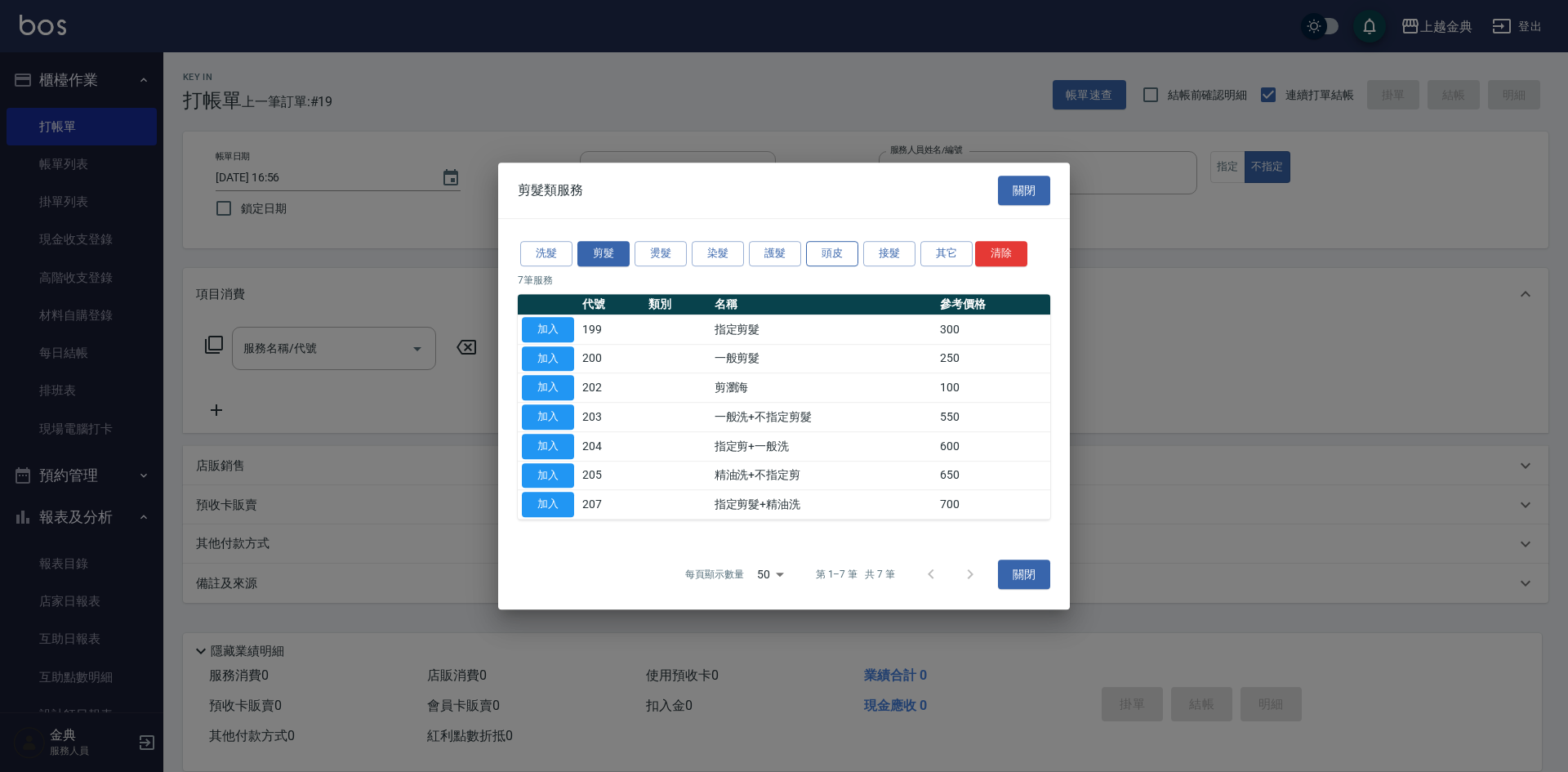
click at [838, 242] on button "頭皮" at bounding box center [832, 253] width 52 height 26
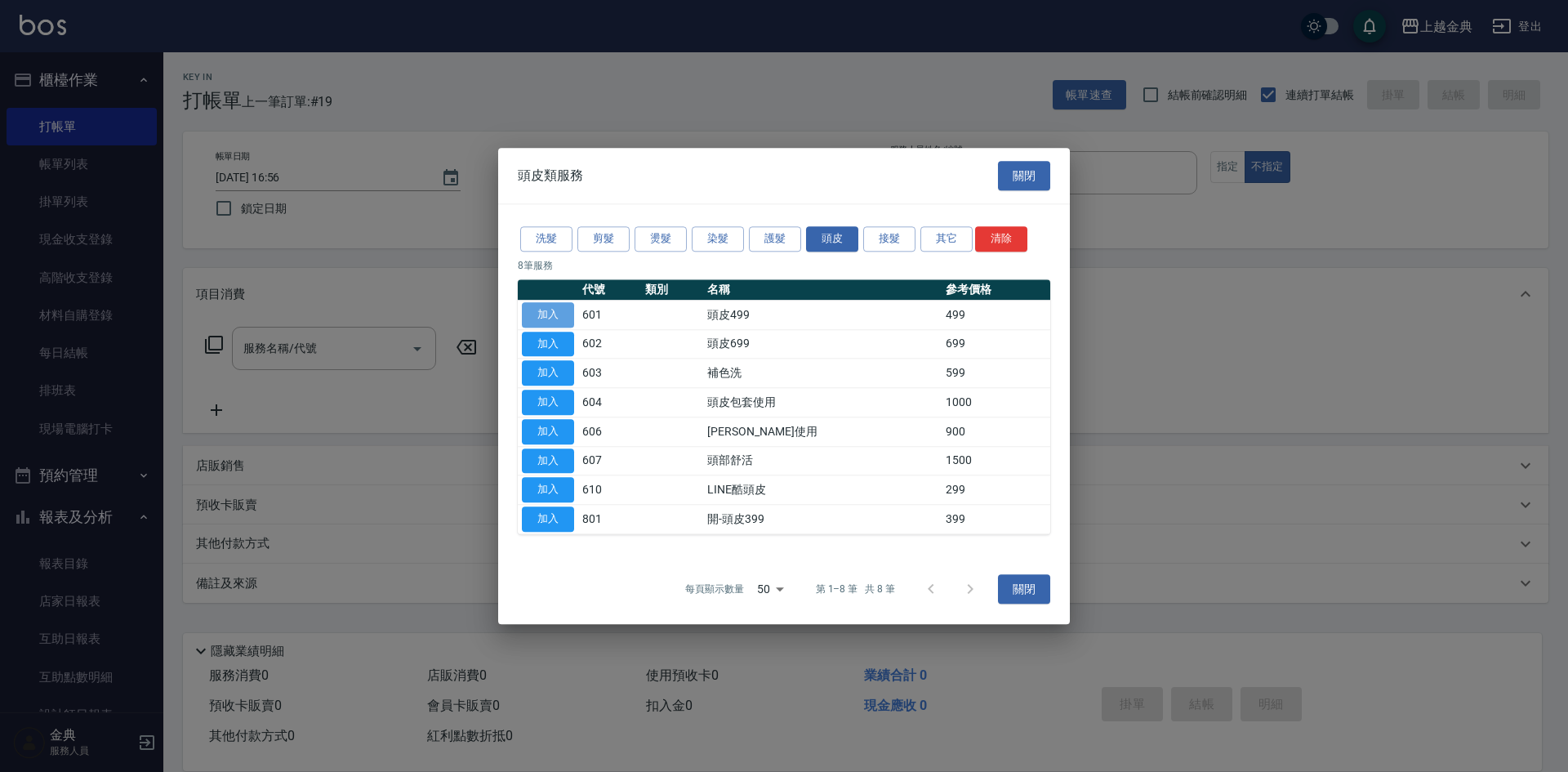
click at [544, 317] on button "加入" at bounding box center [548, 315] width 52 height 26
type input "頭皮499(601)"
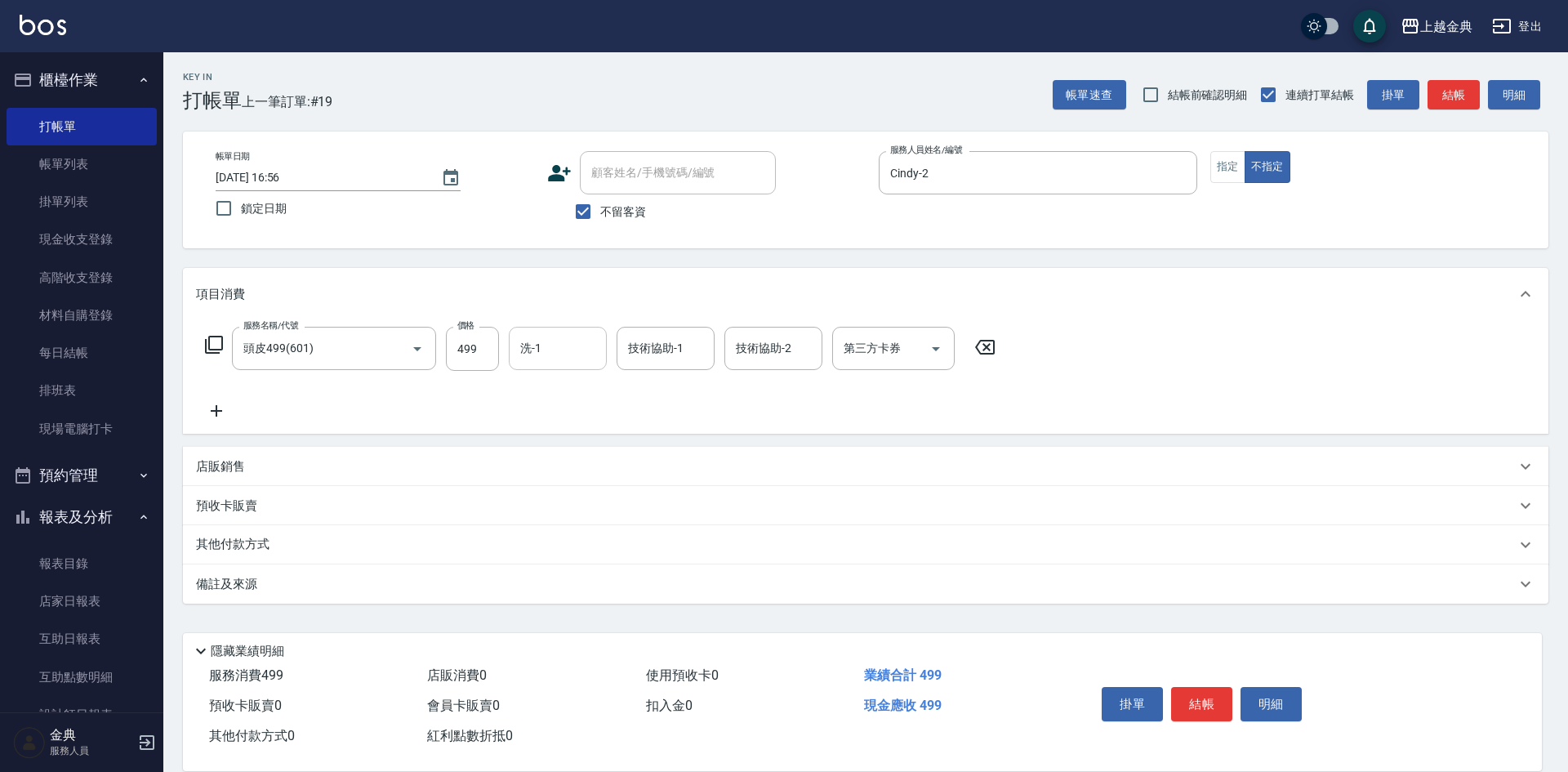
click at [568, 351] on input "洗-1" at bounding box center [558, 348] width 83 height 28
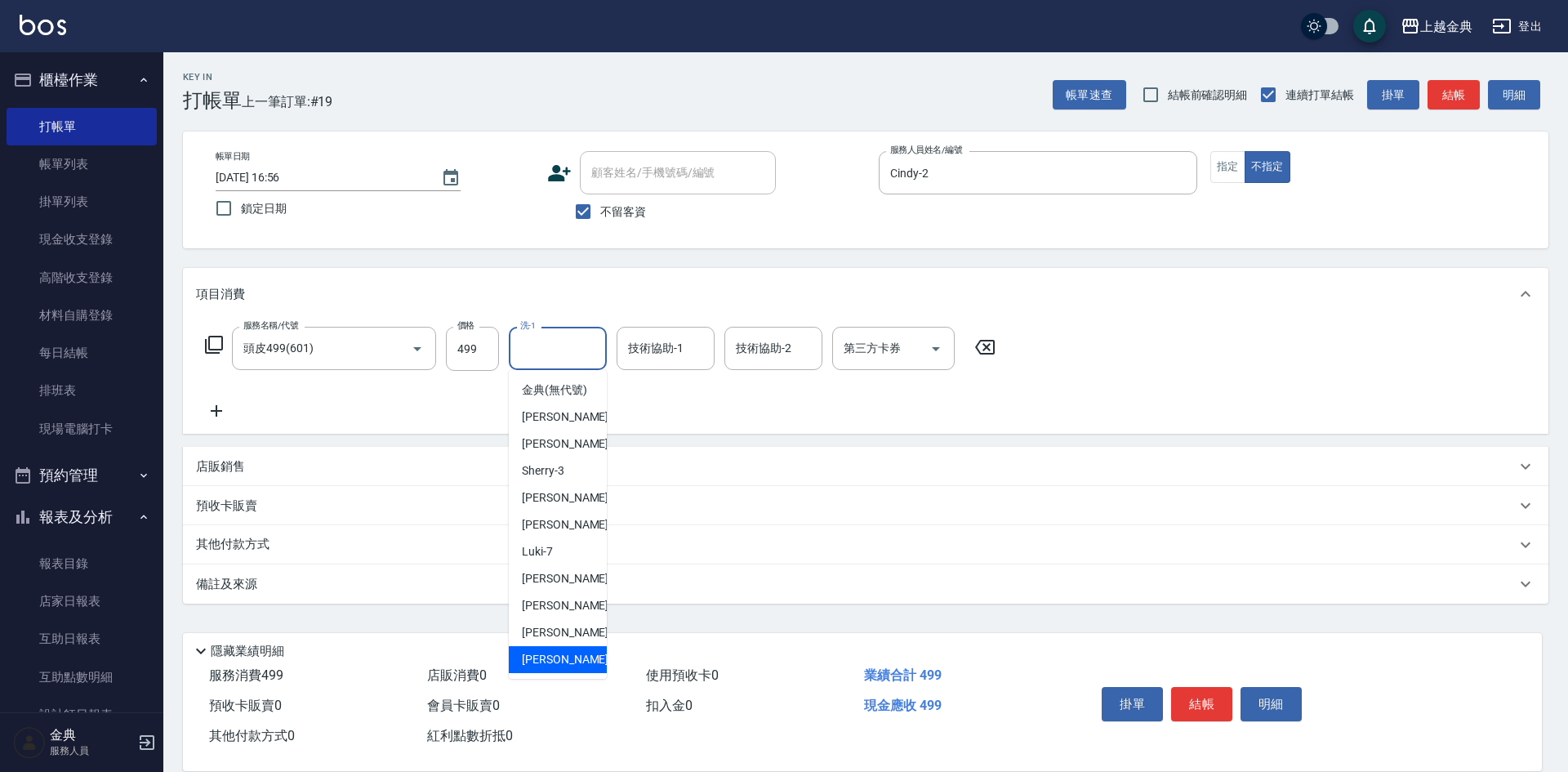
click at [538, 668] on span "[PERSON_NAME] -22" at bounding box center [573, 659] width 103 height 17
type input "[PERSON_NAME]-22"
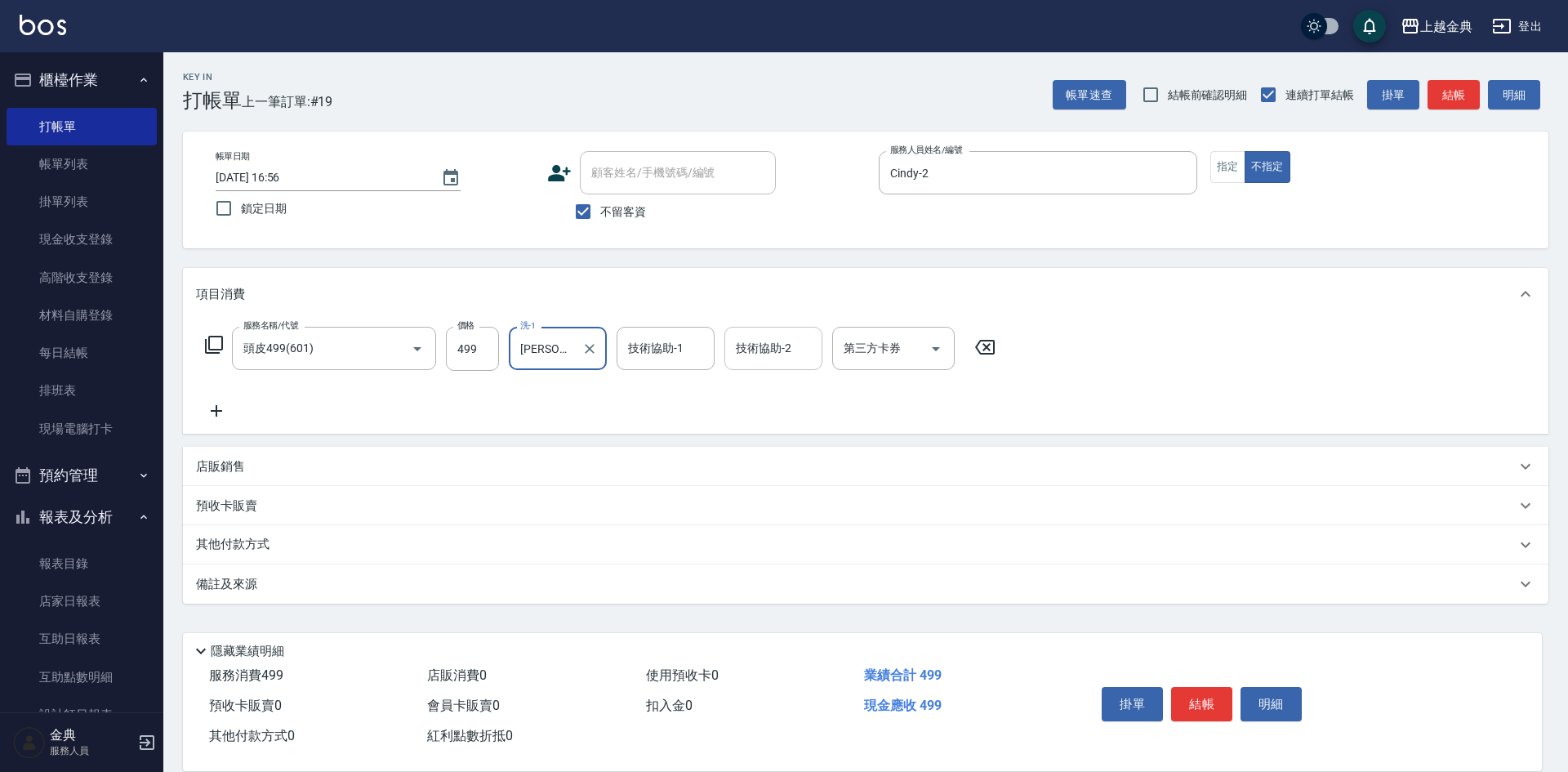
click at [786, 356] on input "技術協助-2" at bounding box center [773, 348] width 83 height 28
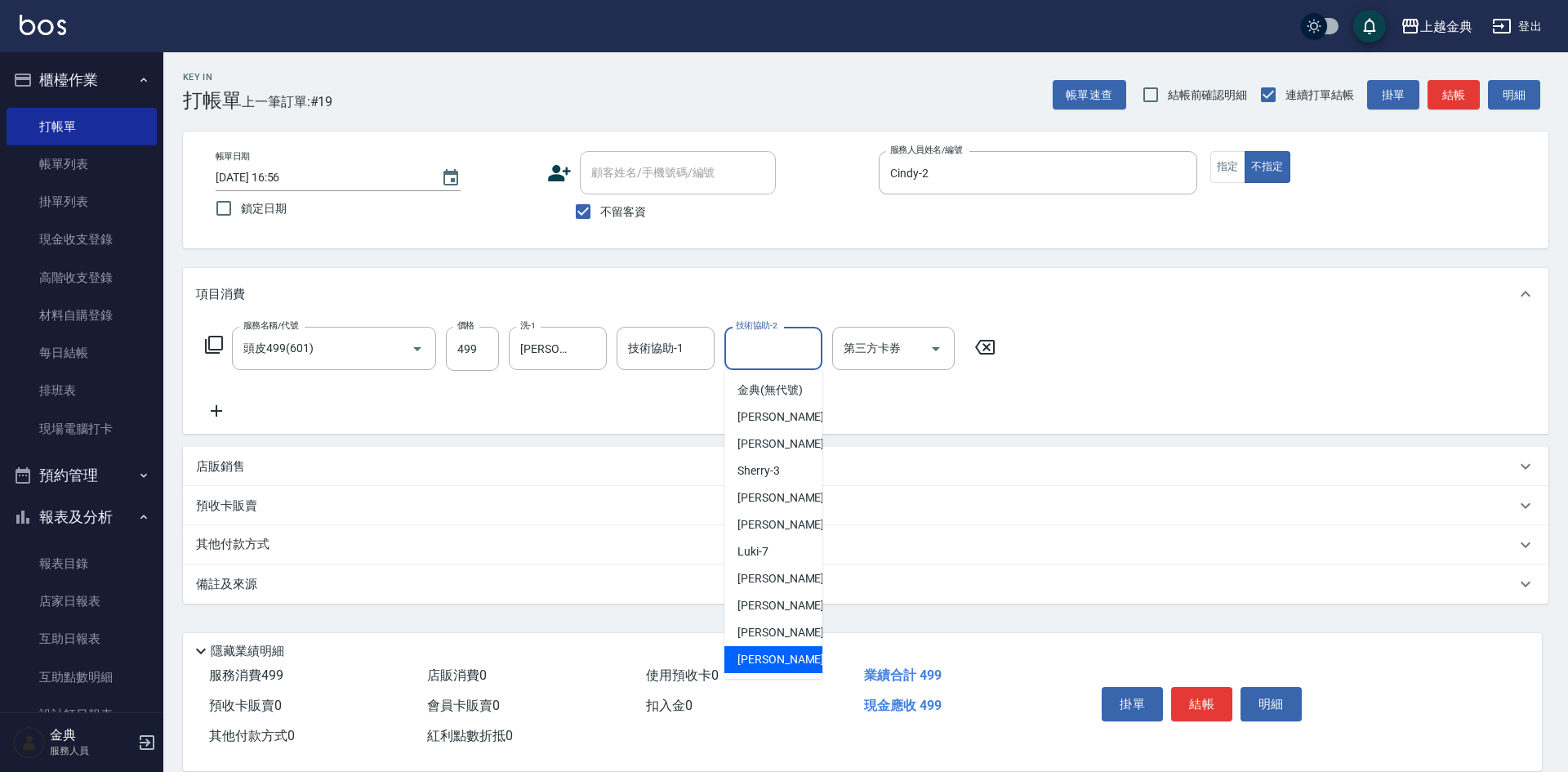
click at [768, 668] on span "[PERSON_NAME] -22" at bounding box center [788, 659] width 103 height 17
type input "[PERSON_NAME]-22"
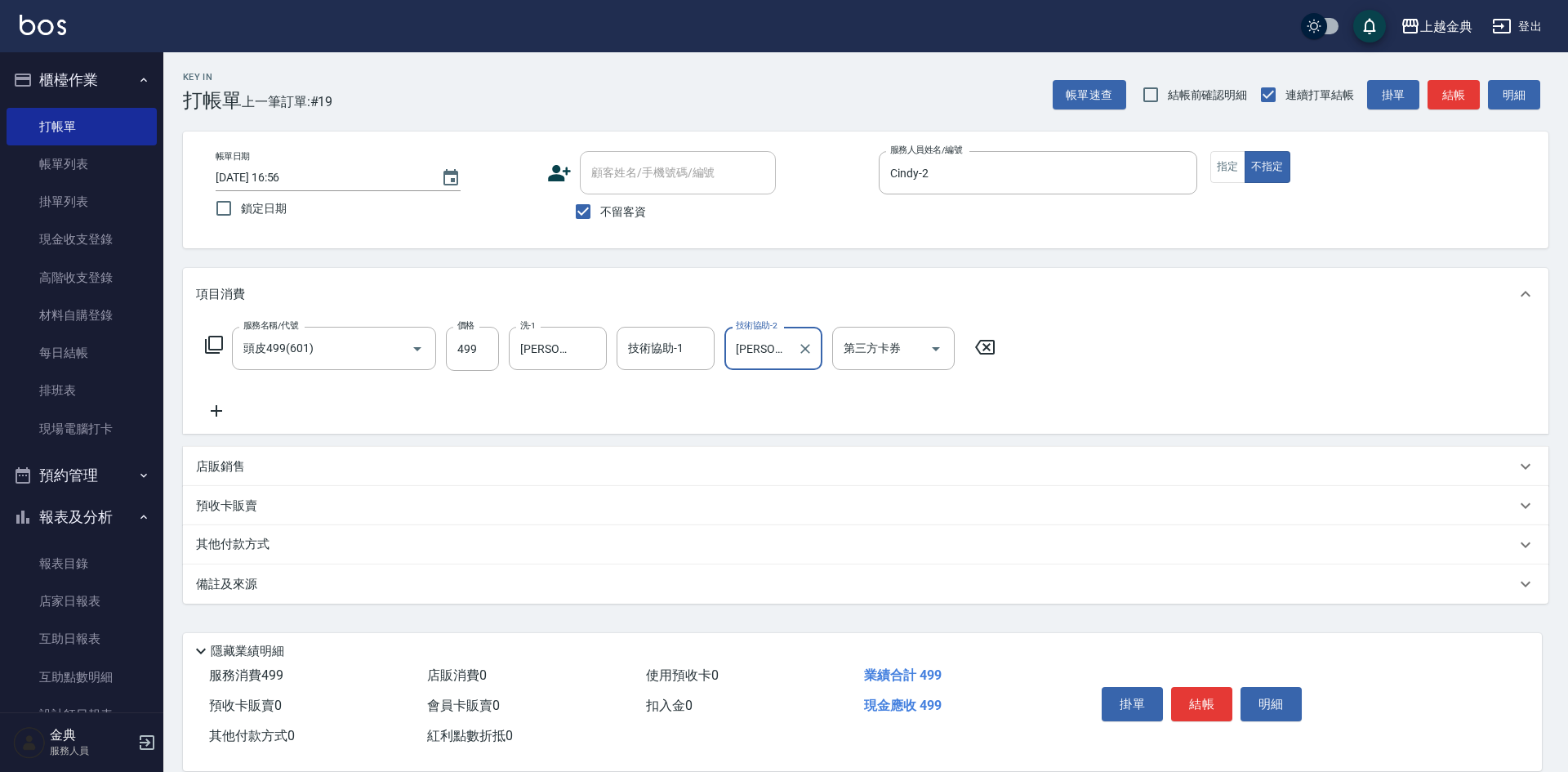
click at [1199, 698] on button "結帳" at bounding box center [1201, 705] width 61 height 35
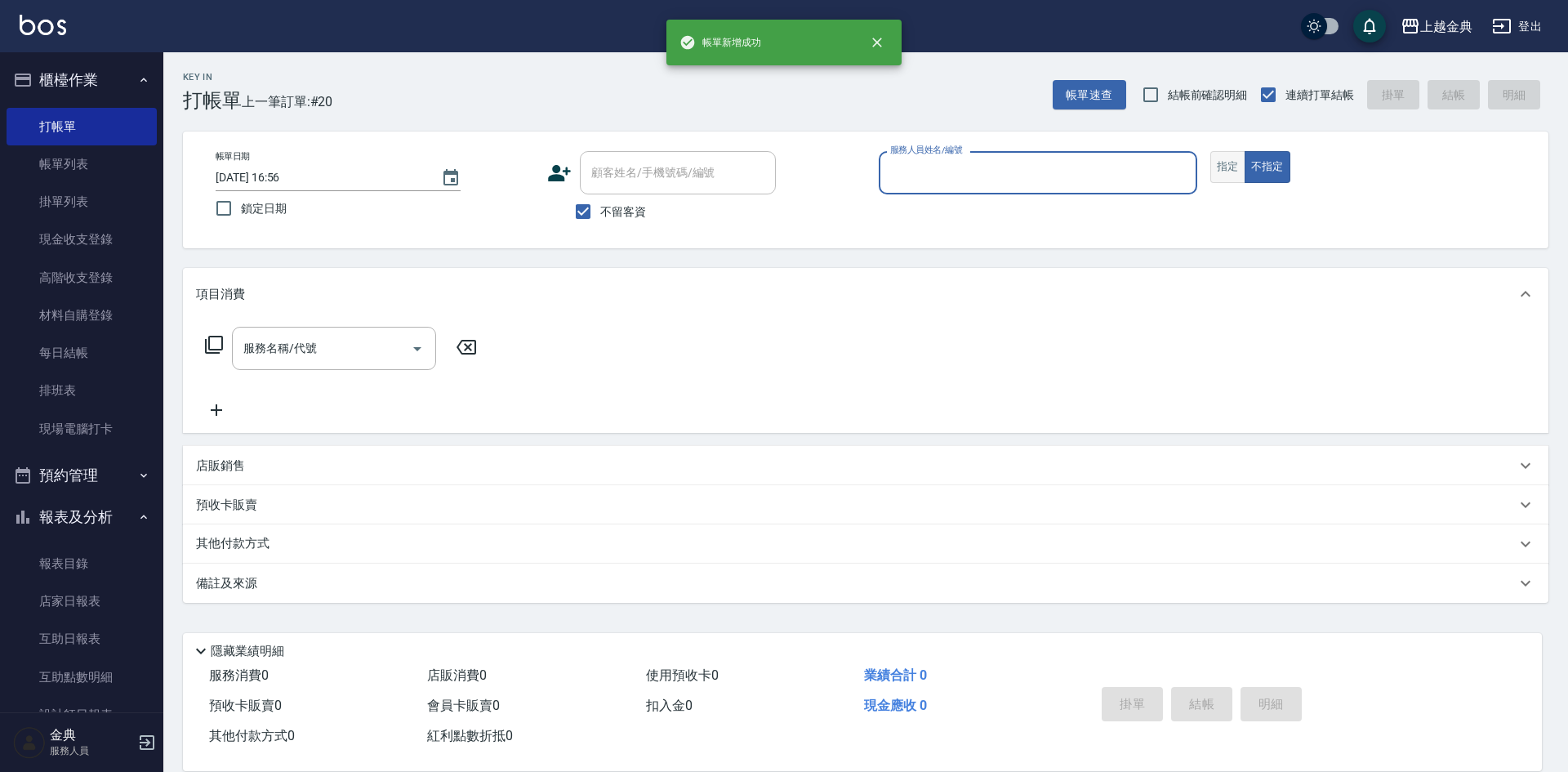
click at [1235, 167] on button "指定" at bounding box center [1227, 167] width 36 height 32
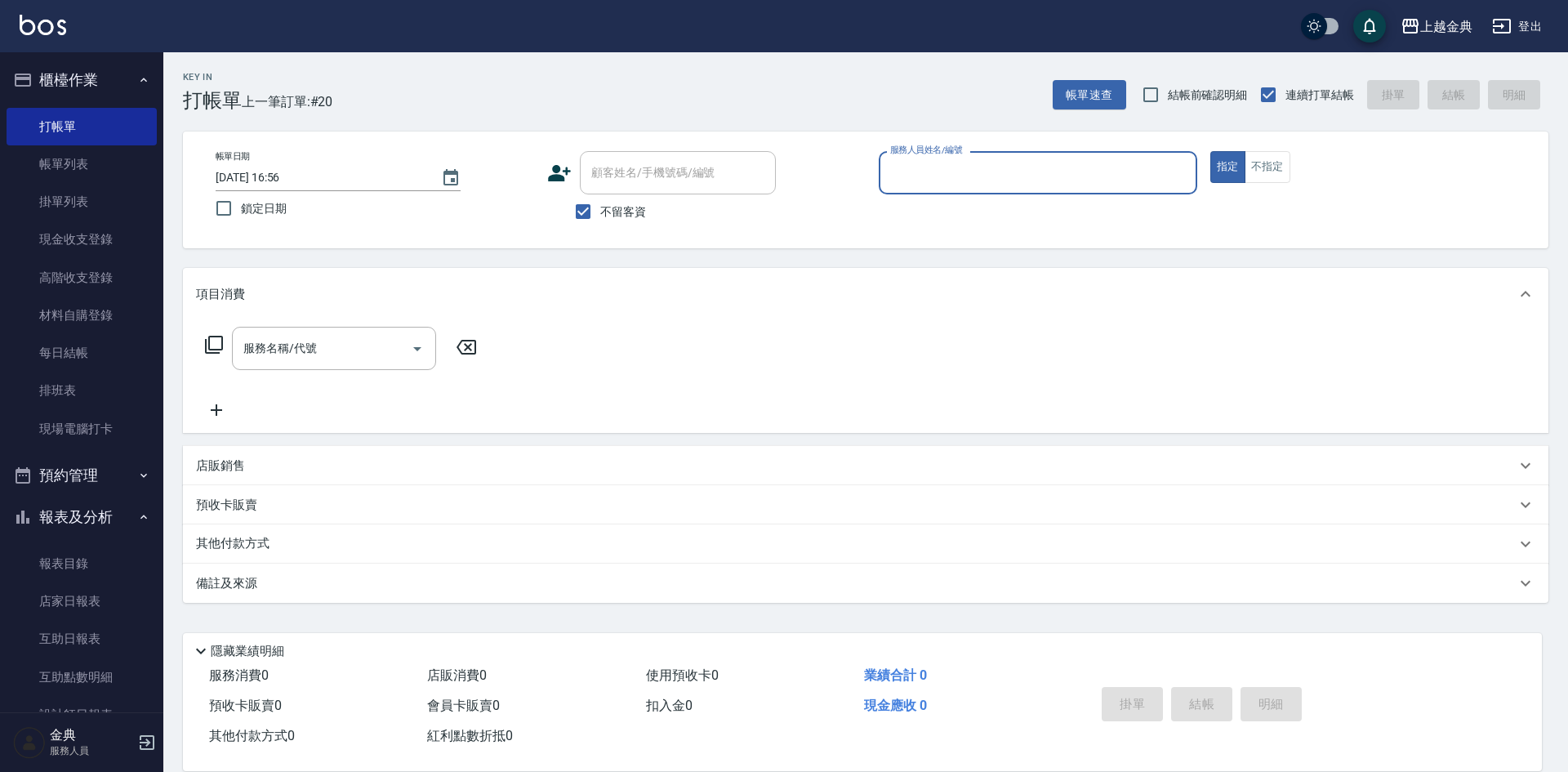
click at [1141, 168] on input "服務人員姓名/編號" at bounding box center [1038, 172] width 303 height 28
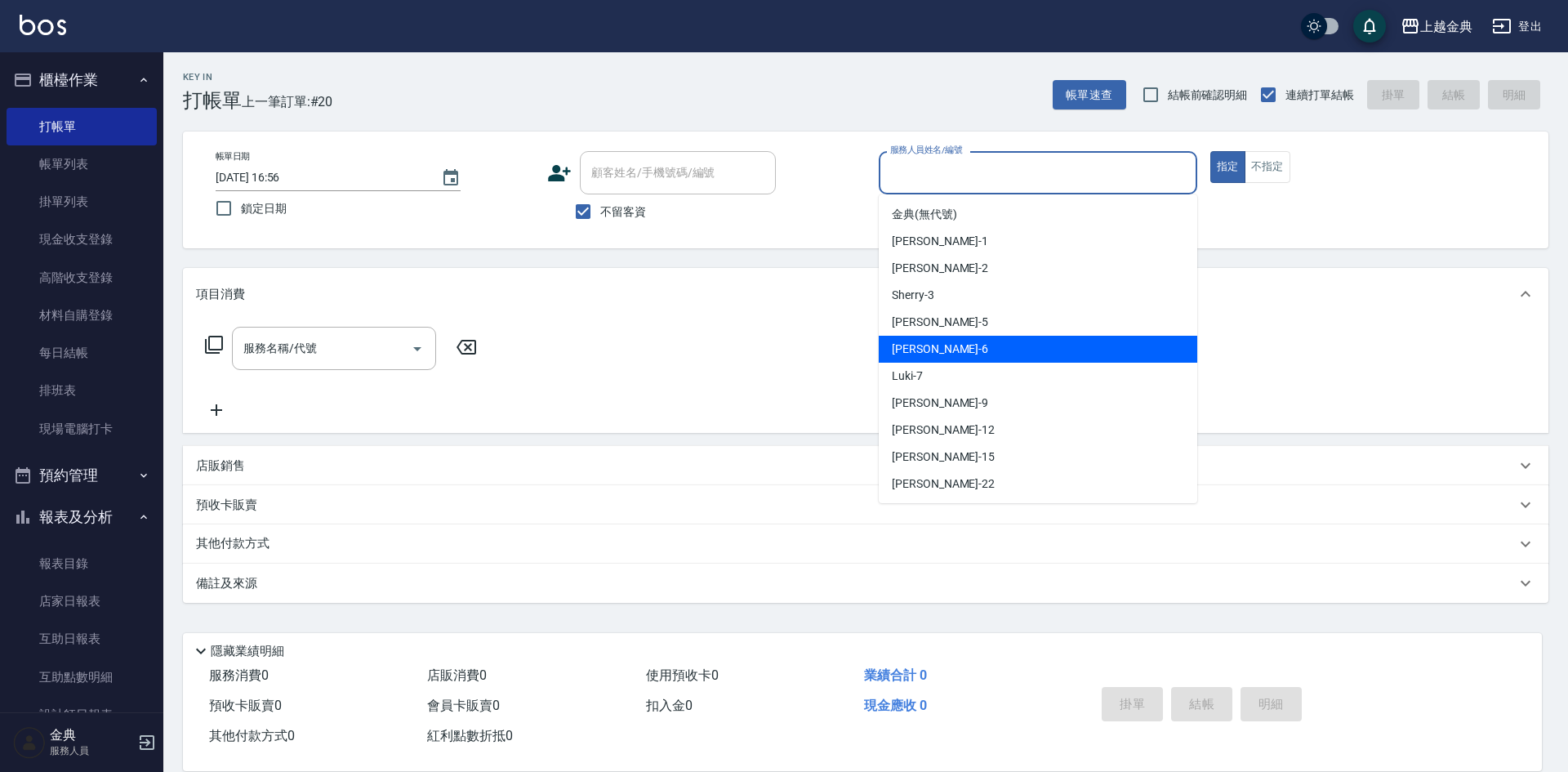
click at [1004, 352] on div "[PERSON_NAME] -6" at bounding box center [1038, 349] width 319 height 27
type input "[PERSON_NAME]-6"
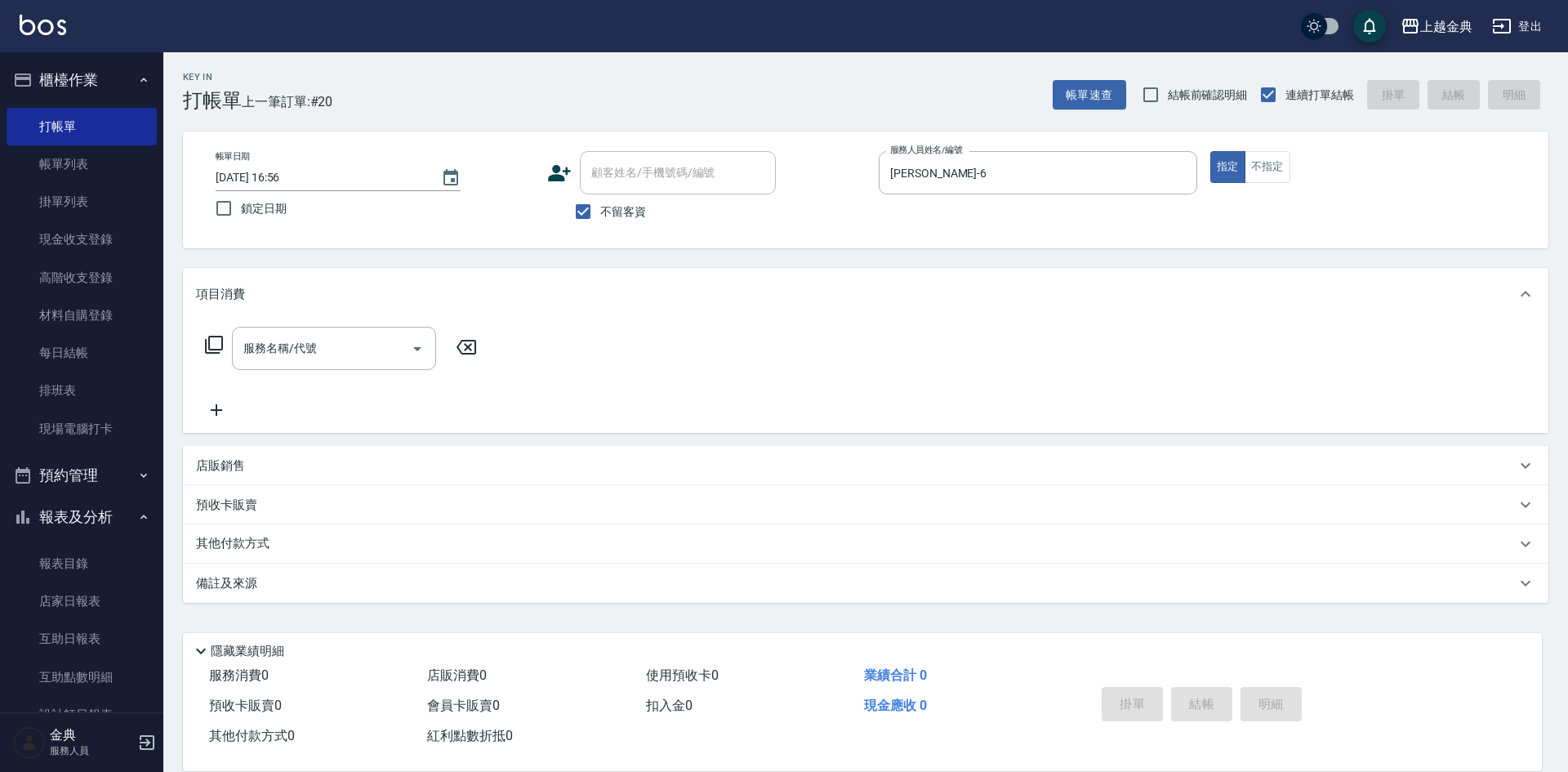
click at [218, 345] on icon at bounding box center [214, 345] width 20 height 20
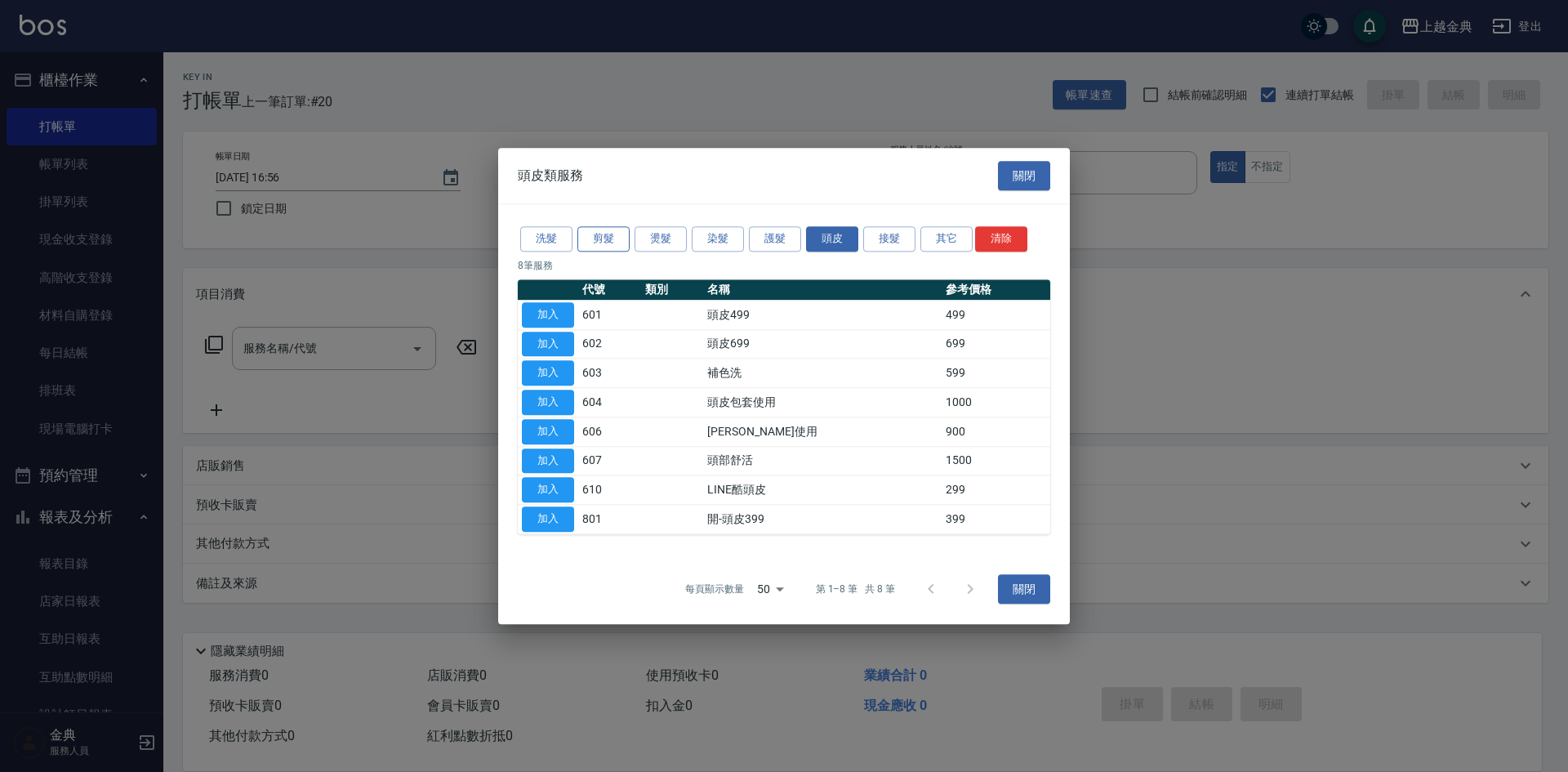
click at [620, 232] on button "剪髮" at bounding box center [603, 239] width 52 height 26
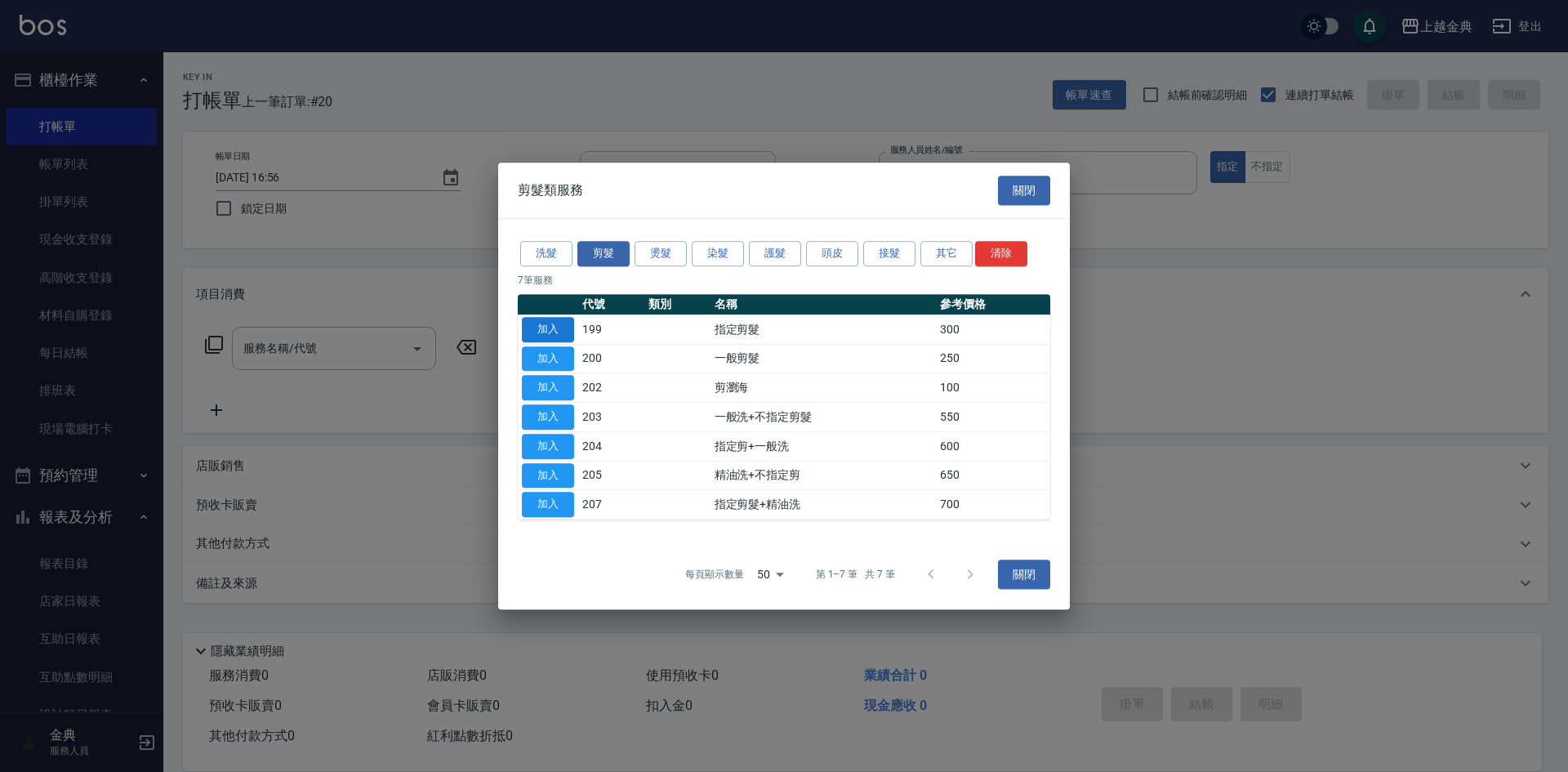
click at [563, 330] on button "加入" at bounding box center [548, 330] width 52 height 26
type input "指定剪髮(199)"
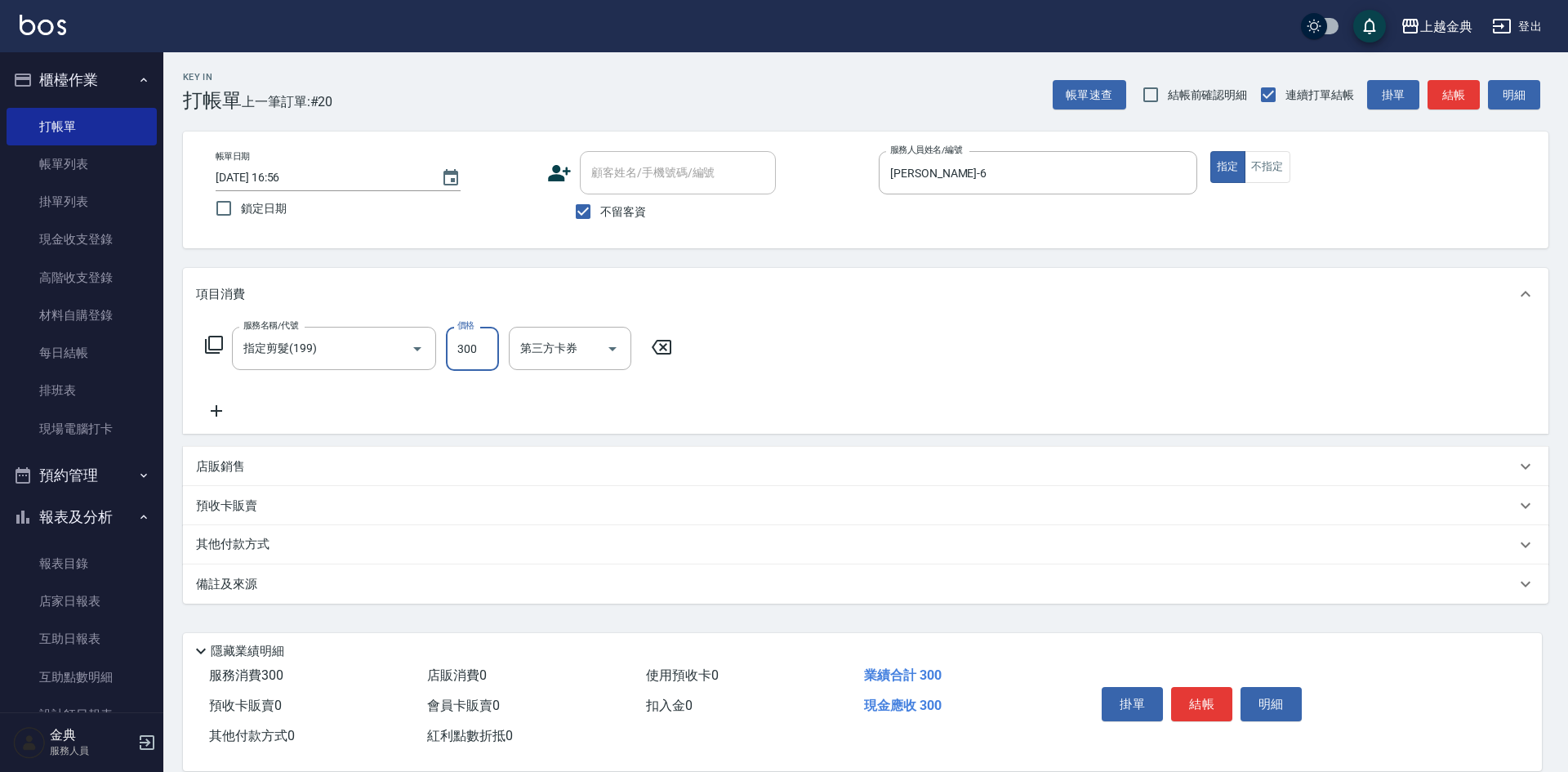
click at [461, 356] on input "300" at bounding box center [472, 349] width 53 height 44
type input "350"
click at [666, 353] on icon at bounding box center [661, 347] width 41 height 20
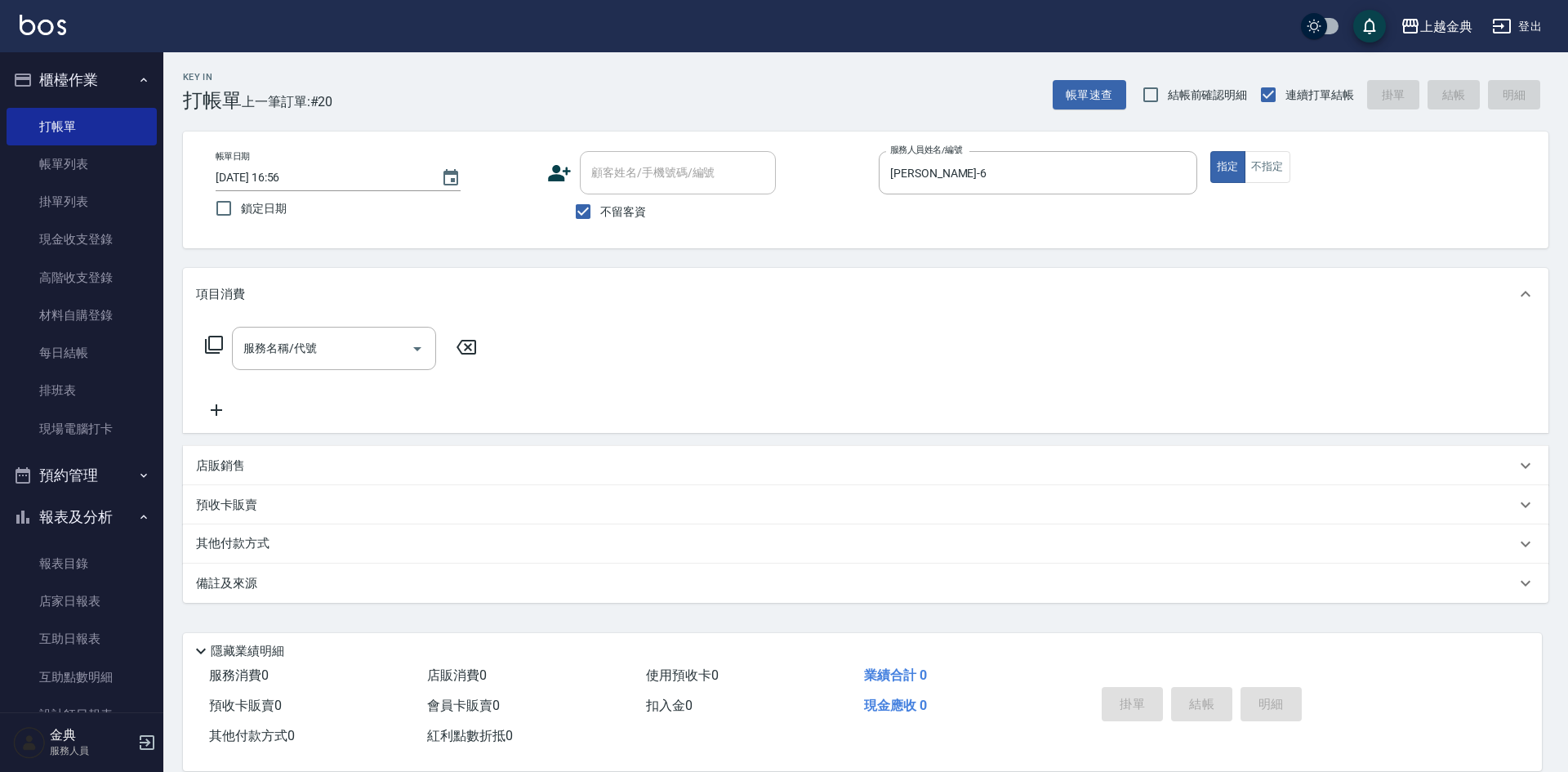
click at [214, 342] on icon at bounding box center [214, 345] width 20 height 20
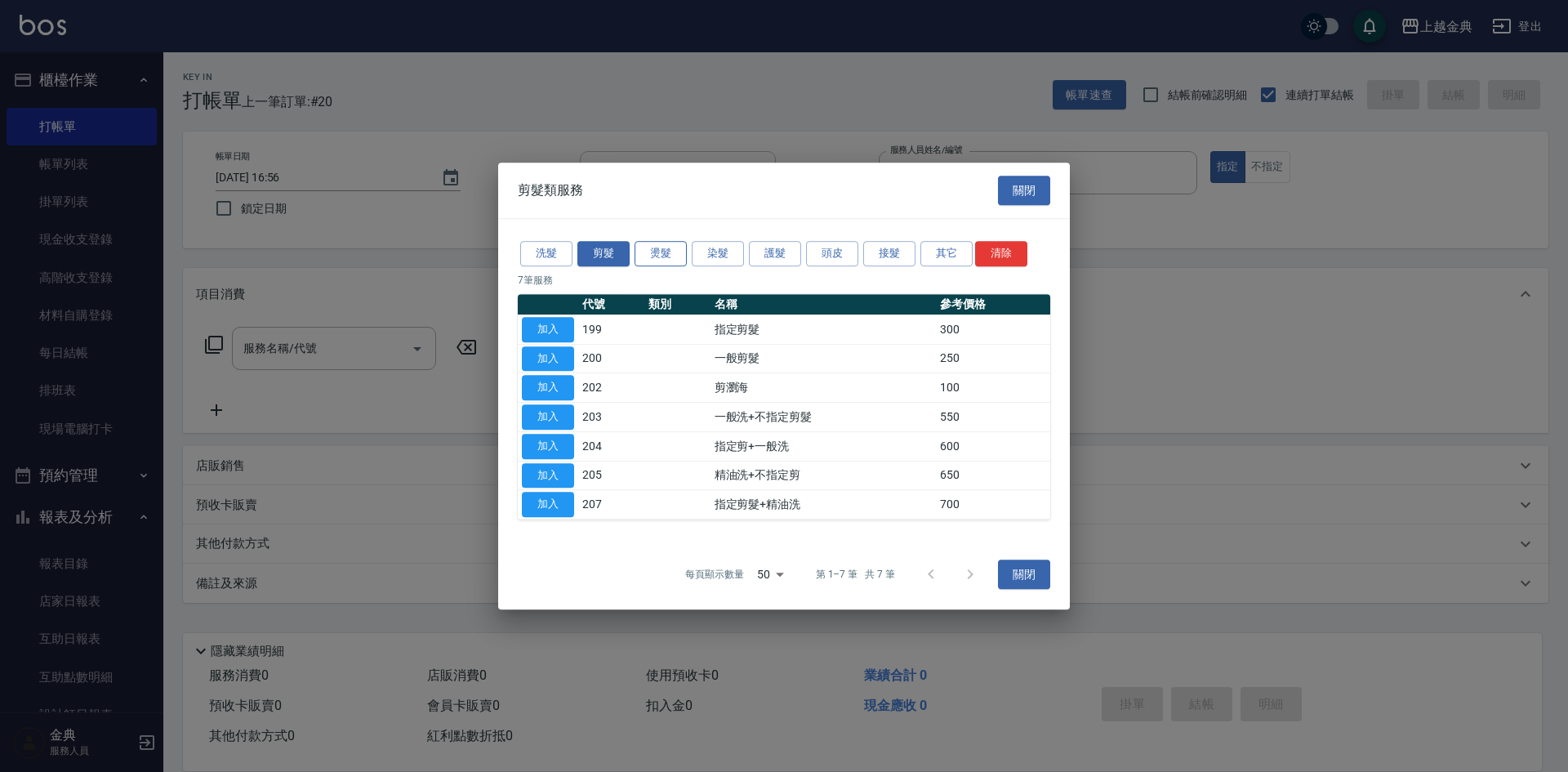
click at [666, 251] on button "燙髮" at bounding box center [660, 253] width 52 height 26
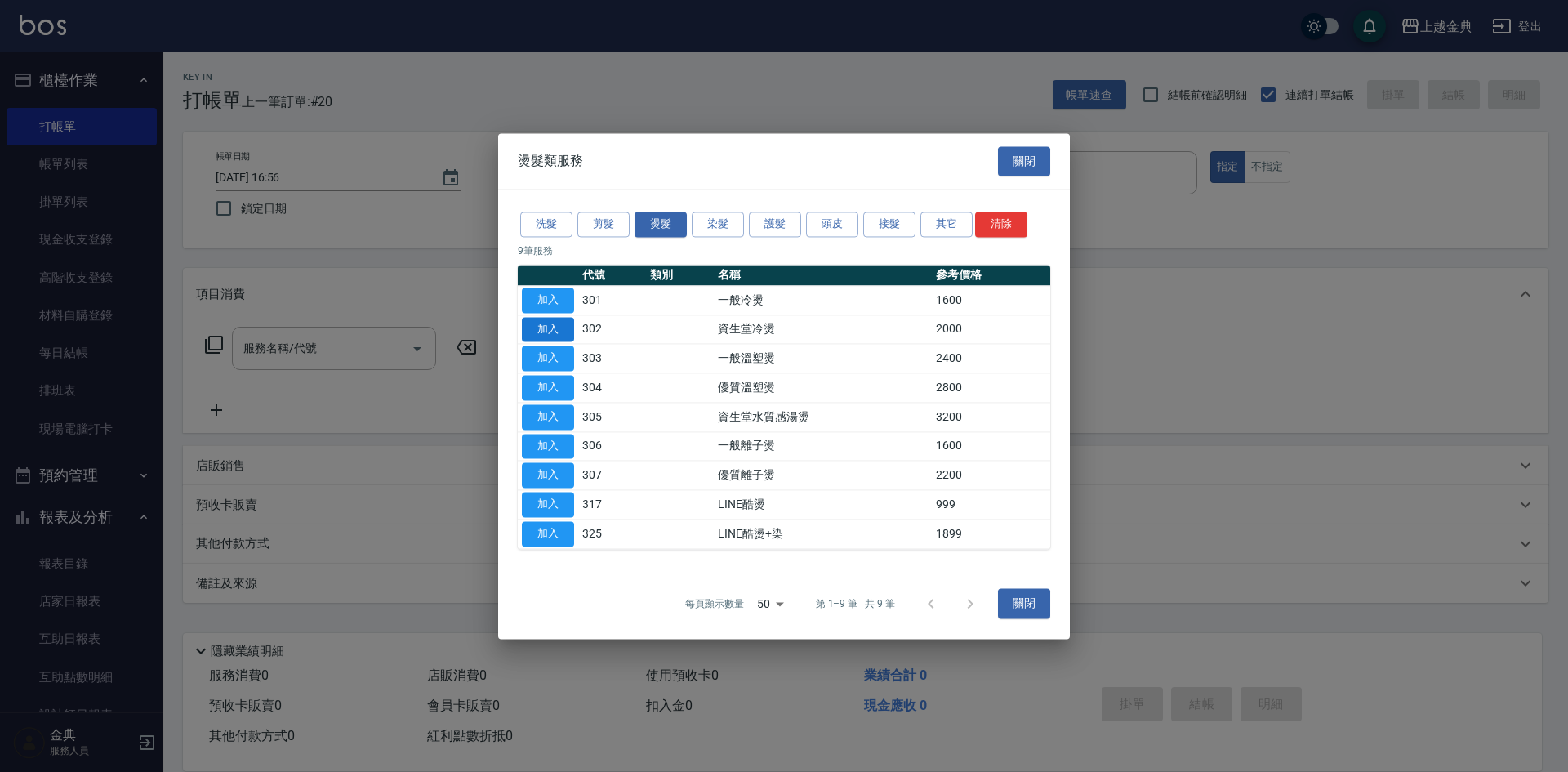
click at [541, 330] on button "加入" at bounding box center [548, 330] width 52 height 26
type input "資生堂冷燙(302)"
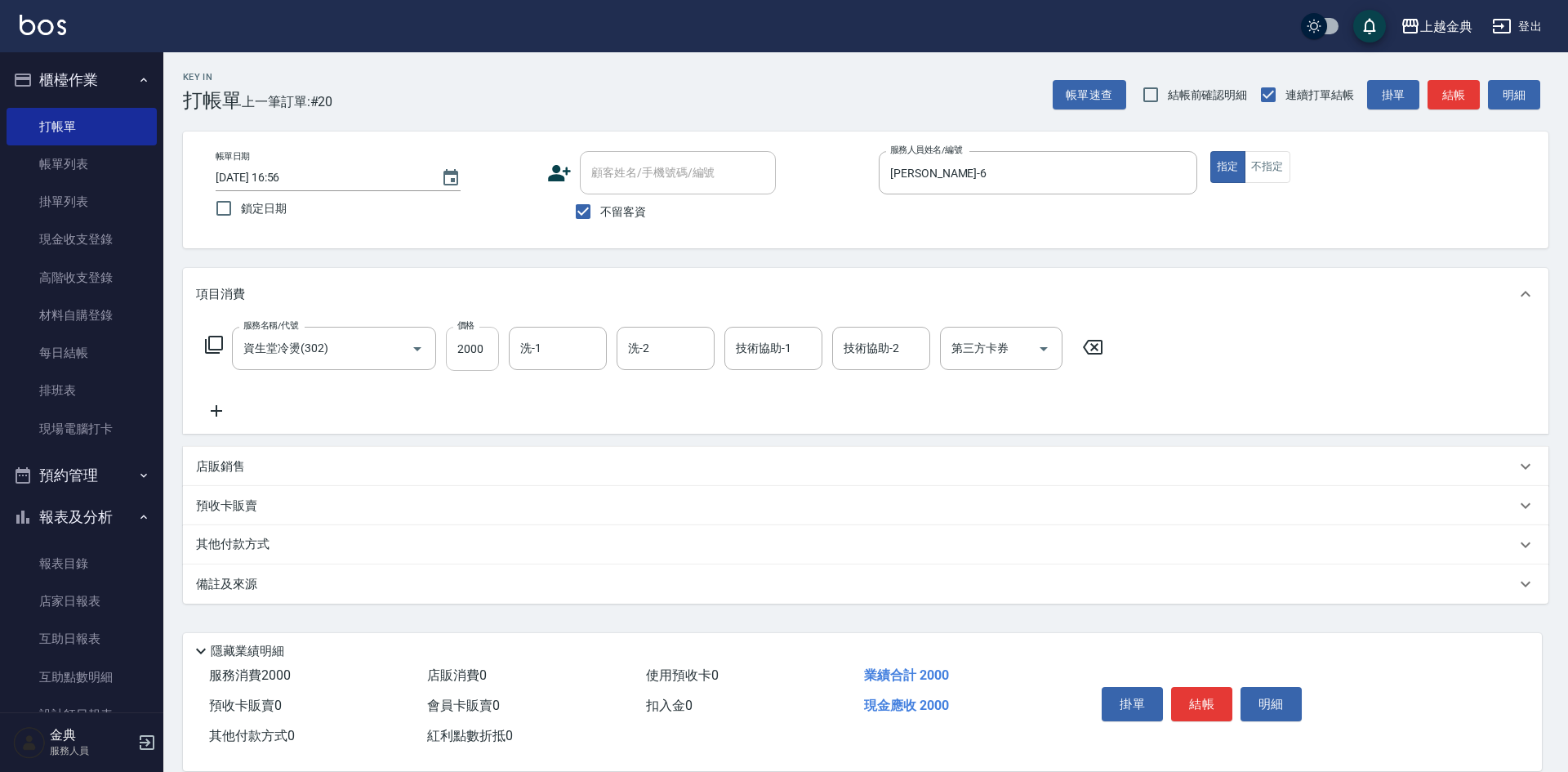
click at [473, 361] on input "2000" at bounding box center [472, 349] width 53 height 44
type input "2500"
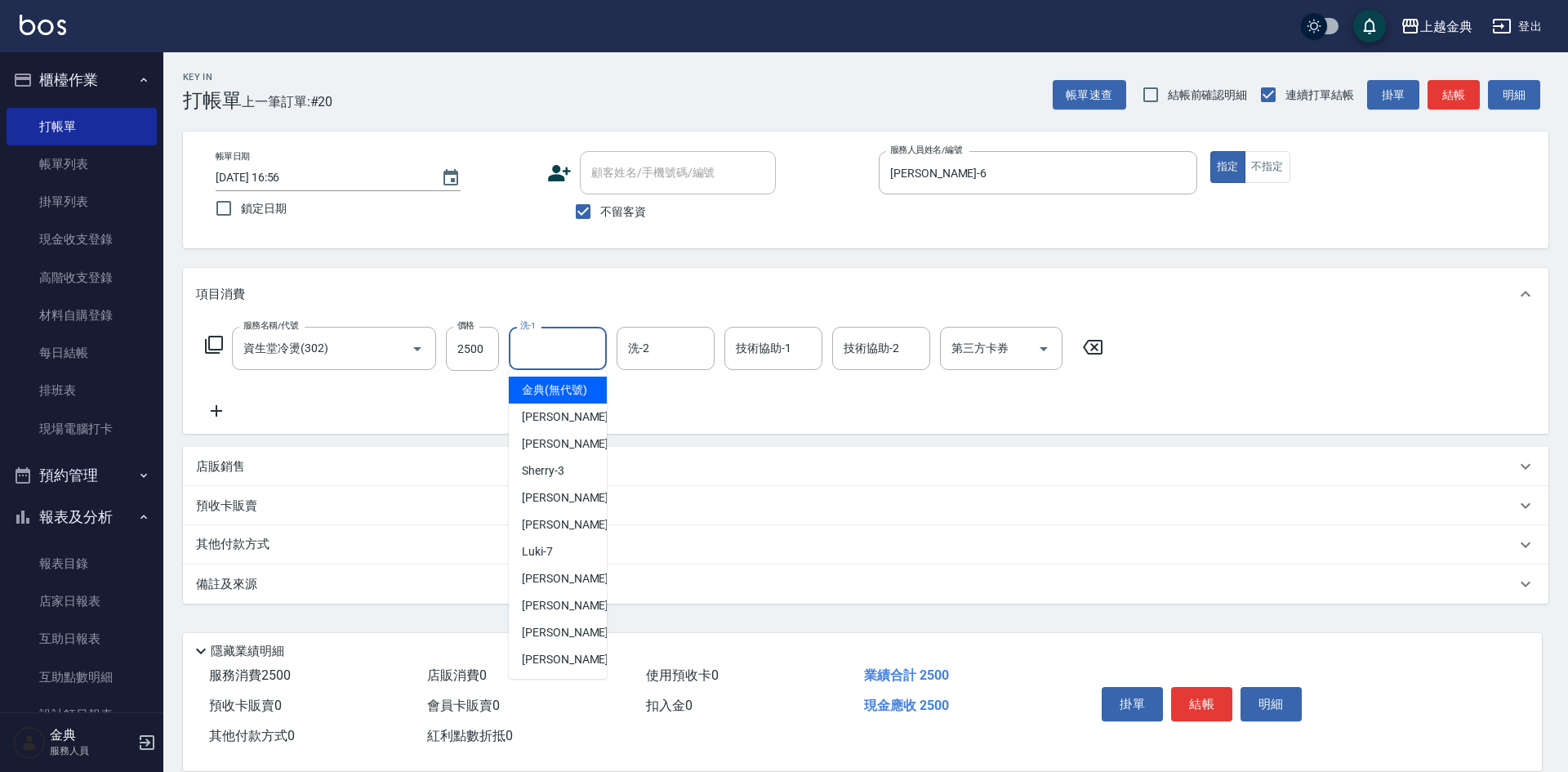
click at [535, 344] on input "洗-1" at bounding box center [558, 348] width 83 height 28
drag, startPoint x: 553, startPoint y: 644, endPoint x: 600, endPoint y: 659, distance: 49.3
click at [553, 642] on span "[PERSON_NAME] -15" at bounding box center [573, 633] width 103 height 17
type input "[PERSON_NAME]-15"
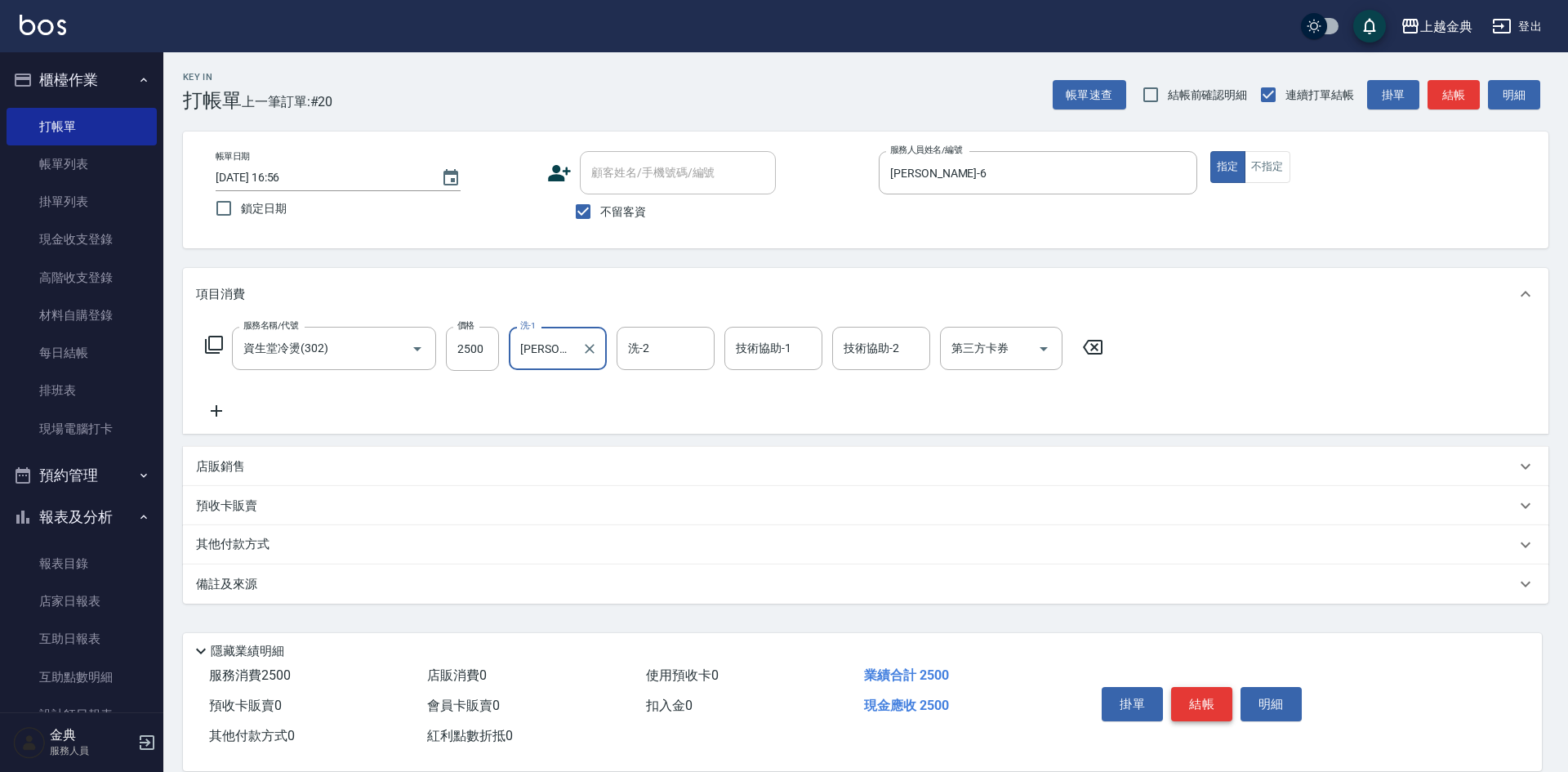
click at [1196, 687] on button "結帳" at bounding box center [1201, 705] width 61 height 35
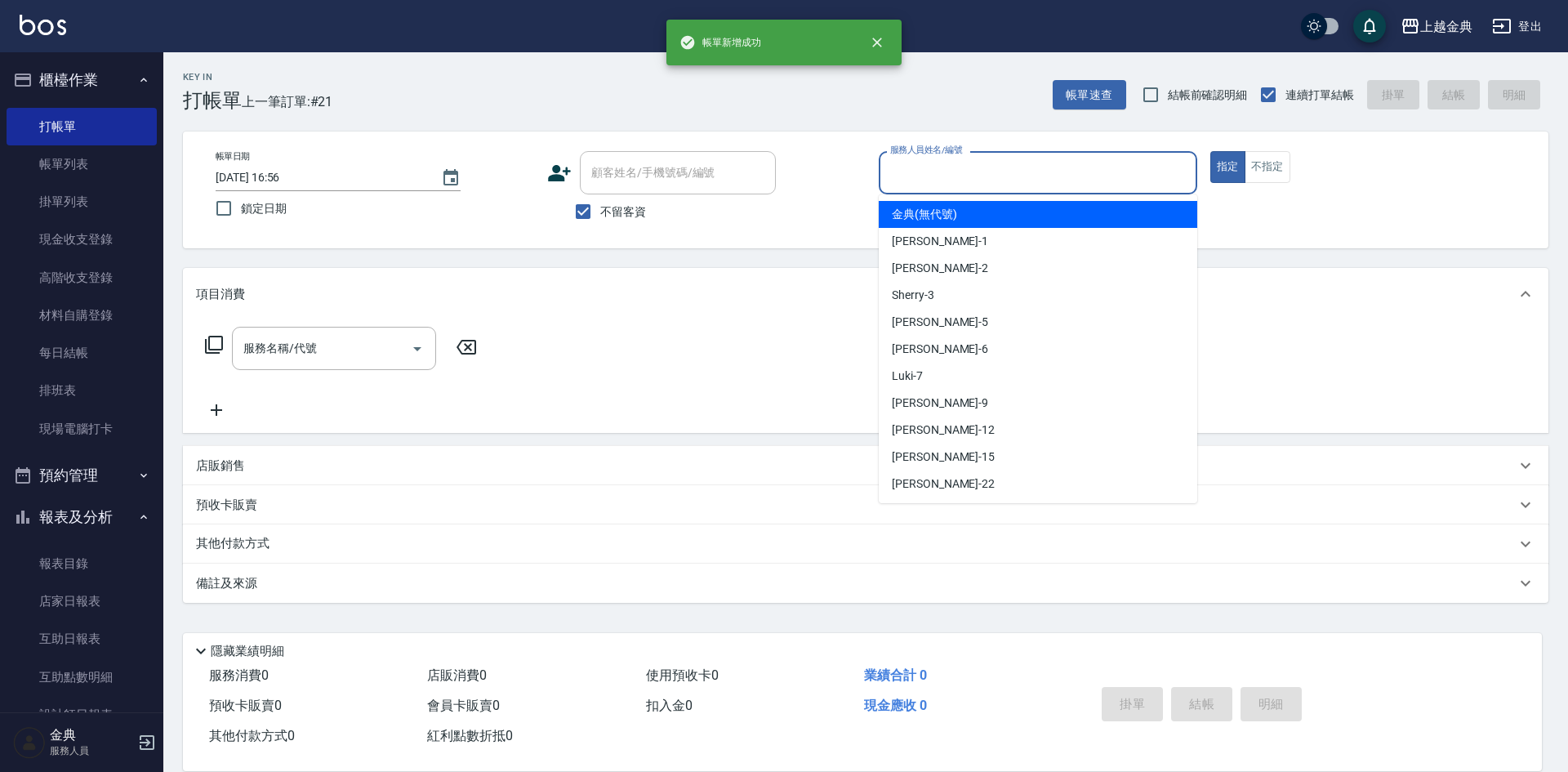
click at [1048, 170] on input "服務人員姓名/編號" at bounding box center [1038, 172] width 303 height 28
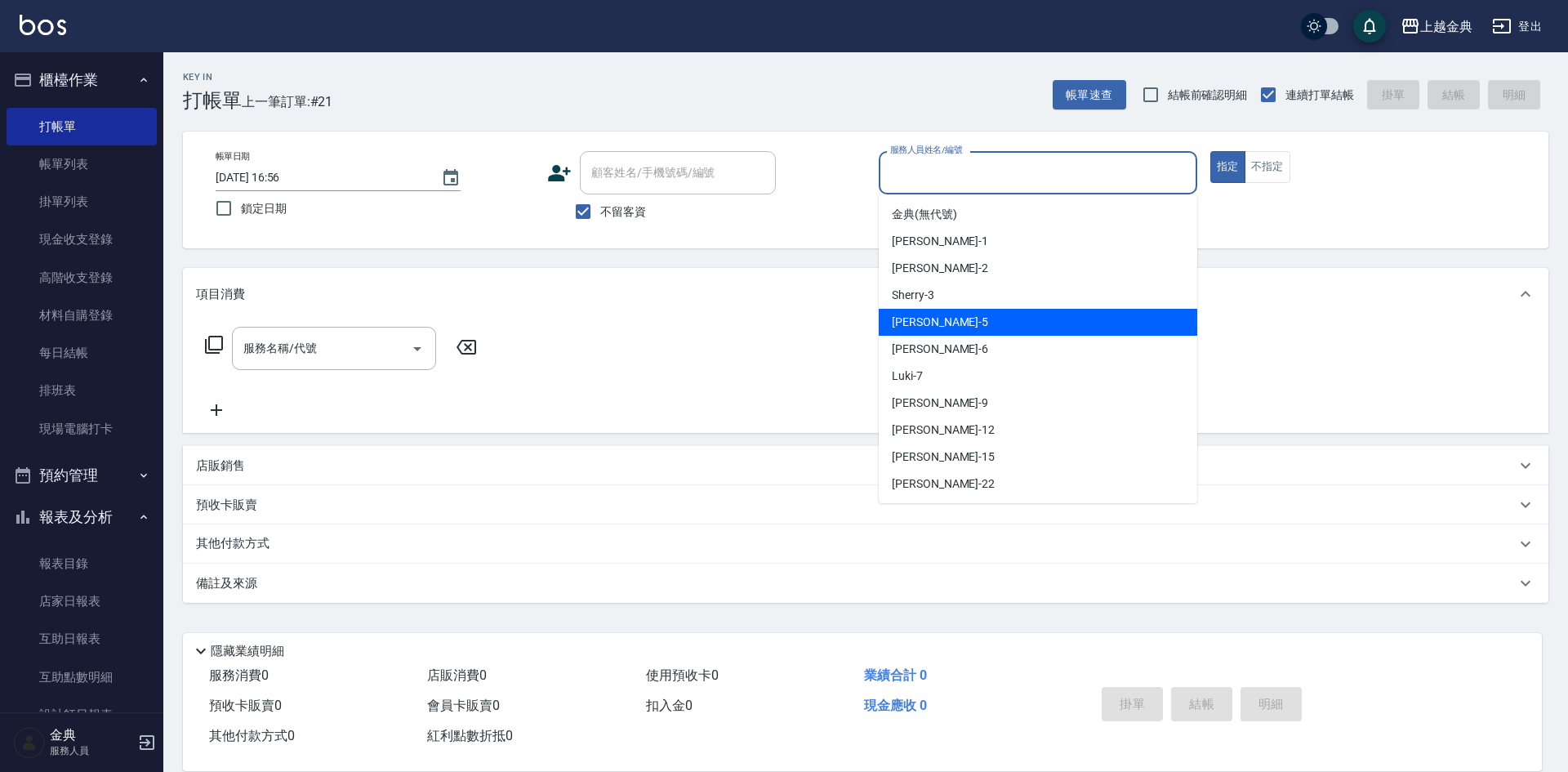
click at [998, 335] on div "[PERSON_NAME] -5" at bounding box center [1038, 323] width 319 height 27
click at [952, 180] on input "[PERSON_NAME]-5" at bounding box center [1026, 172] width 280 height 28
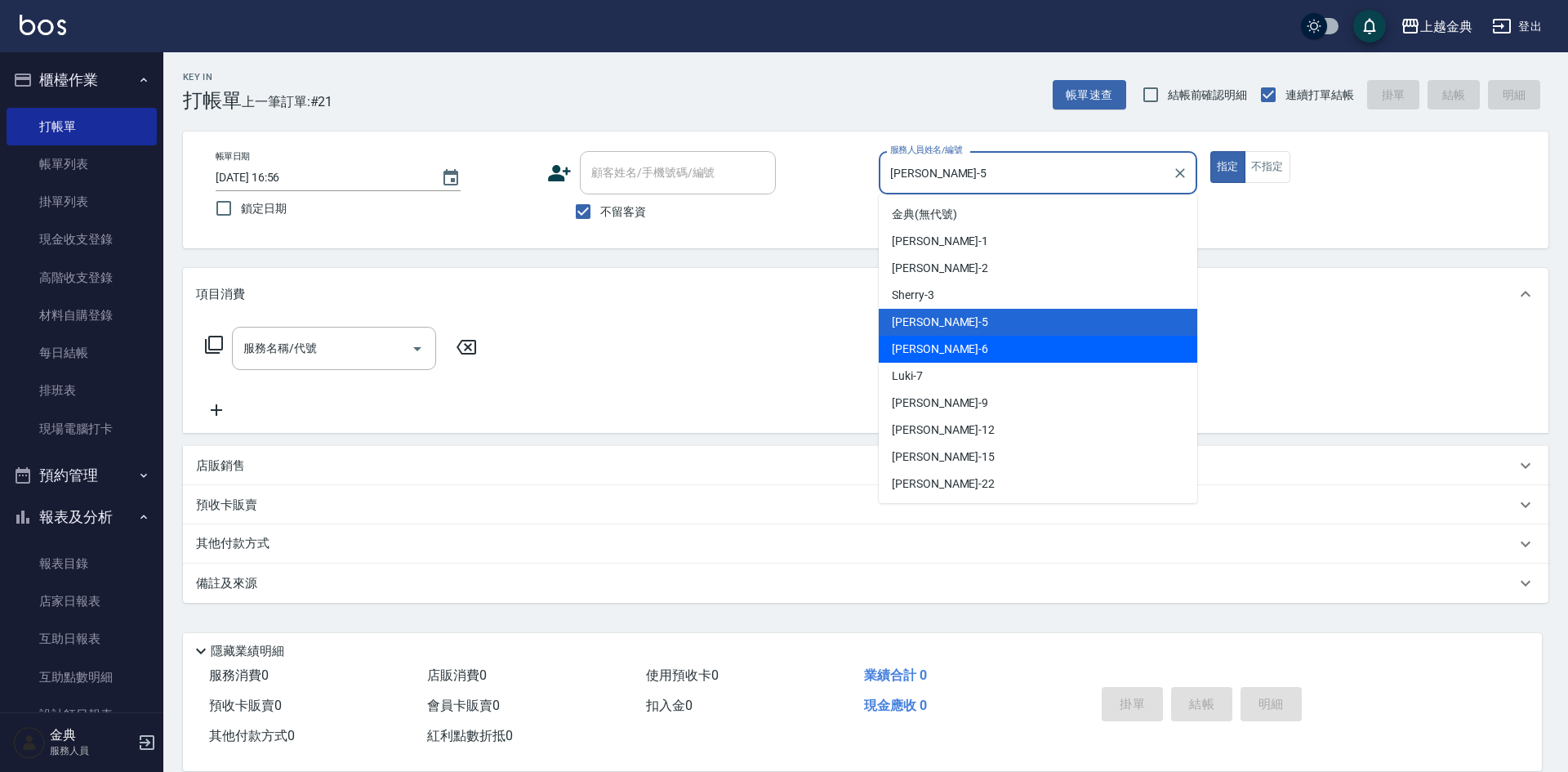
click at [956, 345] on div "[PERSON_NAME] -6" at bounding box center [1038, 349] width 319 height 27
type input "[PERSON_NAME]-6"
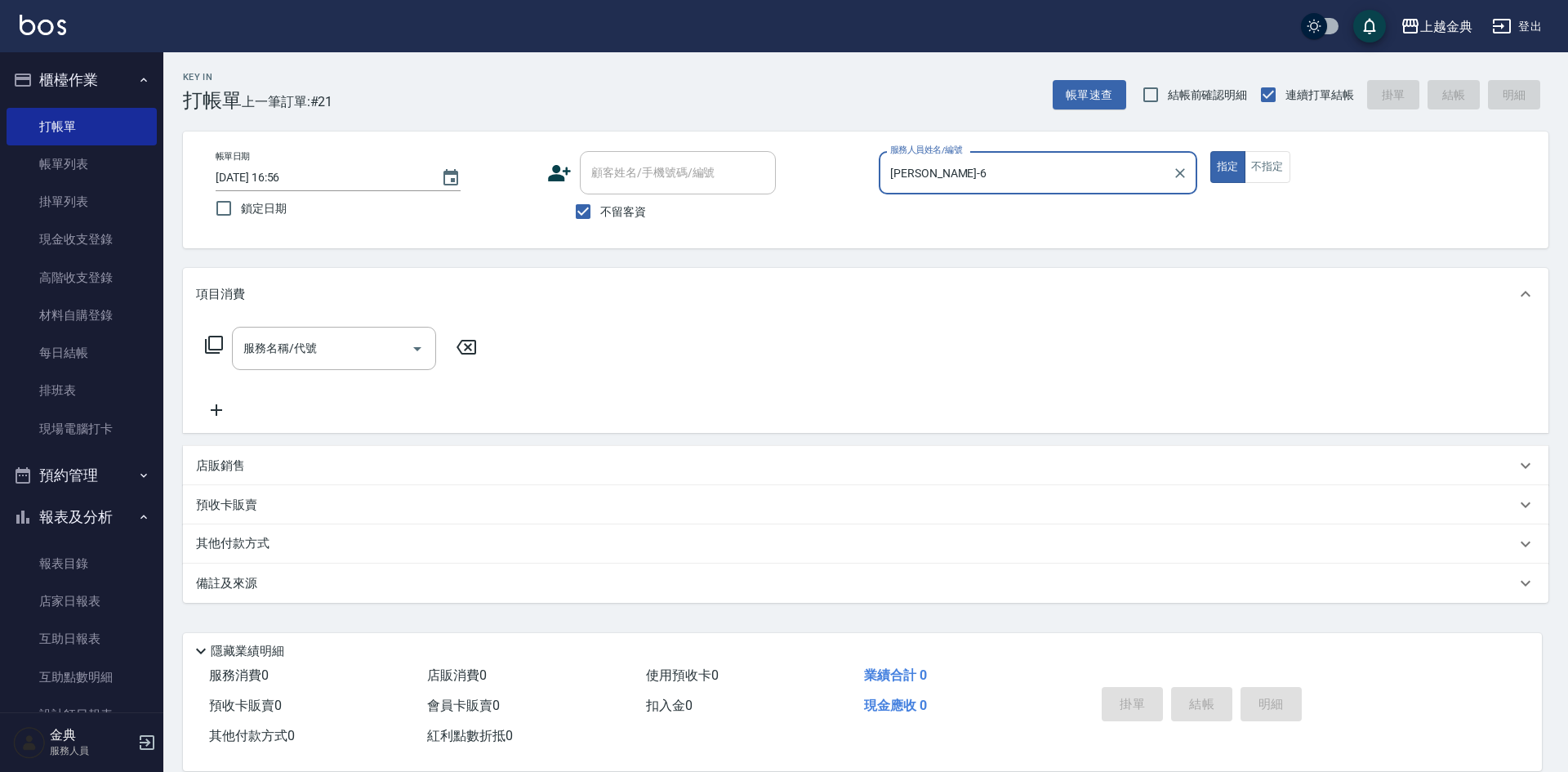
click at [205, 346] on icon at bounding box center [214, 345] width 18 height 18
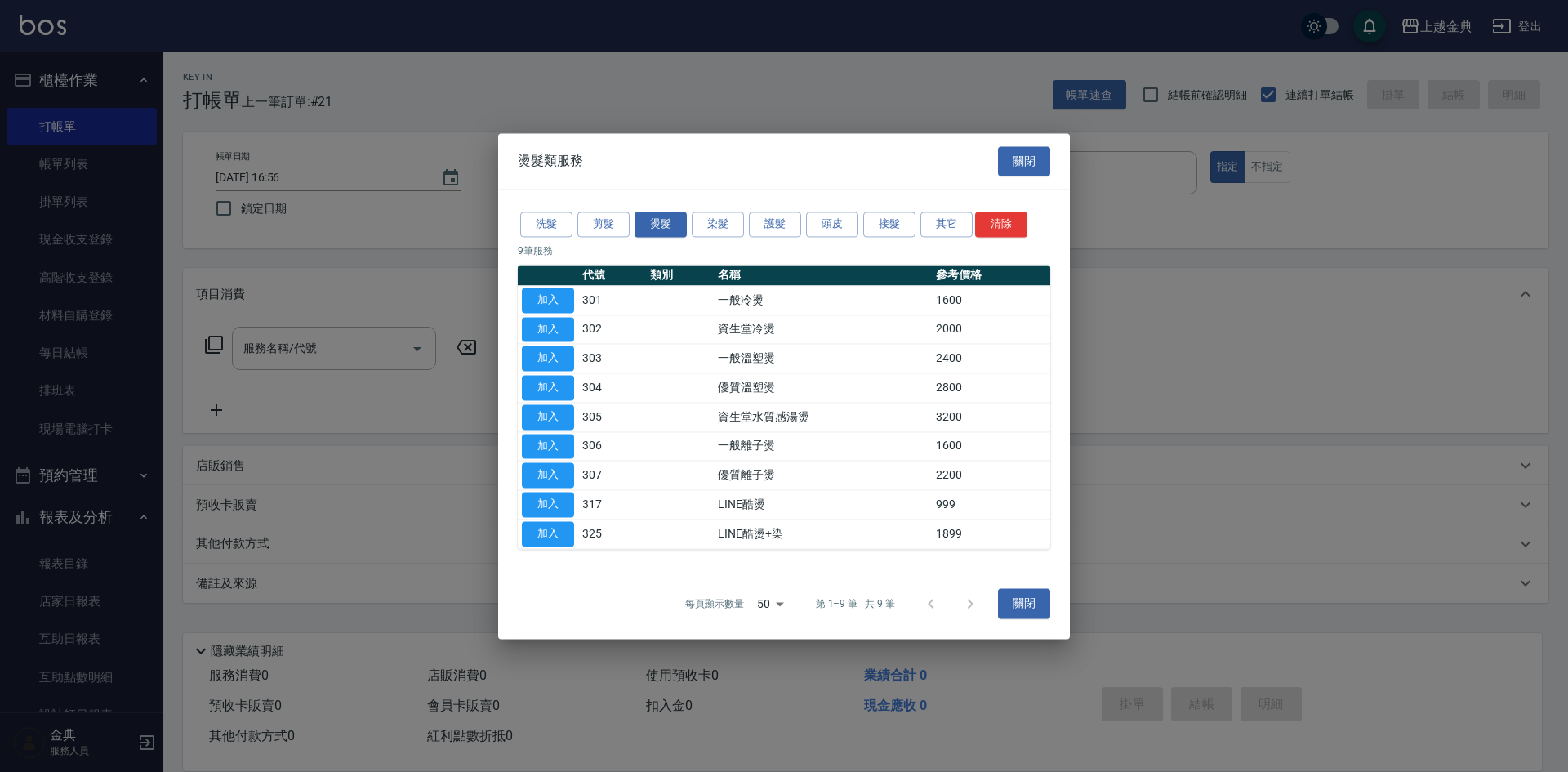
click at [603, 210] on div "洗髮 剪髮 燙髮 染髮 護髮 頭皮 接髮 其它 清除" at bounding box center [784, 223] width 532 height 30
click at [597, 225] on button "剪髮" at bounding box center [603, 224] width 52 height 26
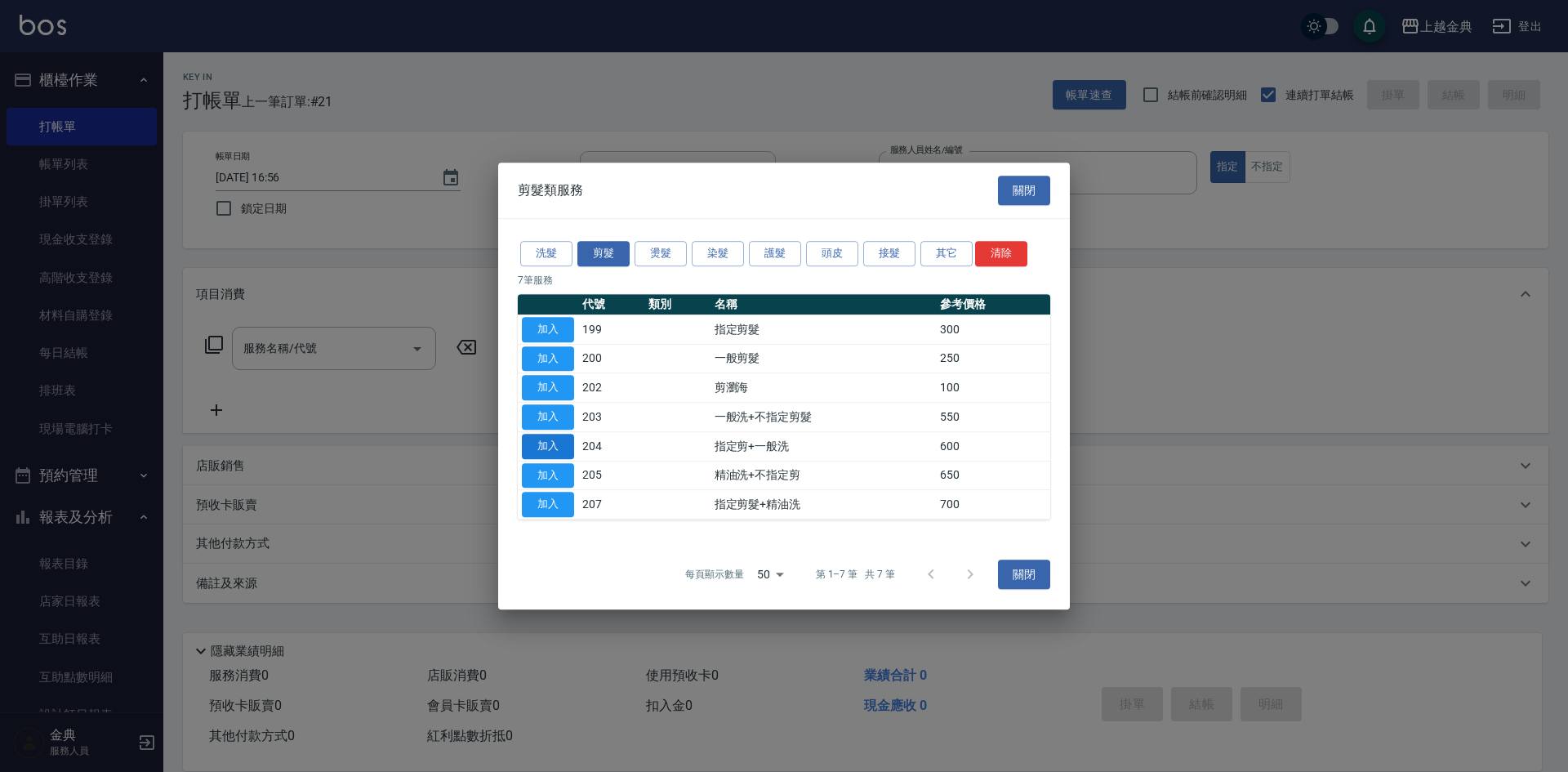
click at [541, 439] on button "加入" at bounding box center [548, 447] width 52 height 26
type input "指定剪+一般洗(204)"
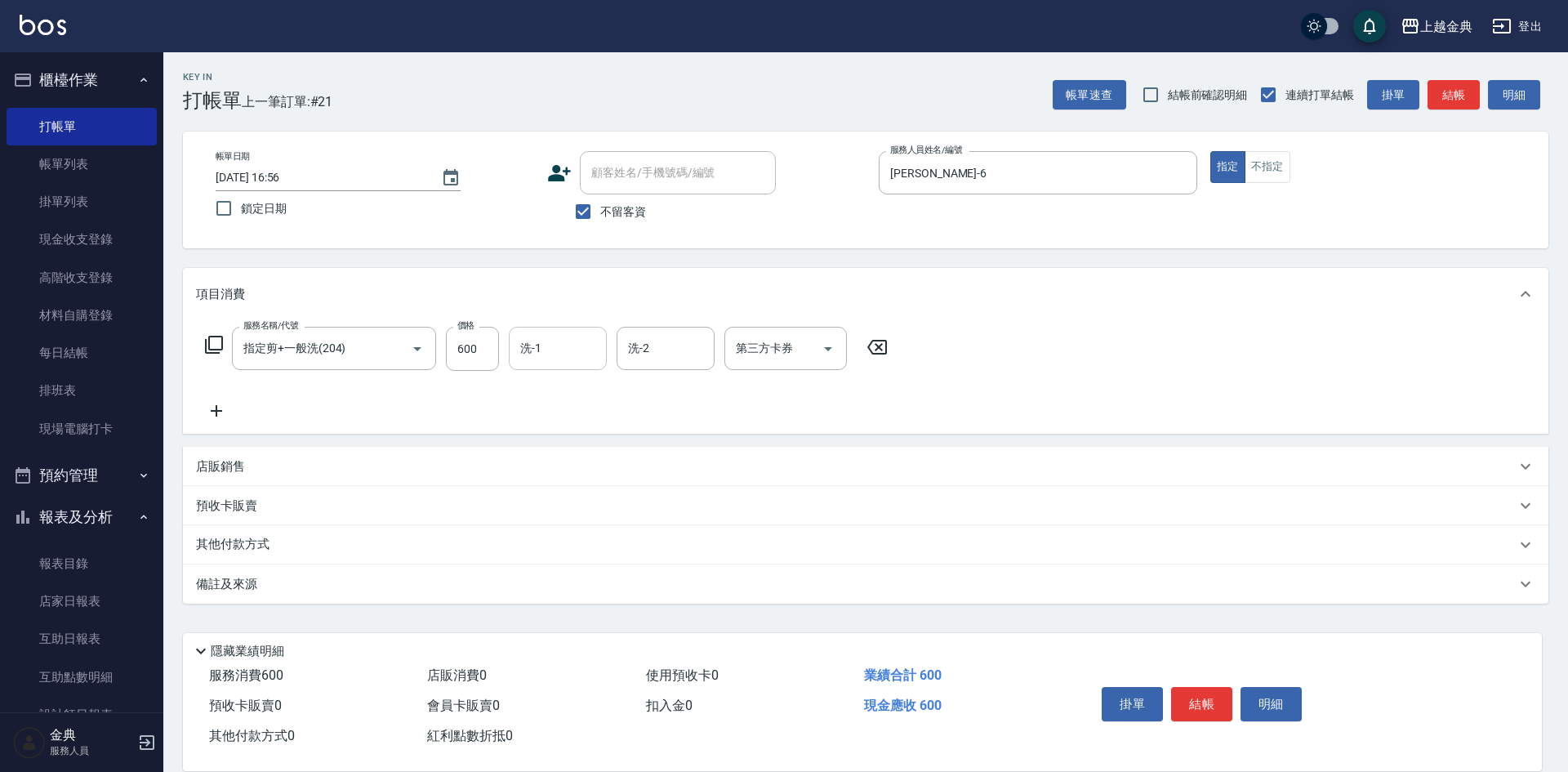
click at [537, 343] on input "洗-1" at bounding box center [558, 348] width 83 height 28
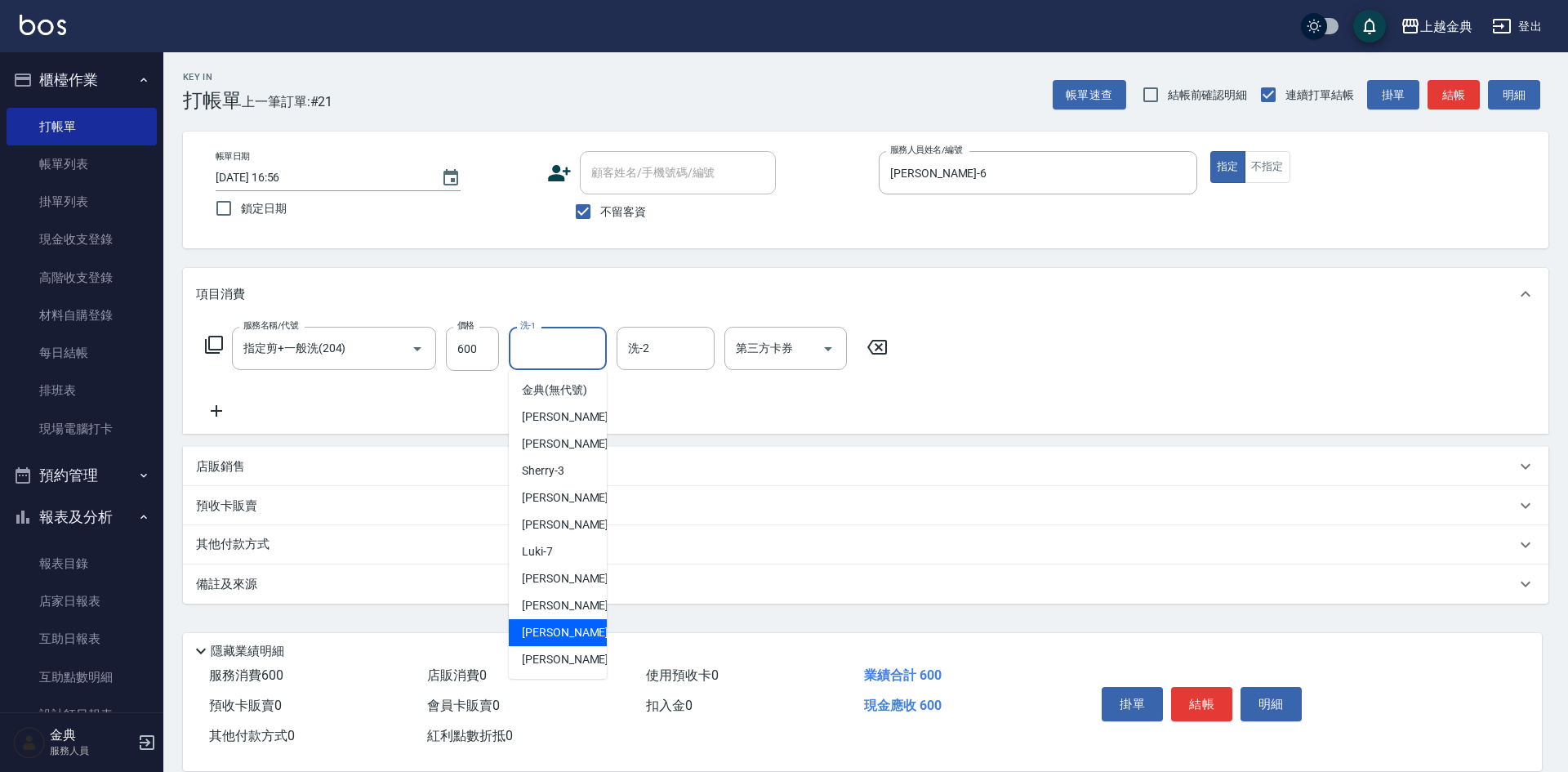
drag, startPoint x: 561, startPoint y: 649, endPoint x: 1033, endPoint y: 723, distance: 477.8
click at [561, 642] on span "[PERSON_NAME] -15" at bounding box center [573, 633] width 103 height 17
type input "[PERSON_NAME]-15"
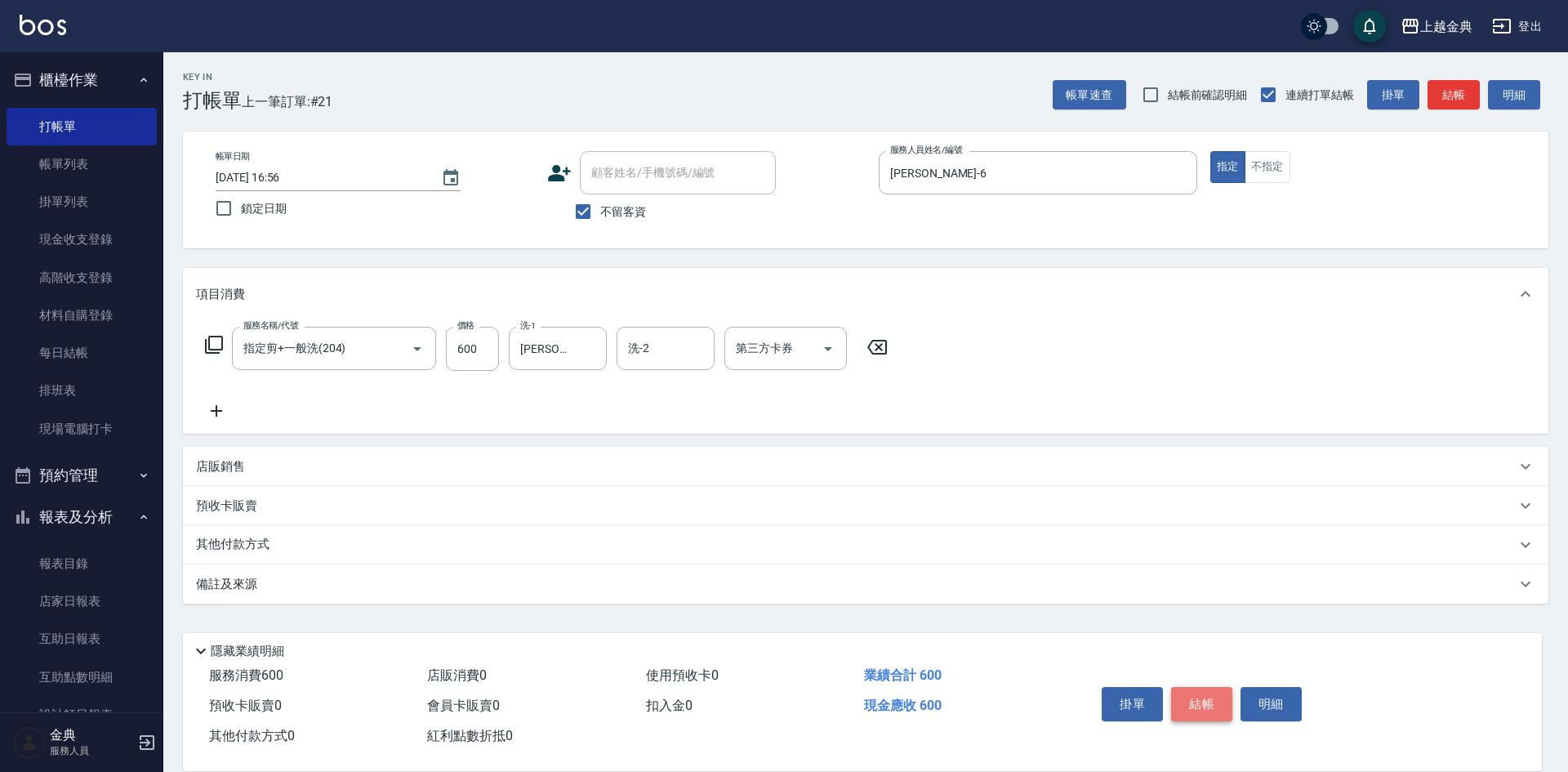
click at [1199, 692] on button "結帳" at bounding box center [1201, 705] width 61 height 35
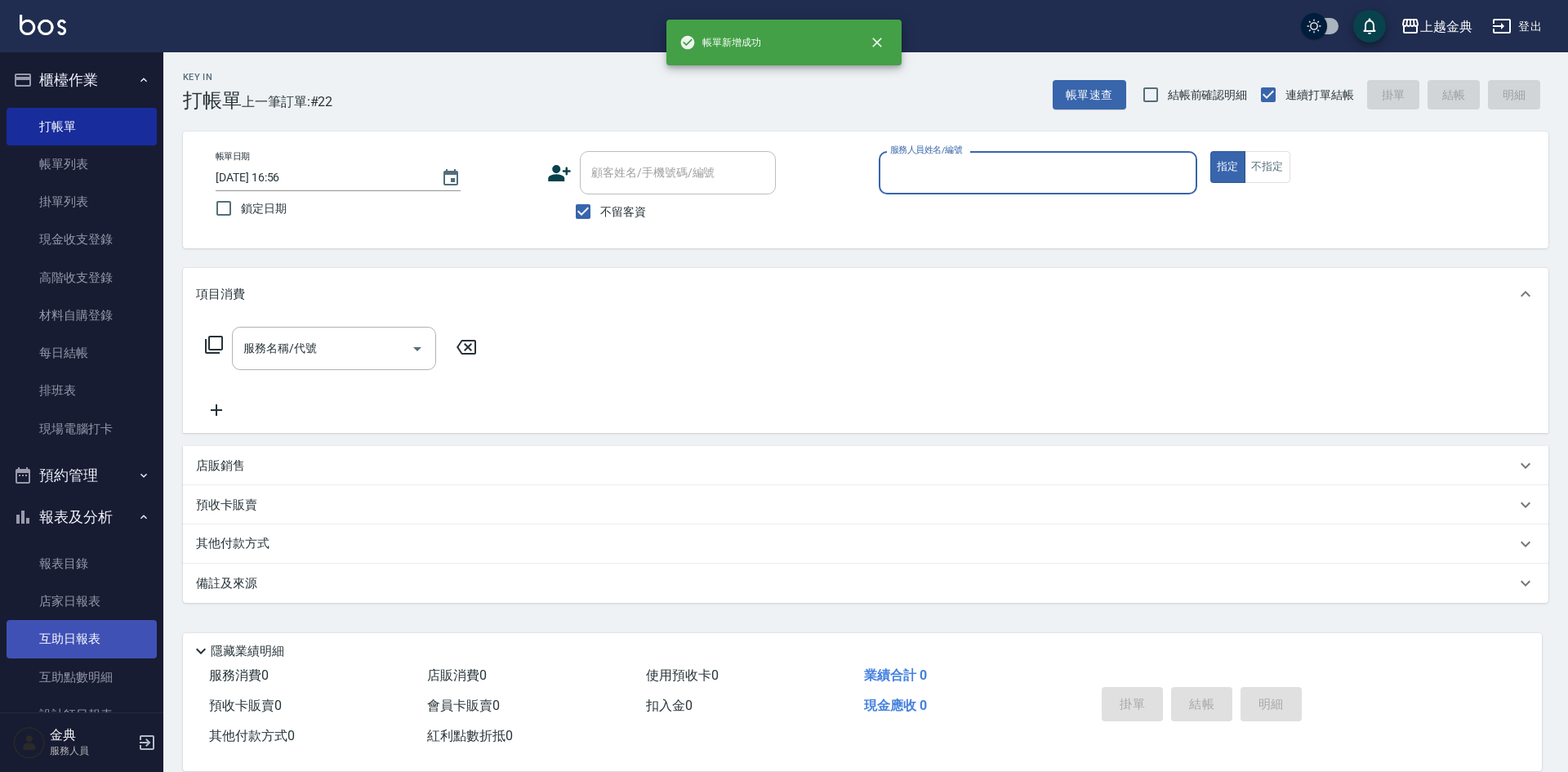
scroll to position [82, 0]
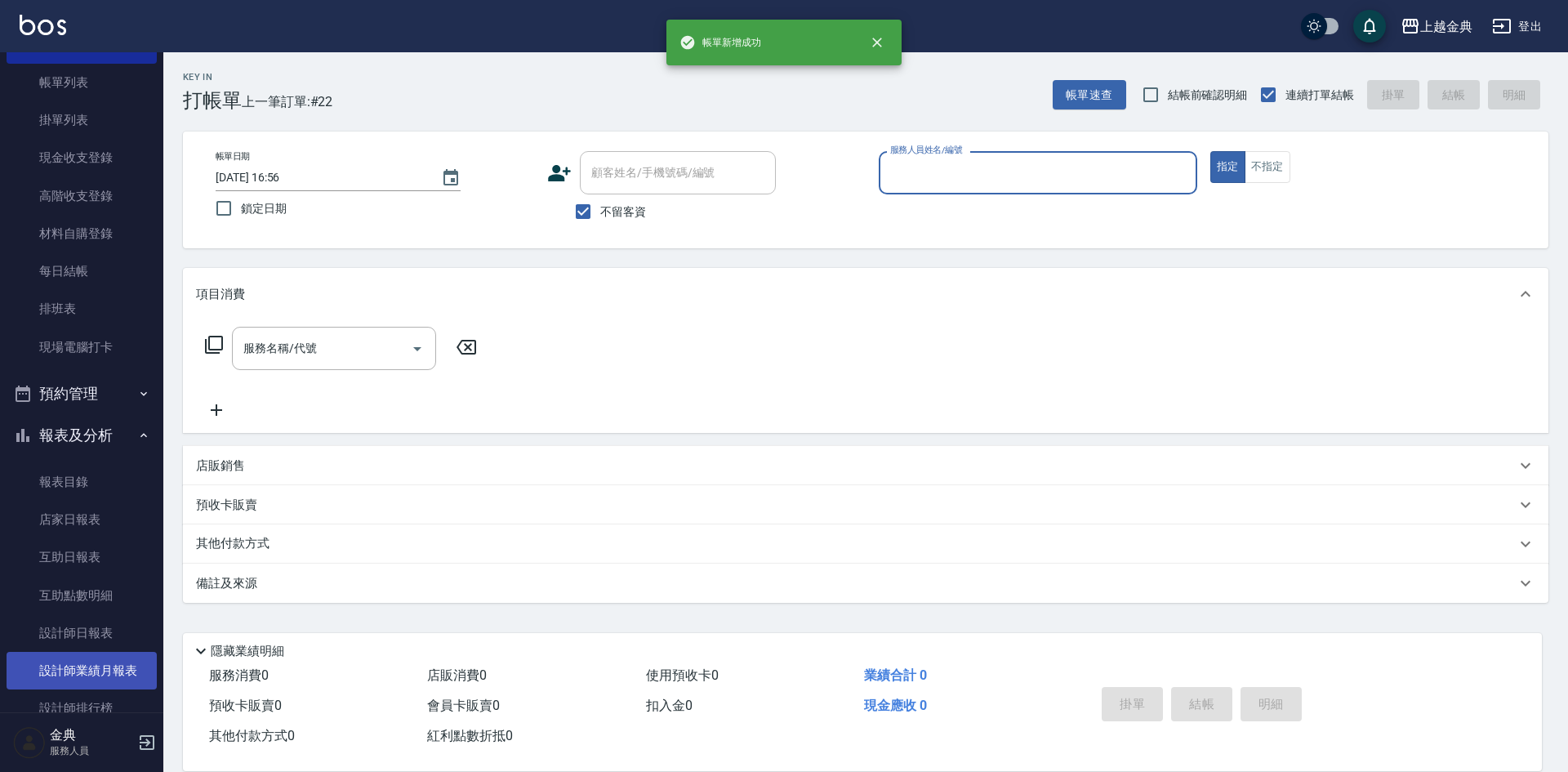
click at [112, 677] on link "設計師業績月報表" at bounding box center [81, 670] width 150 height 37
